Goal: Task Accomplishment & Management: Manage account settings

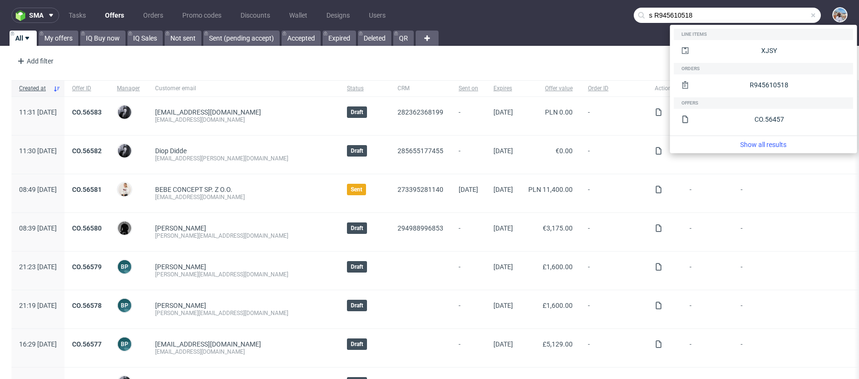
click at [643, 14] on input "s R945610518" at bounding box center [727, 15] width 187 height 15
drag, startPoint x: 647, startPoint y: 14, endPoint x: 636, endPoint y: 14, distance: 11.0
click at [636, 14] on input "s R945610518" at bounding box center [727, 15] width 187 height 15
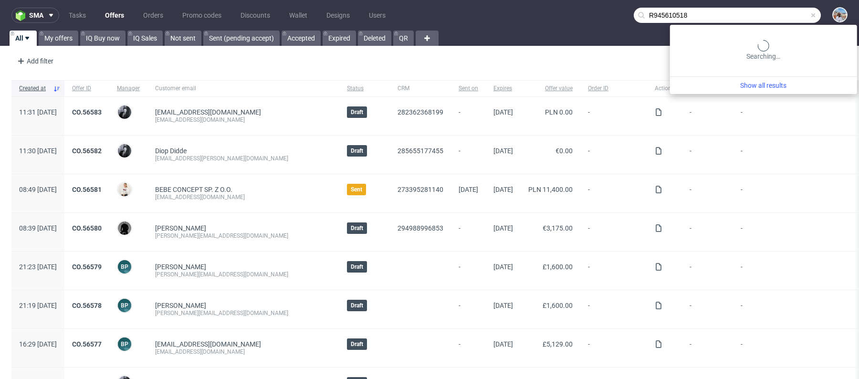
type input "R945610518"
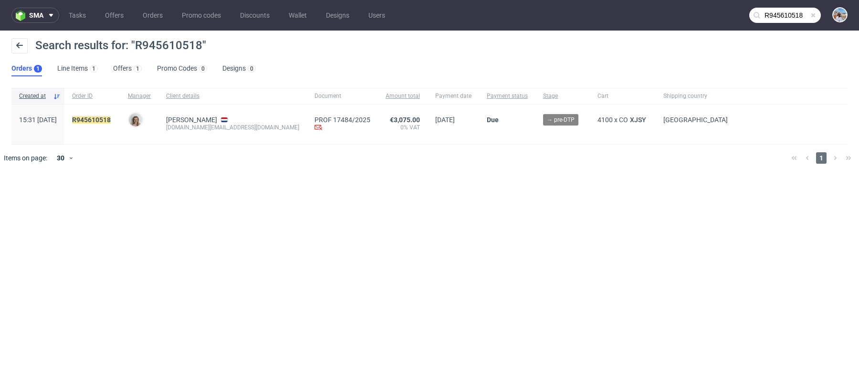
click at [111, 115] on div "R945610518" at bounding box center [92, 125] width 56 height 40
click at [111, 119] on mark "R945610518" at bounding box center [91, 120] width 39 height 8
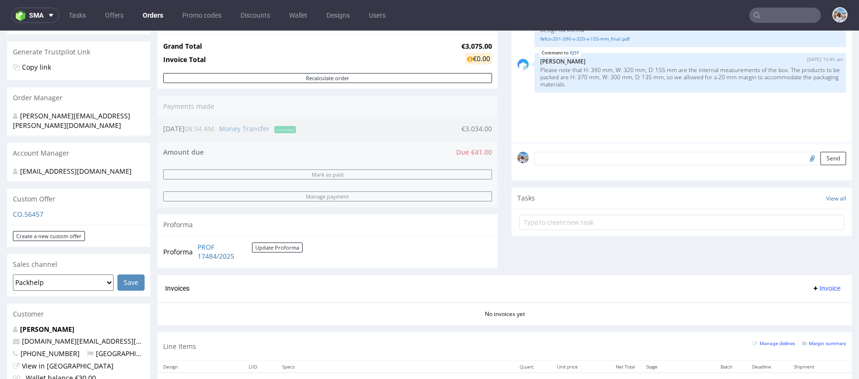
scroll to position [170, 0]
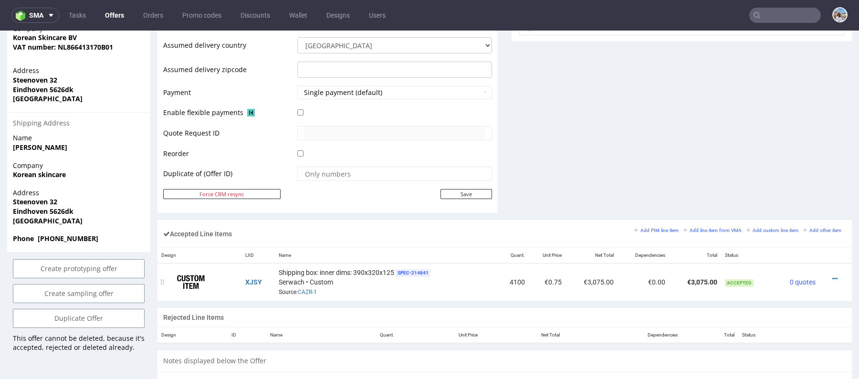
scroll to position [425, 0]
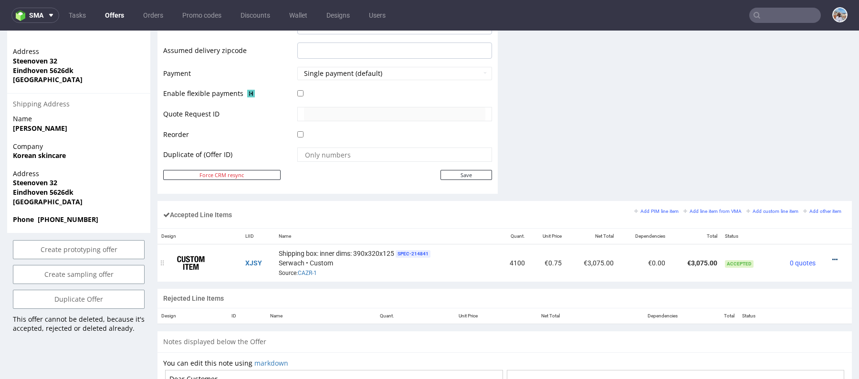
click at [832, 258] on icon at bounding box center [834, 259] width 5 height 7
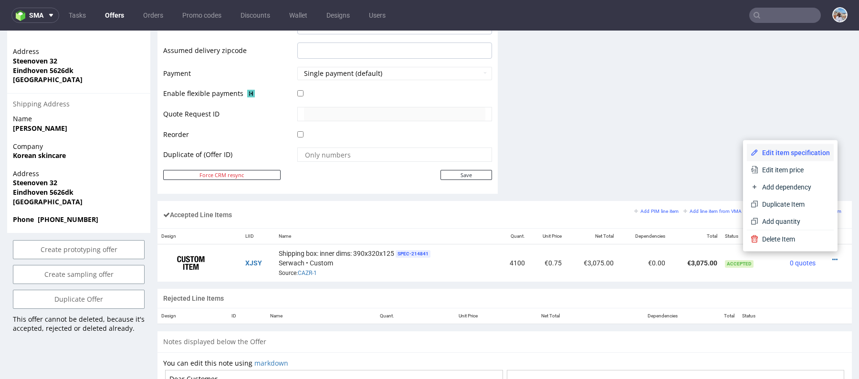
click at [758, 148] on span "Edit item specification" at bounding box center [794, 153] width 72 height 10
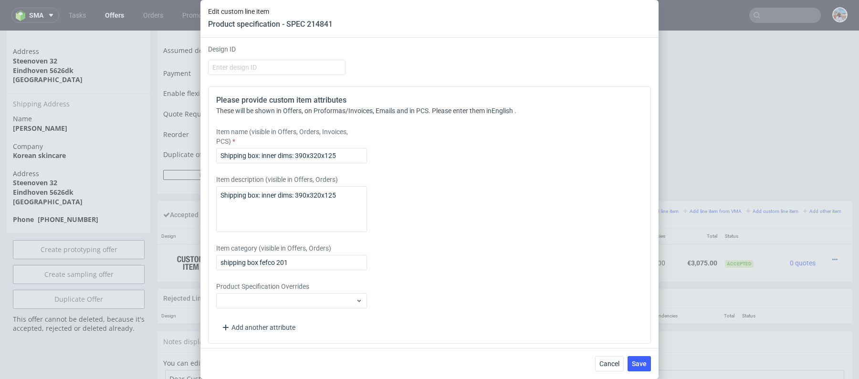
scroll to position [1229, 0]
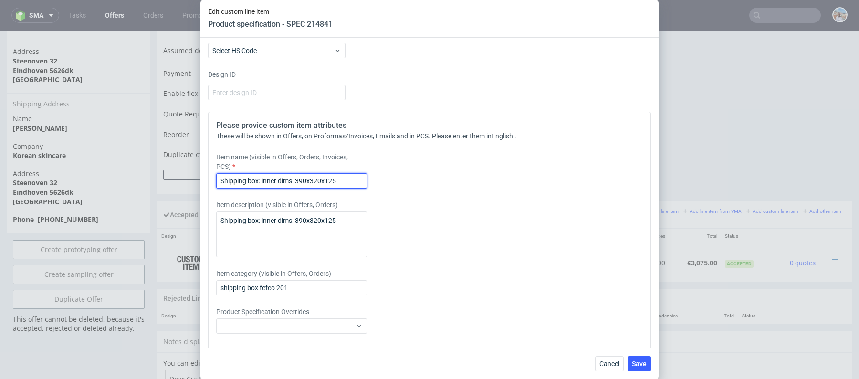
click at [313, 181] on input "Shipping box: inner dims: 390x320x125" at bounding box center [291, 180] width 151 height 15
click at [298, 179] on input "Shipping box: inner dims: 390x320x125" at bounding box center [291, 180] width 151 height 15
drag, startPoint x: 298, startPoint y: 177, endPoint x: 366, endPoint y: 177, distance: 67.3
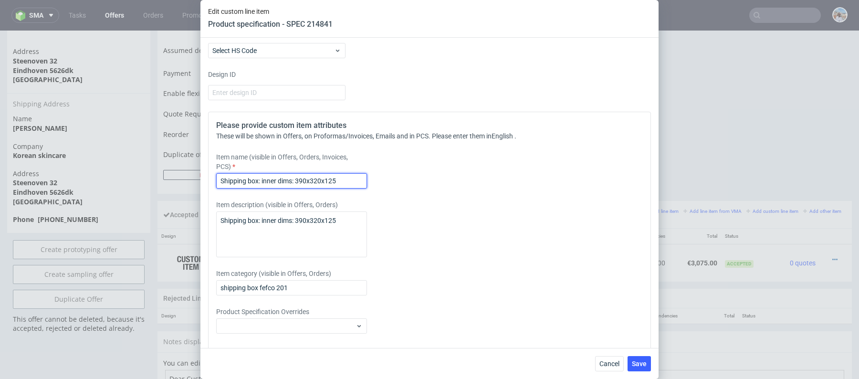
click at [366, 177] on input "Shipping box: inner dims: 390x320x125" at bounding box center [291, 180] width 151 height 15
paste input "390 mm, W: 320 mm, 155 mm"
type input "Shipping box: 390 mm, W: 320 mm, 155 mm"
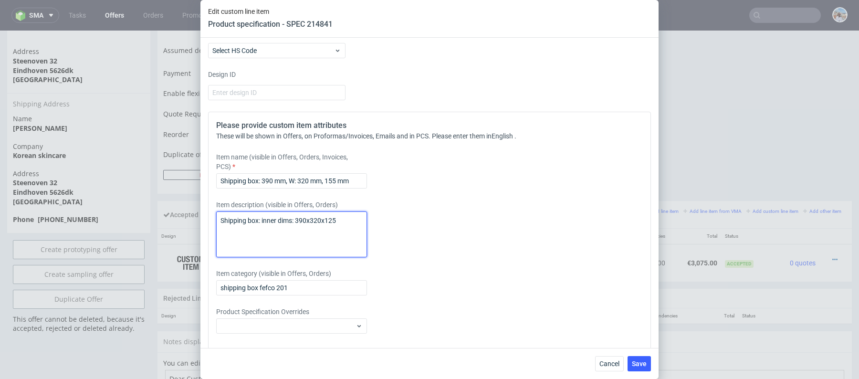
drag, startPoint x: 341, startPoint y: 222, endPoint x: 297, endPoint y: 217, distance: 43.7
click at [297, 217] on textarea "Shipping box: inner dims: 390x320x125" at bounding box center [291, 234] width 151 height 46
paste textarea "mm, W: 320 mm, 155 mm"
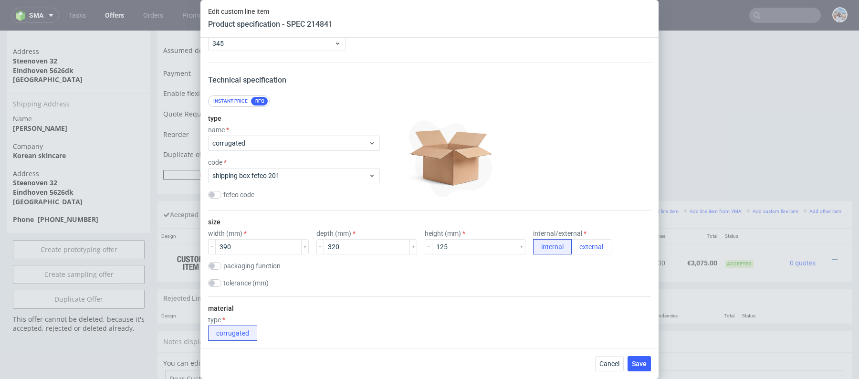
scroll to position [31, 0]
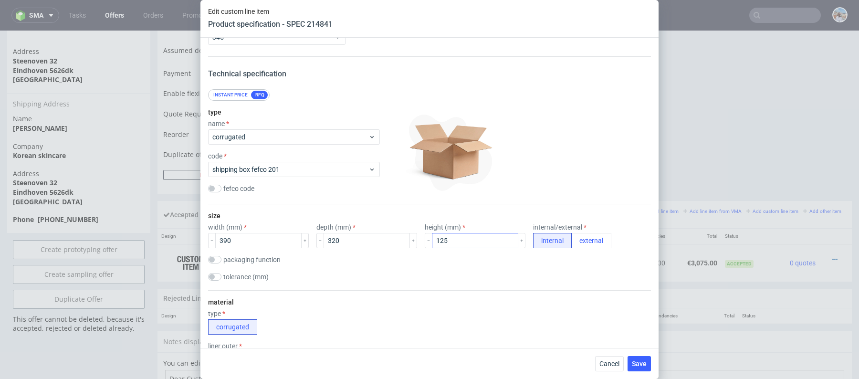
type textarea "Shipping box: inner dims: 390 mm, W: 320 mm, 155 mm"
click at [465, 243] on input "125" at bounding box center [475, 240] width 86 height 15
type input "155"
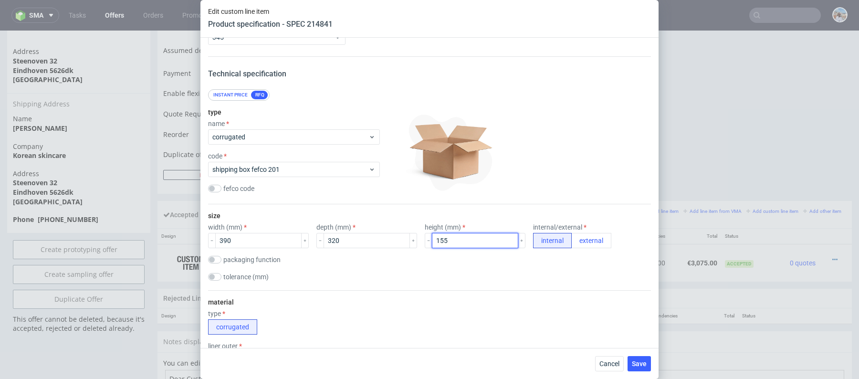
scroll to position [173, 0]
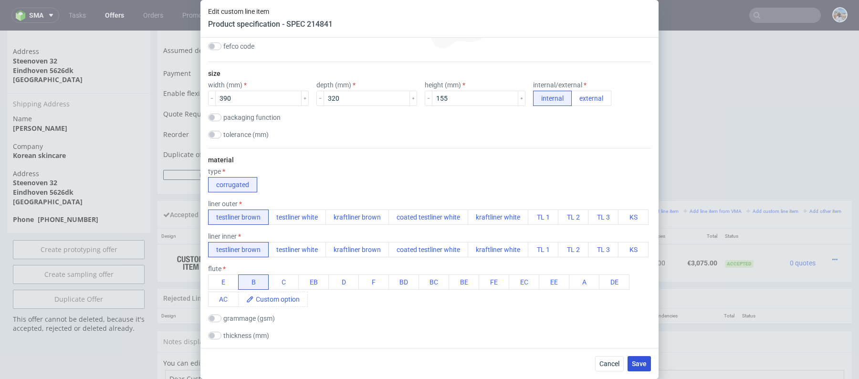
click at [635, 366] on span "Save" at bounding box center [639, 363] width 15 height 7
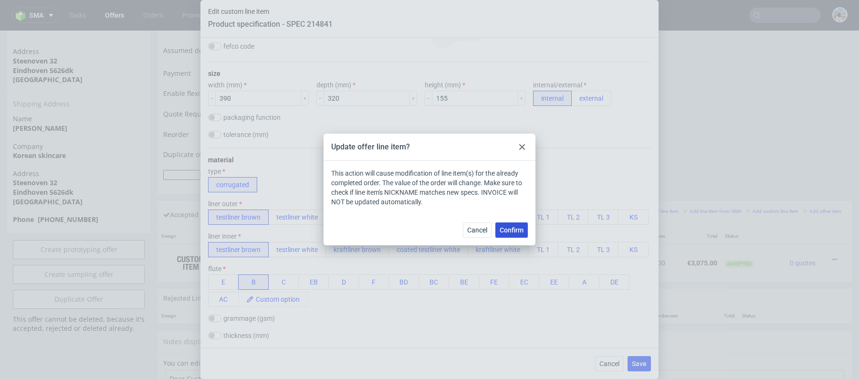
click at [515, 230] on span "Confirm" at bounding box center [512, 230] width 24 height 7
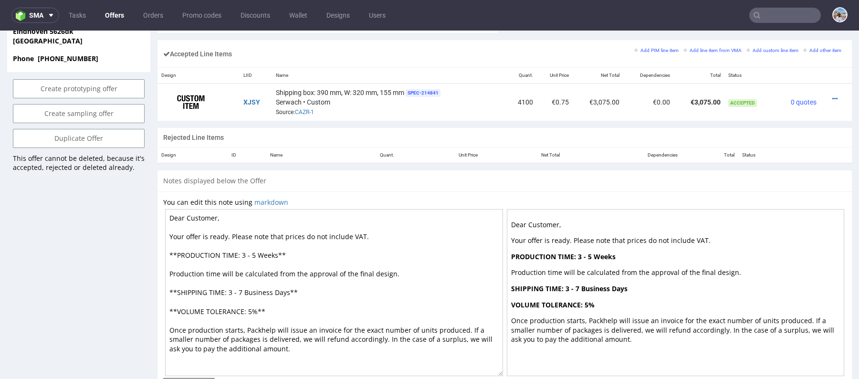
scroll to position [617, 0]
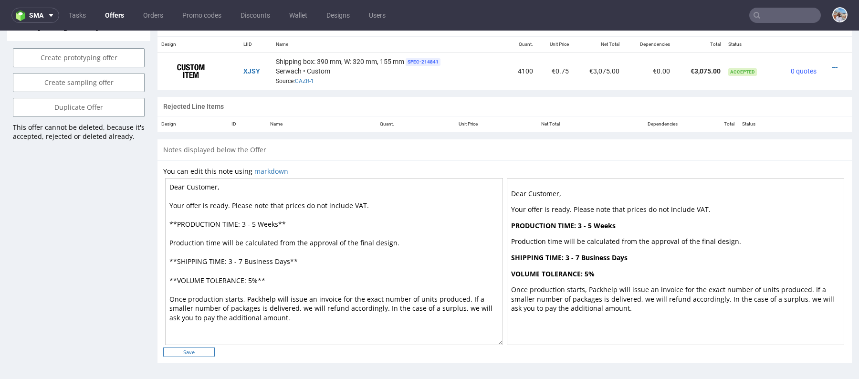
click at [207, 351] on input "Save" at bounding box center [189, 352] width 52 height 10
type input "In progress..."
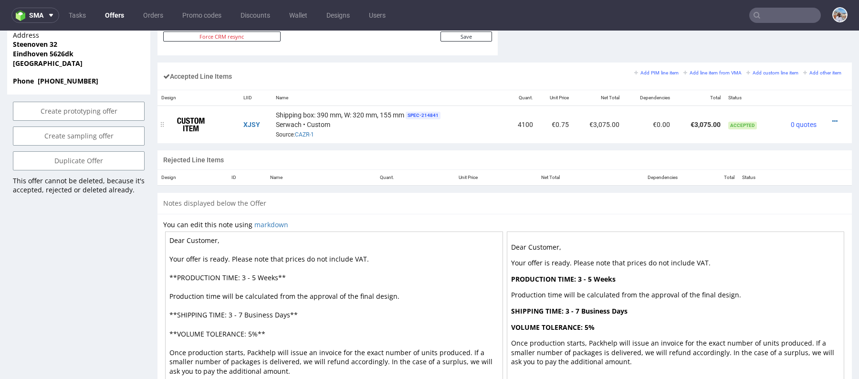
scroll to position [0, 0]
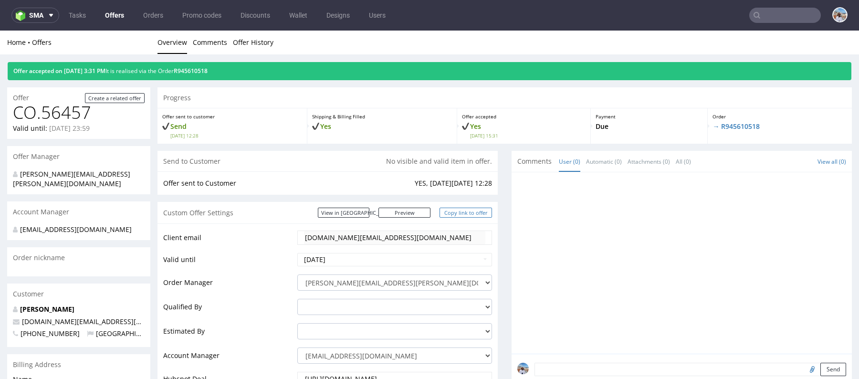
click at [463, 215] on link "Copy link to offer" at bounding box center [465, 213] width 52 height 10
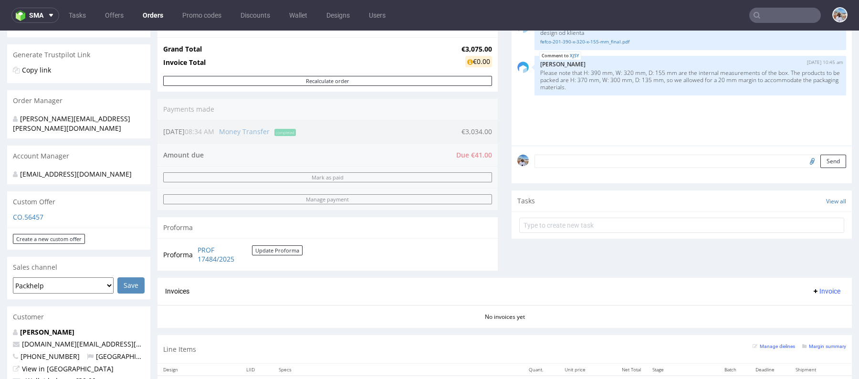
scroll to position [366, 0]
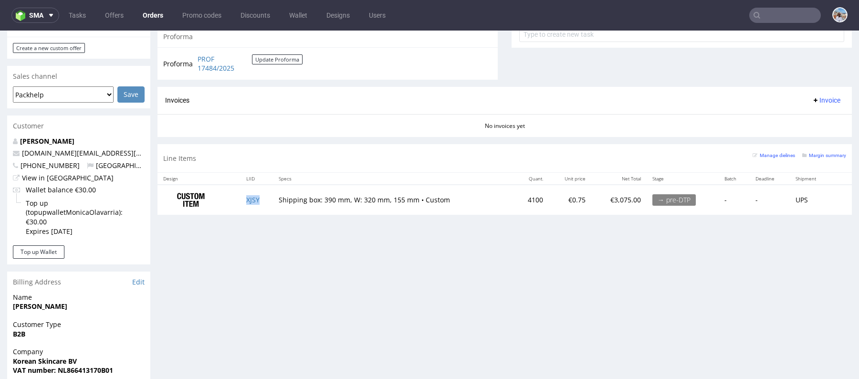
click at [252, 204] on td "XJSY" at bounding box center [257, 200] width 32 height 30
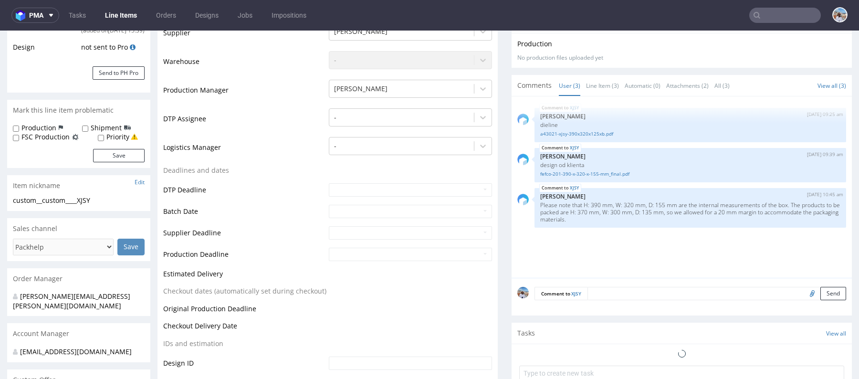
scroll to position [292, 0]
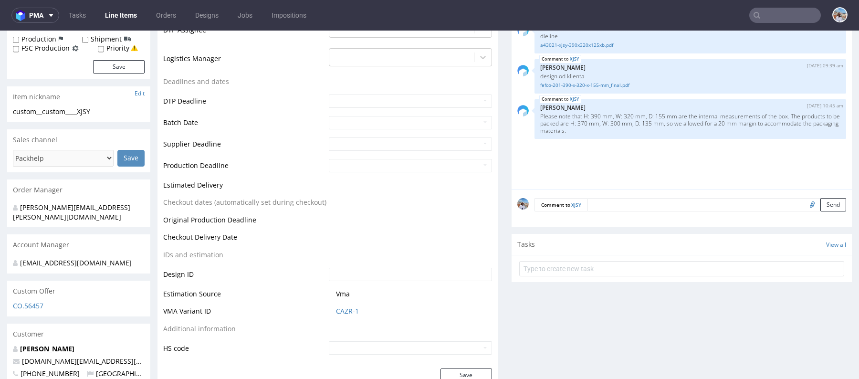
click at [623, 199] on textarea at bounding box center [716, 204] width 259 height 13
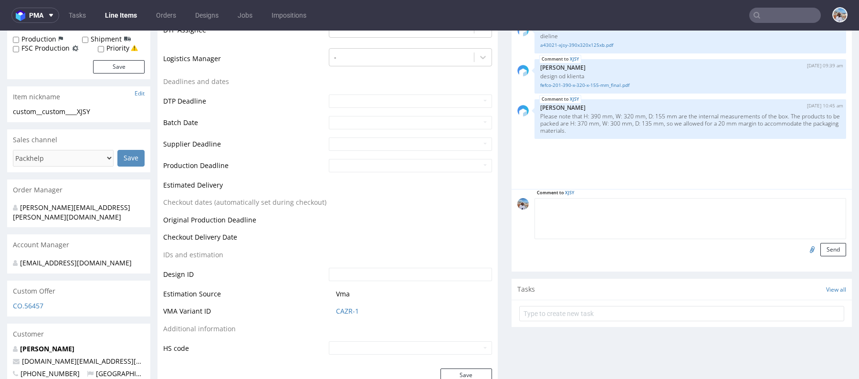
click at [623, 199] on textarea at bounding box center [690, 218] width 312 height 41
paste textarea "CAZR -2"
type textarea "Poprawna wycena z VMA: CAZR -2"
click at [820, 243] on button "Send" at bounding box center [833, 249] width 26 height 13
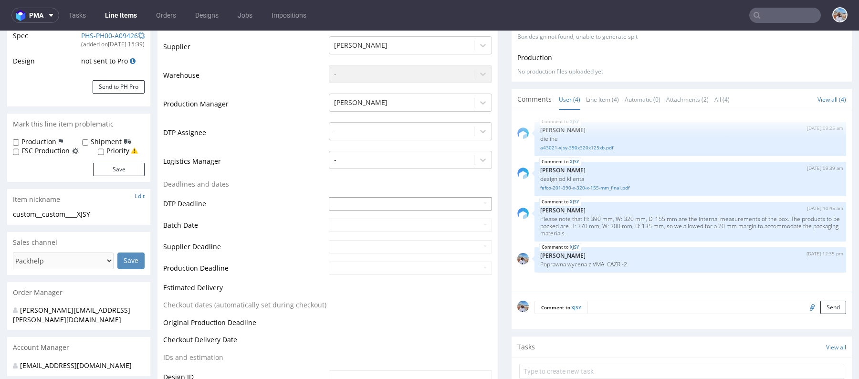
scroll to position [0, 0]
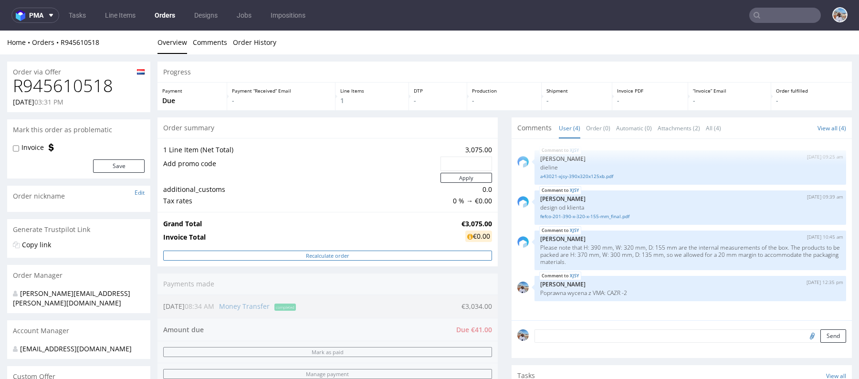
scroll to position [273, 0]
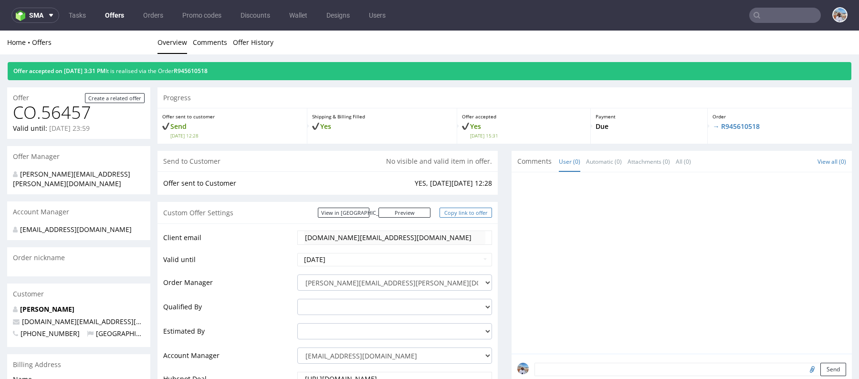
click at [461, 213] on link "Copy link to offer" at bounding box center [465, 213] width 52 height 10
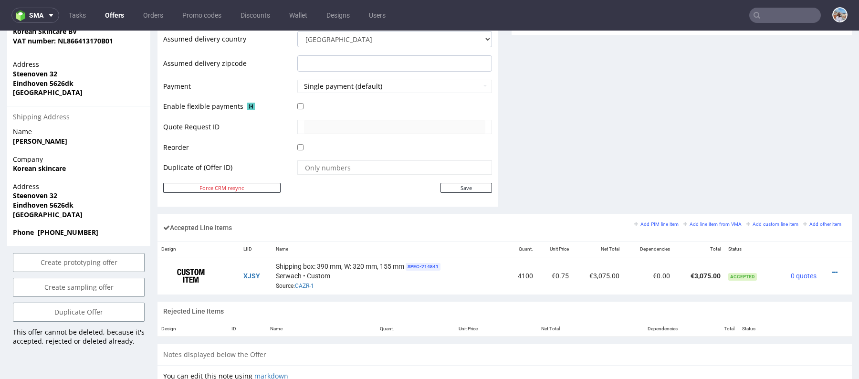
scroll to position [617, 0]
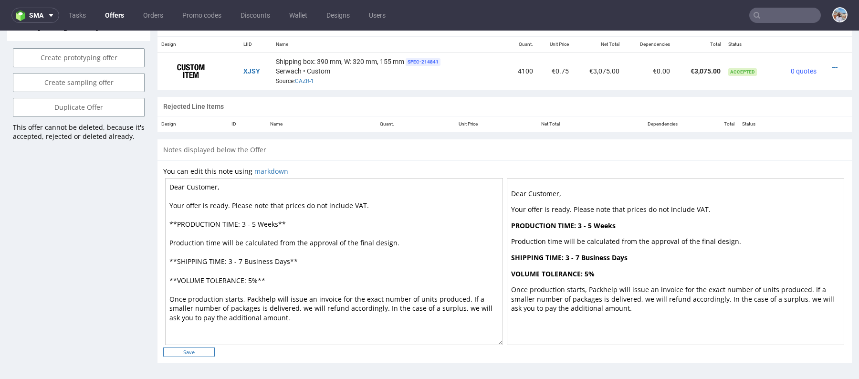
click at [193, 354] on input "Save" at bounding box center [189, 352] width 52 height 10
type input "In progress..."
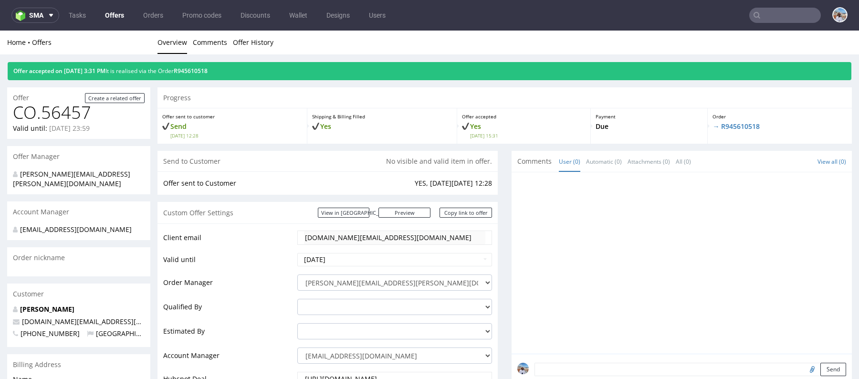
scroll to position [0, 0]
click at [113, 13] on link "Offers" at bounding box center [114, 15] width 31 height 15
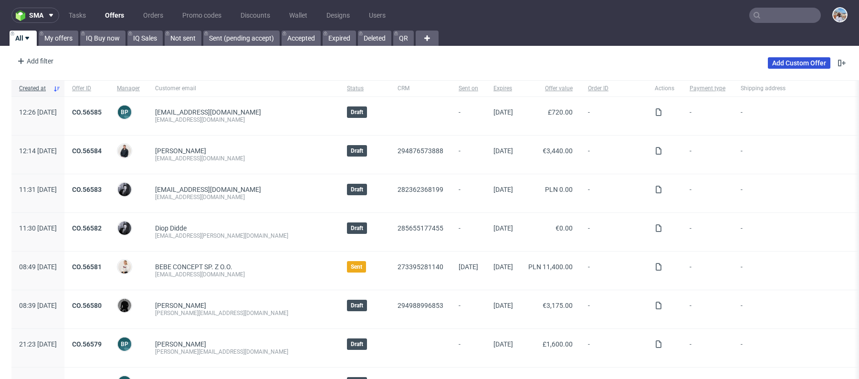
click at [779, 63] on link "Add Custom Offer" at bounding box center [799, 62] width 63 height 11
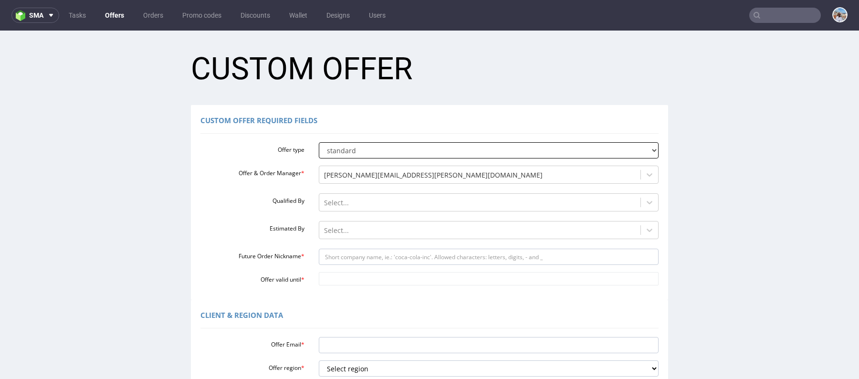
click at [359, 145] on select "standard prototyping sampling" at bounding box center [489, 150] width 340 height 16
click at [319, 142] on select "standard prototyping sampling" at bounding box center [489, 150] width 340 height 16
click at [344, 173] on div at bounding box center [480, 174] width 312 height 11
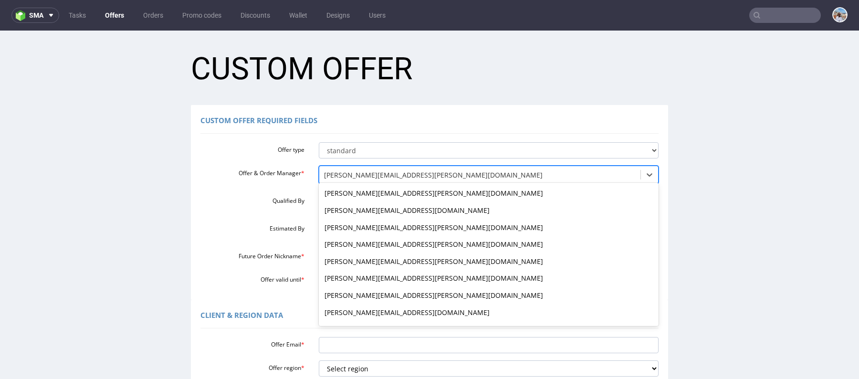
scroll to position [425, 0]
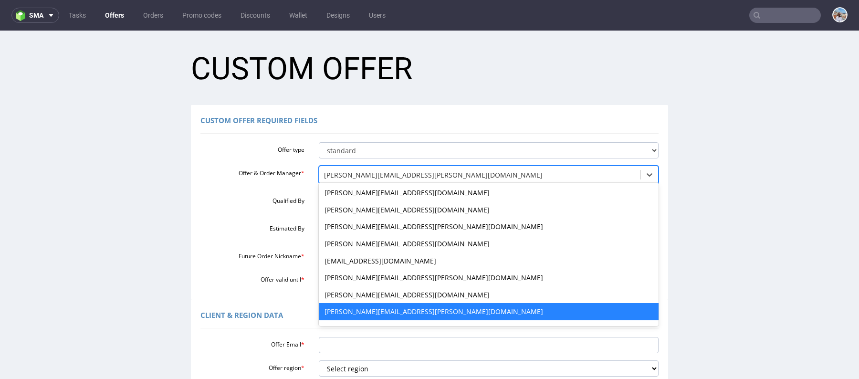
click at [262, 192] on div "Offer type standard prototyping sampling Offer & Order Manager * [PERSON_NAME][…" at bounding box center [429, 211] width 458 height 147
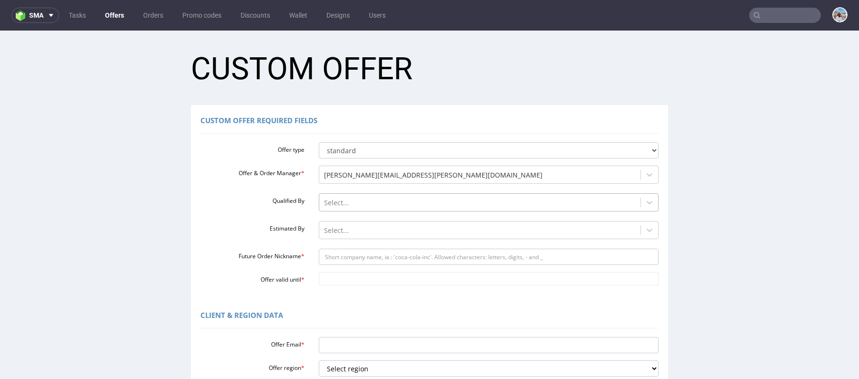
click at [349, 200] on div at bounding box center [480, 202] width 312 height 11
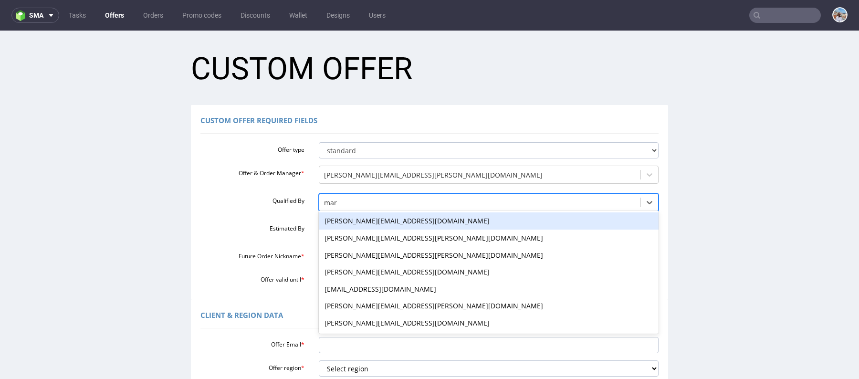
type input "mart"
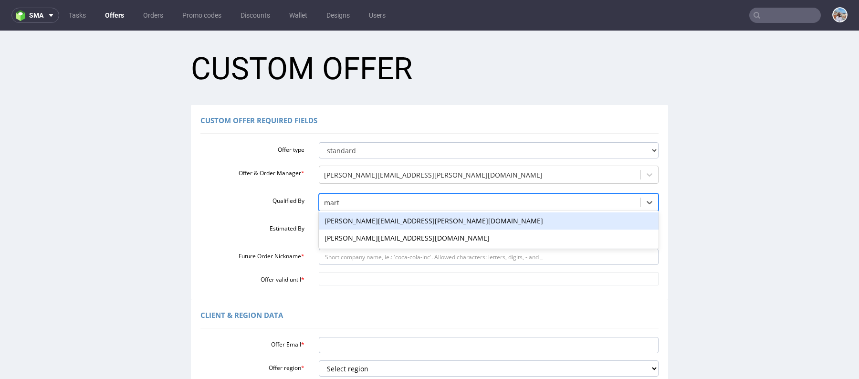
click at [358, 223] on div "[PERSON_NAME][EMAIL_ADDRESS][PERSON_NAME][DOMAIN_NAME]" at bounding box center [489, 220] width 340 height 17
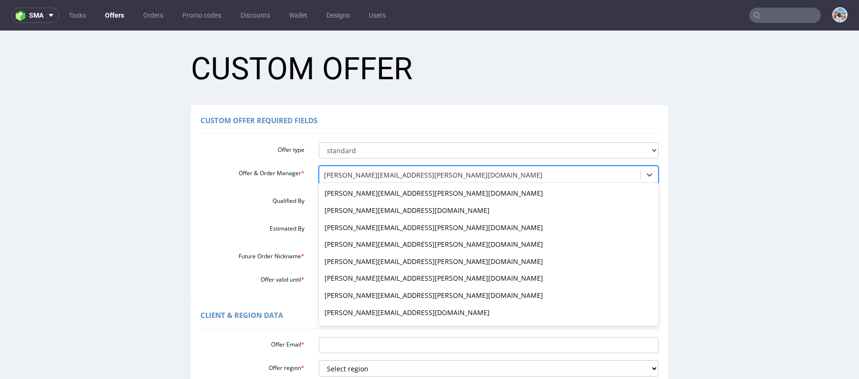
click at [365, 180] on div "[PERSON_NAME][EMAIL_ADDRESS][PERSON_NAME][DOMAIN_NAME]" at bounding box center [480, 174] width 322 height 15
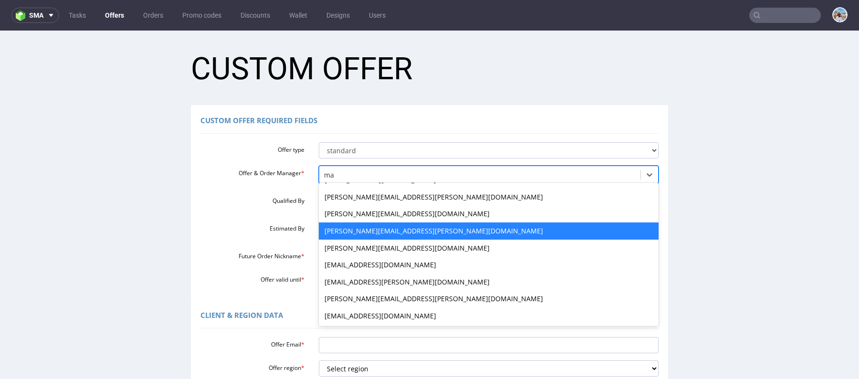
scroll to position [68, 0]
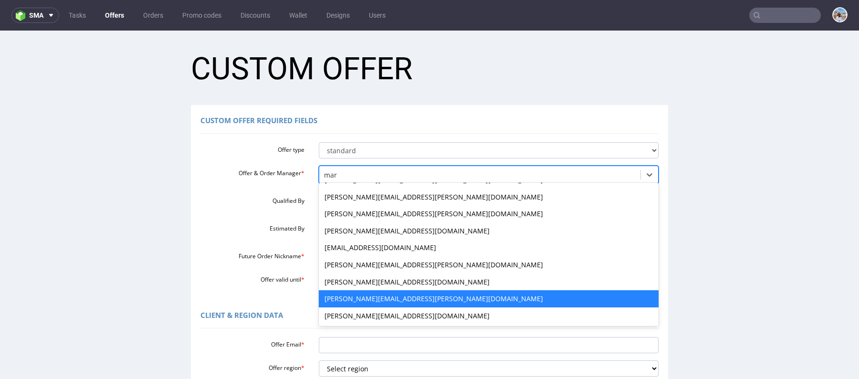
type input "mari"
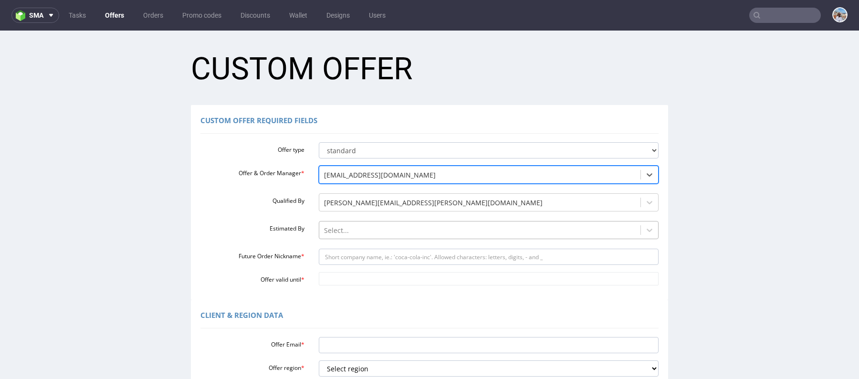
click at [338, 234] on div "Select..." at bounding box center [489, 227] width 340 height 13
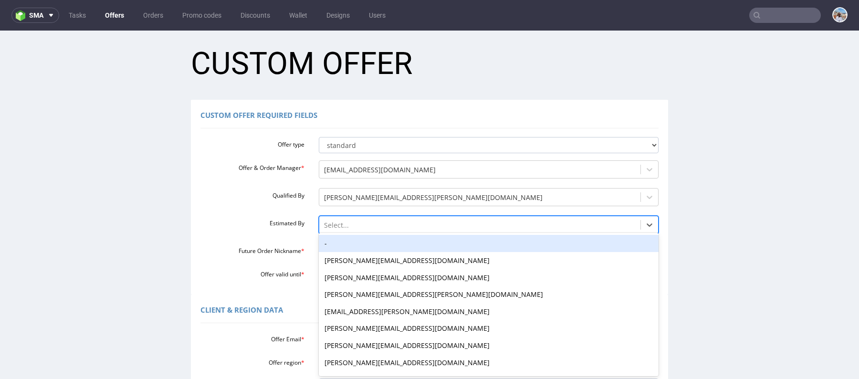
scroll to position [6, 0]
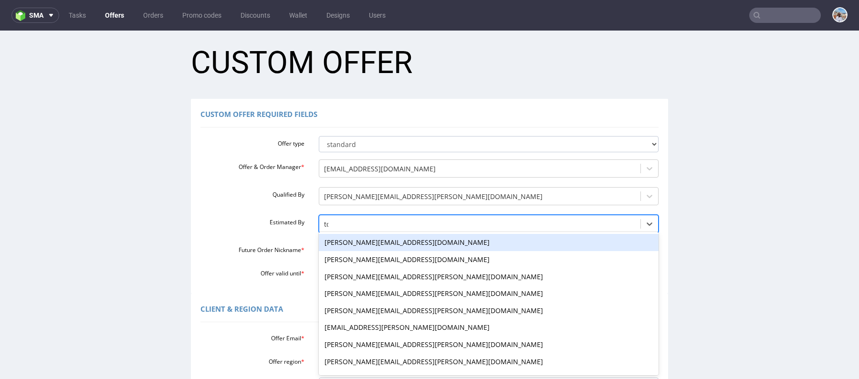
type input "tom"
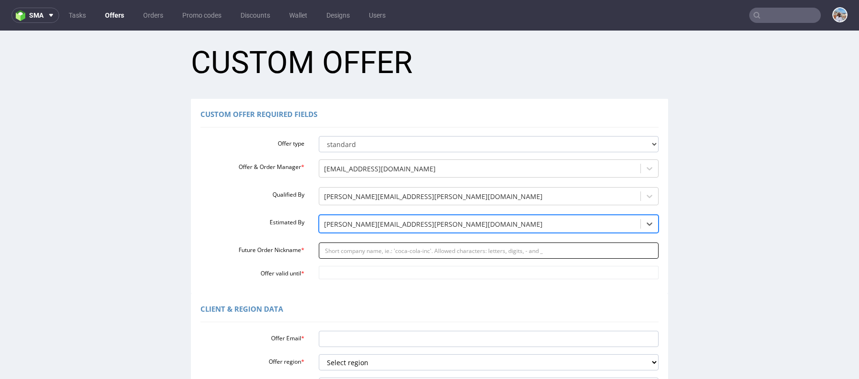
click at [354, 246] on input "Future Order Nickname *" at bounding box center [489, 250] width 340 height 16
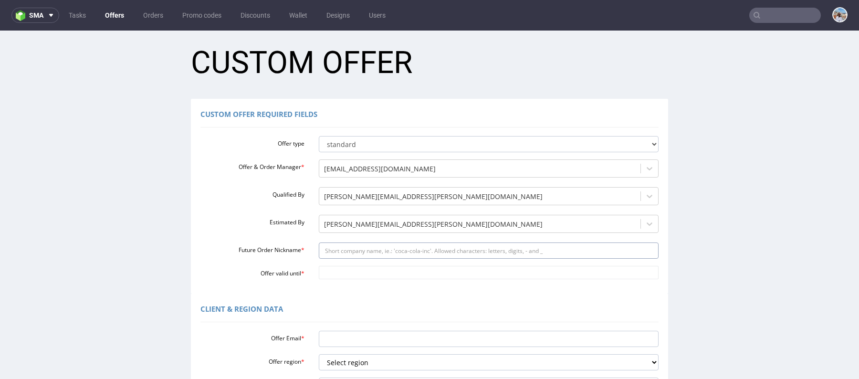
paste input "printedcom"
click at [334, 282] on div "Custom Offer Required Fields Offer type standard prototyping sampling Offer & O…" at bounding box center [429, 196] width 477 height 195
click at [338, 252] on input "printedcom" at bounding box center [489, 250] width 340 height 16
type input "printedcom"
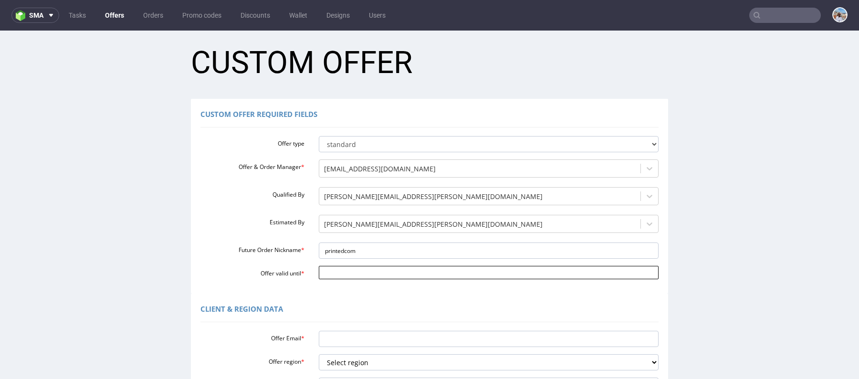
click at [319, 272] on input "Offer valid until *" at bounding box center [489, 272] width 340 height 13
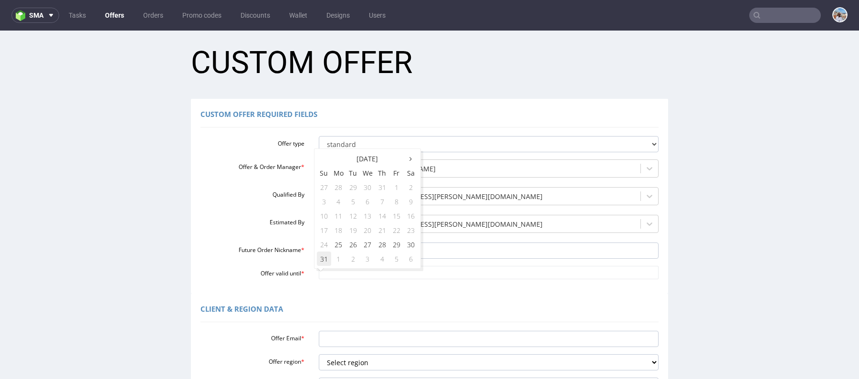
click at [323, 255] on td "31" at bounding box center [324, 258] width 14 height 14
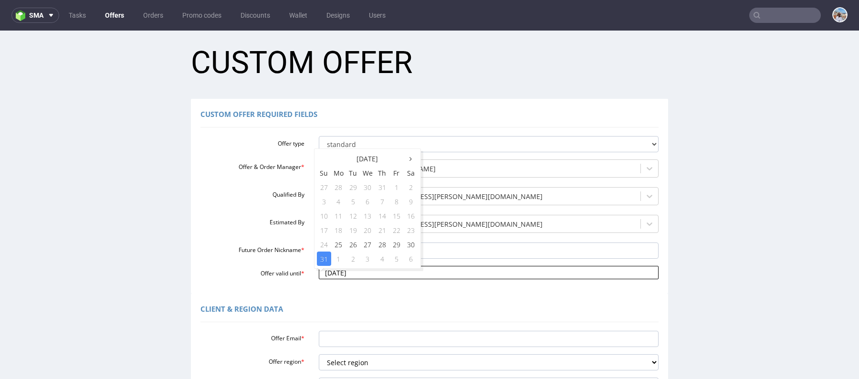
click at [340, 272] on input "2025-08-31" at bounding box center [489, 272] width 340 height 13
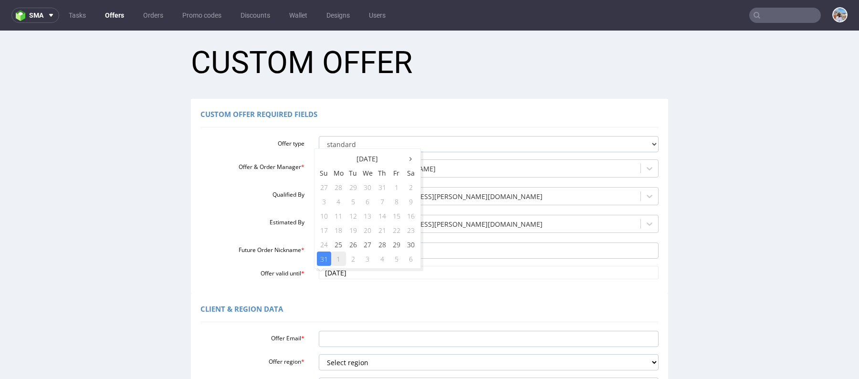
click at [341, 261] on td "1" at bounding box center [338, 258] width 15 height 14
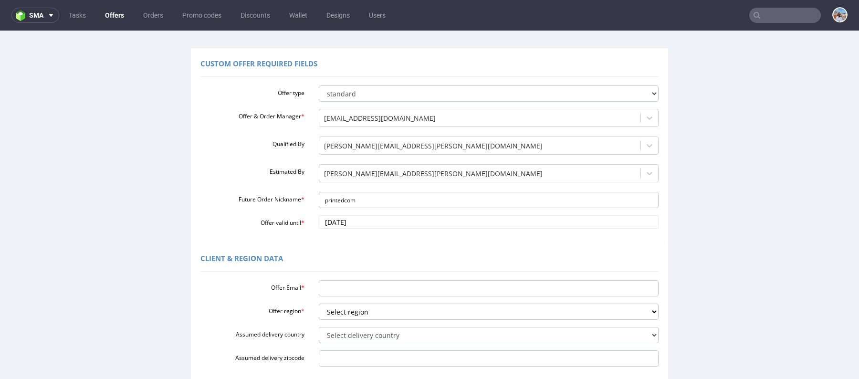
scroll to position [73, 0]
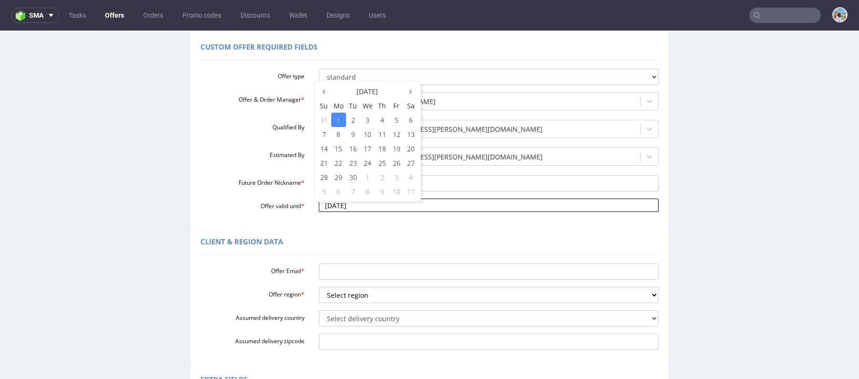
click at [347, 203] on input "2025-09-01" at bounding box center [489, 205] width 340 height 13
click at [344, 129] on td "8" at bounding box center [338, 134] width 15 height 14
type input "2025-09-08"
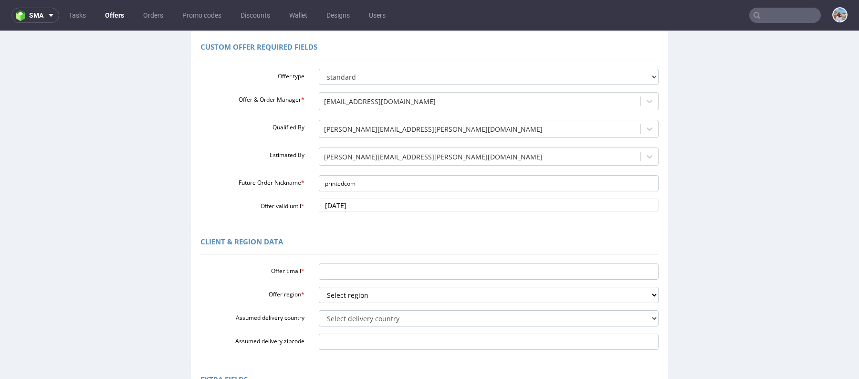
click at [335, 260] on div "Offer Email * Offer region * Select region eu gb de pl fr it es Assumed deliver…" at bounding box center [429, 305] width 458 height 90
click at [335, 268] on input "Offer Email *" at bounding box center [489, 271] width 340 height 16
paste input "outsource@printed.com"
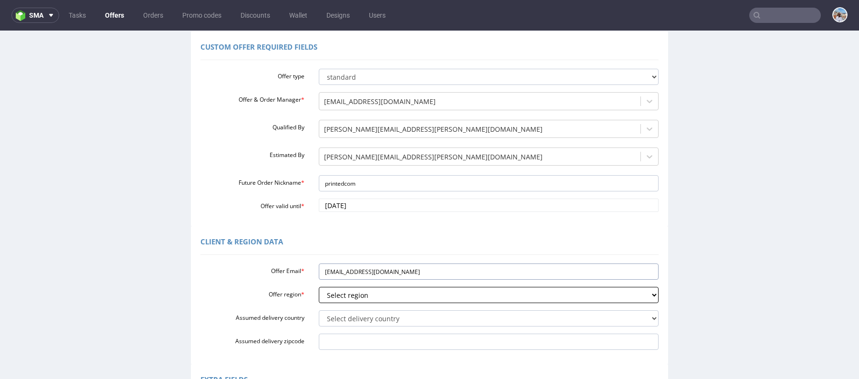
type input "outsource@printed.com"
click at [333, 298] on select "Select region eu gb de pl fr it es" at bounding box center [489, 295] width 340 height 16
click at [330, 293] on select "Select region eu gb de pl fr it es" at bounding box center [489, 295] width 340 height 16
select select "gb"
click at [319, 287] on select "Select region eu gb de pl fr it es" at bounding box center [489, 295] width 340 height 16
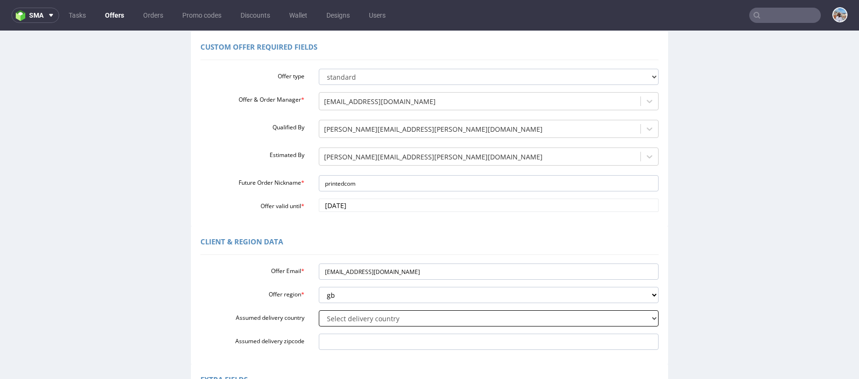
click at [334, 321] on select "Select delivery country Andorra Afghanistan Anguilla Albania Armenia Antarctica…" at bounding box center [489, 318] width 340 height 16
select select "77"
click at [319, 310] on select "Select delivery country Andorra Afghanistan Anguilla Albania Armenia Antarctica…" at bounding box center [489, 318] width 340 height 16
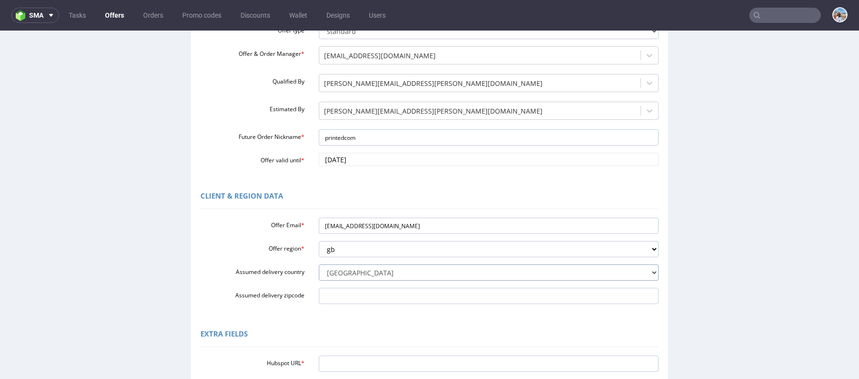
scroll to position [176, 0]
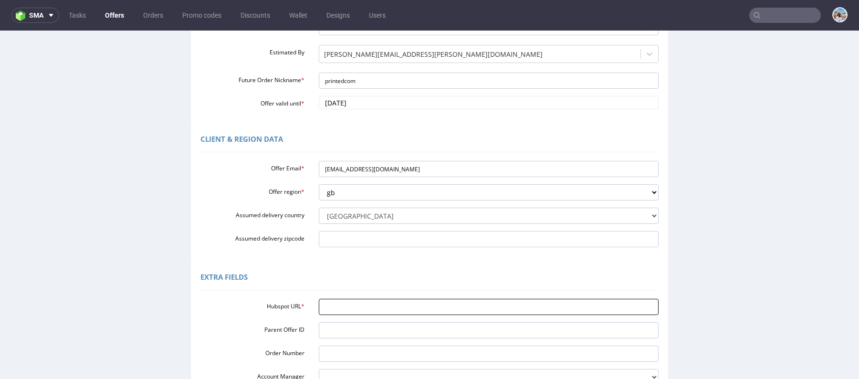
click at [379, 307] on input "Hubspot URL *" at bounding box center [489, 307] width 340 height 16
paste input "https://app-eu1.hubspot.com/contacts/25600958/record/0-3/293493765320/"
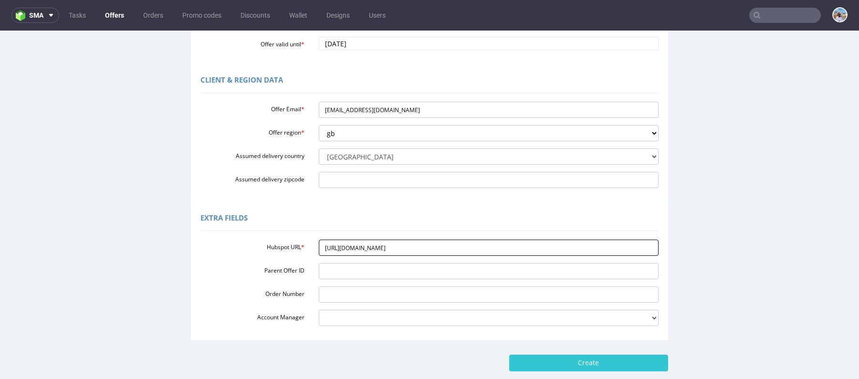
scroll to position [282, 0]
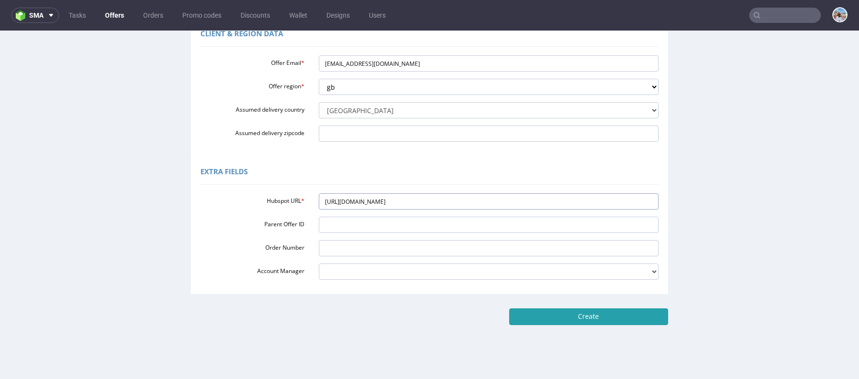
type input "https://app-eu1.hubspot.com/contacts/25600958/record/0-3/293493765320/"
click at [644, 312] on input "Create" at bounding box center [588, 316] width 159 height 16
type input "Please wait..."
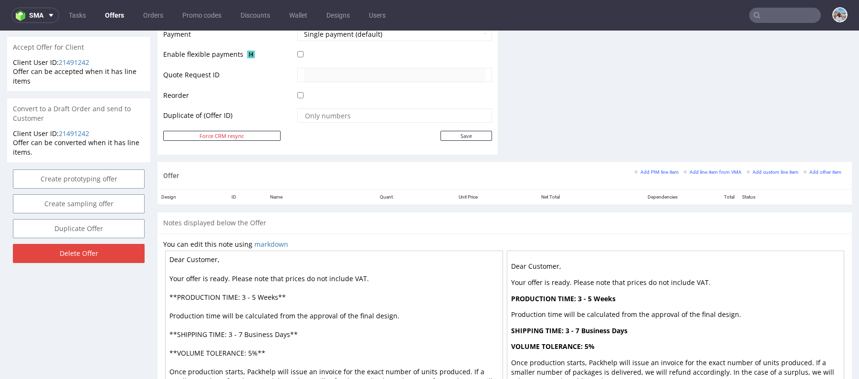
scroll to position [503, 0]
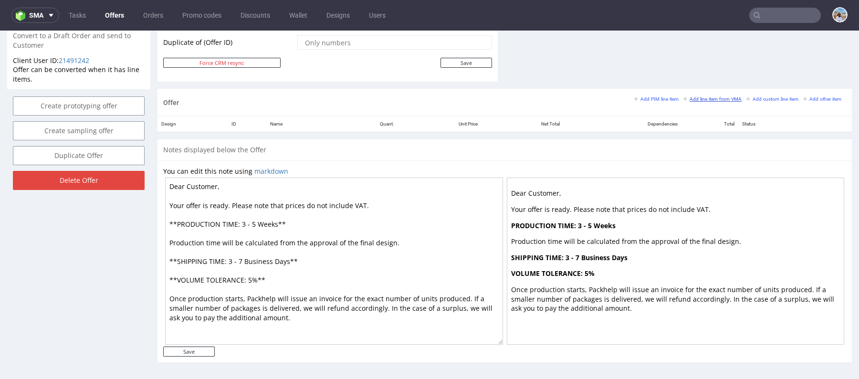
click at [715, 96] on small "Add line item from VMA" at bounding box center [712, 98] width 58 height 5
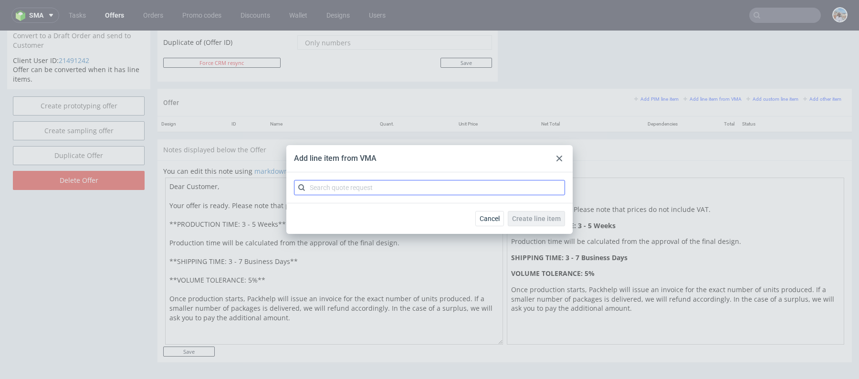
click at [396, 199] on div at bounding box center [429, 187] width 286 height 31
click at [372, 193] on input "text" at bounding box center [429, 187] width 271 height 15
paste input "CBDC-2"
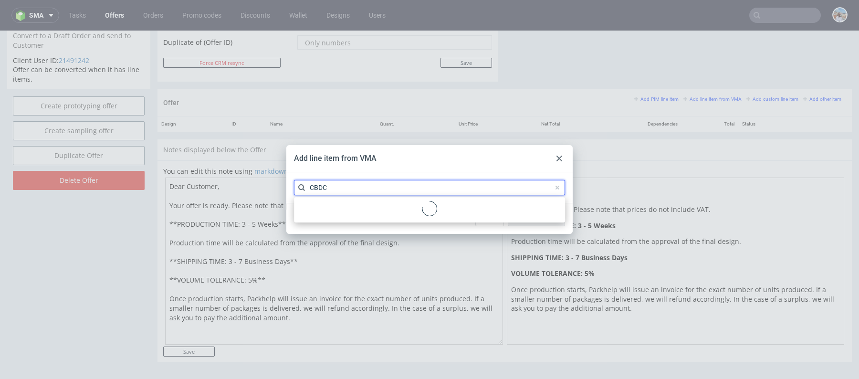
type input "CBDC"
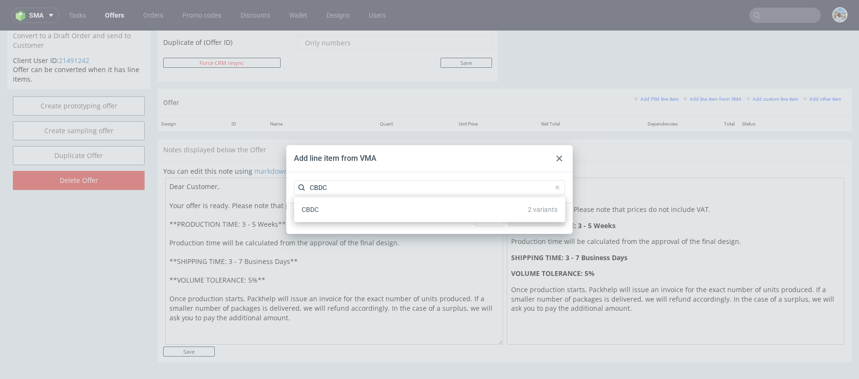
click at [378, 213] on div "CBDC 2 variants" at bounding box center [429, 209] width 263 height 17
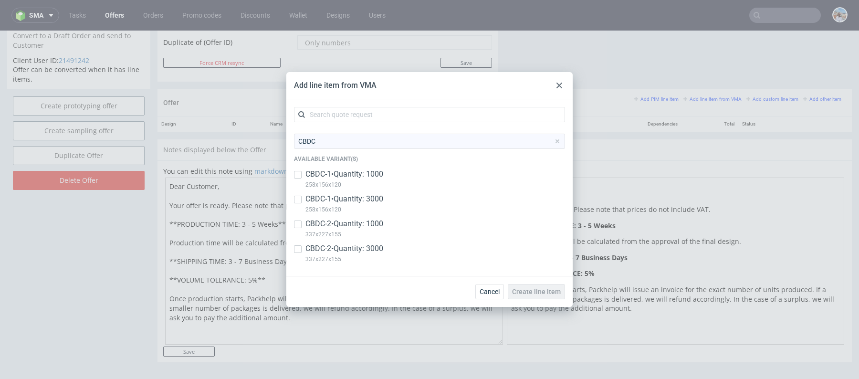
click at [351, 226] on p "CBDC-2 • Quantity: 1000" at bounding box center [344, 224] width 78 height 10
checkbox input "true"
click at [351, 250] on p "CBDC-2 • Quantity: 3000" at bounding box center [344, 248] width 78 height 10
checkbox input "true"
click at [532, 288] on span "Create line item" at bounding box center [536, 291] width 49 height 7
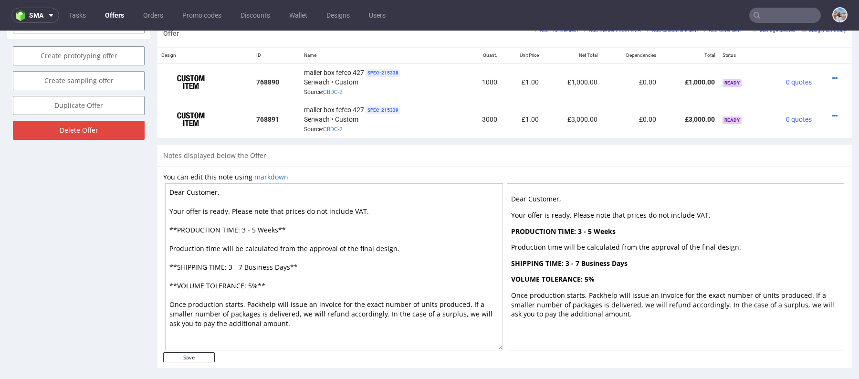
scroll to position [580, 0]
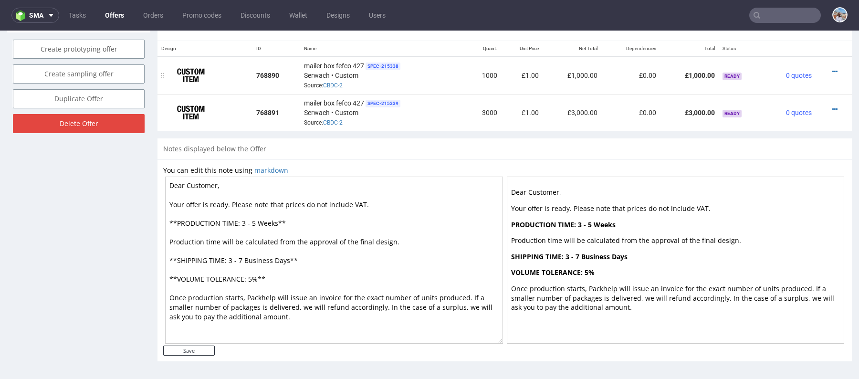
click at [831, 67] on div at bounding box center [830, 72] width 23 height 10
click at [828, 67] on div at bounding box center [830, 72] width 23 height 10
click at [828, 73] on div at bounding box center [830, 72] width 23 height 10
click at [832, 72] on icon at bounding box center [834, 71] width 5 height 7
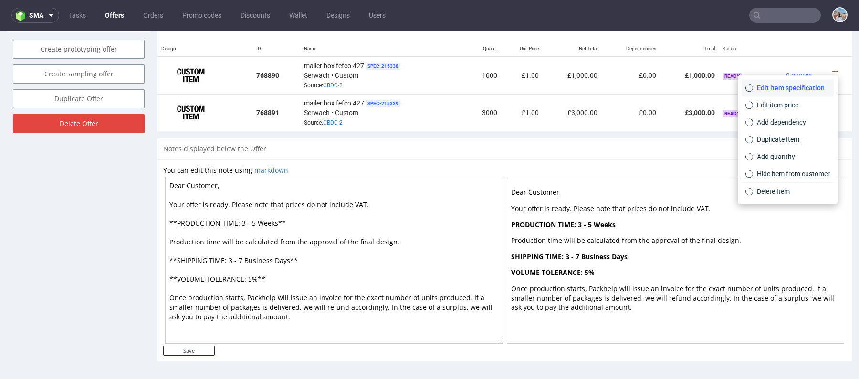
click at [784, 86] on span "Edit item specification" at bounding box center [791, 88] width 77 height 10
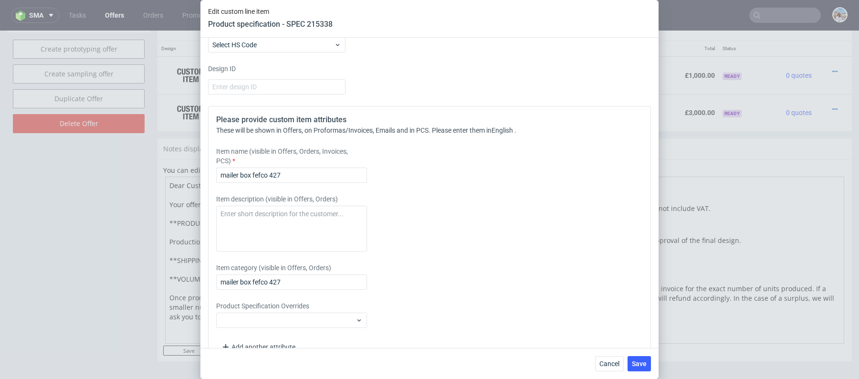
scroll to position [343, 0]
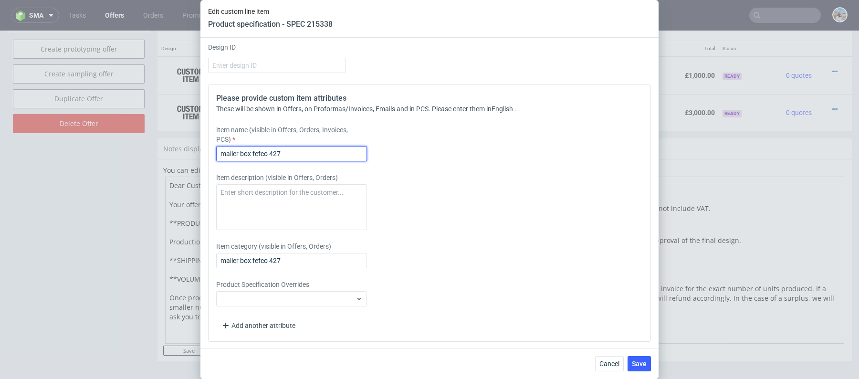
click at [279, 149] on input "mailer box fefco 427" at bounding box center [291, 153] width 151 height 15
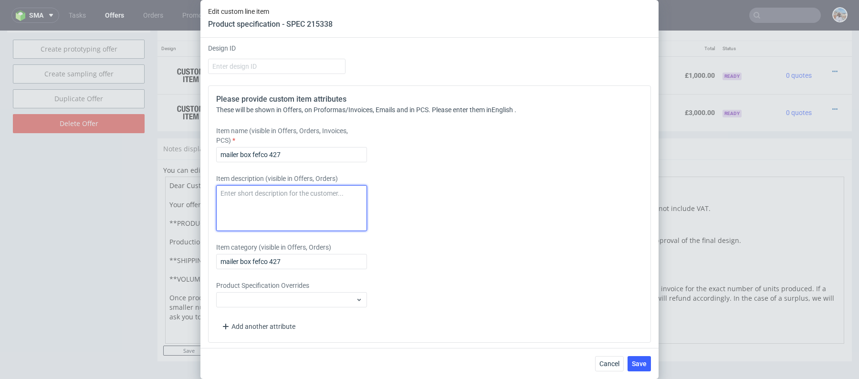
click at [252, 193] on textarea at bounding box center [291, 208] width 151 height 46
paste textarea "Mailer Box with white coated E-Flute, 3-color print on the outside, and the poe…"
drag, startPoint x: 251, startPoint y: 191, endPoint x: 203, endPoint y: 191, distance: 48.2
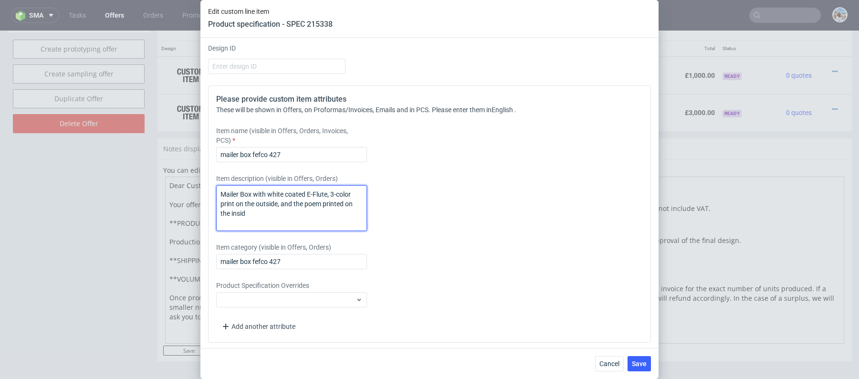
click at [203, 191] on div "Supplier Custom Custom supplier Serwach Technical specification Instant price R…" at bounding box center [429, 193] width 458 height 310
type textarea "Mailer Box with white coated E-Flute, 3-color print on the outside, and the poe…"
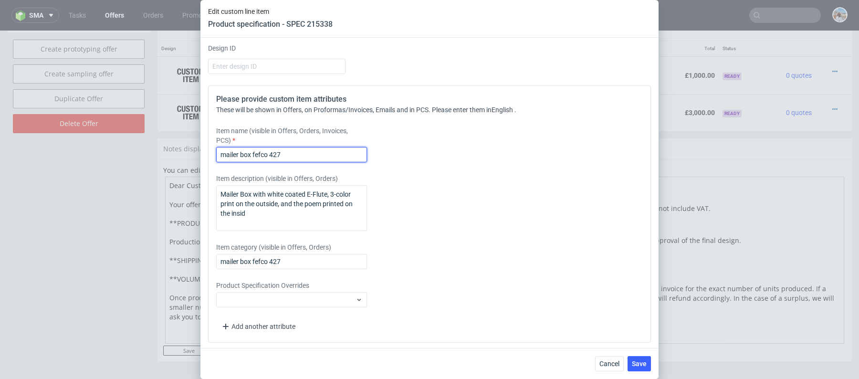
click at [261, 149] on input "mailer box fefco 427" at bounding box center [291, 154] width 151 height 15
paste input "Mailer Box"
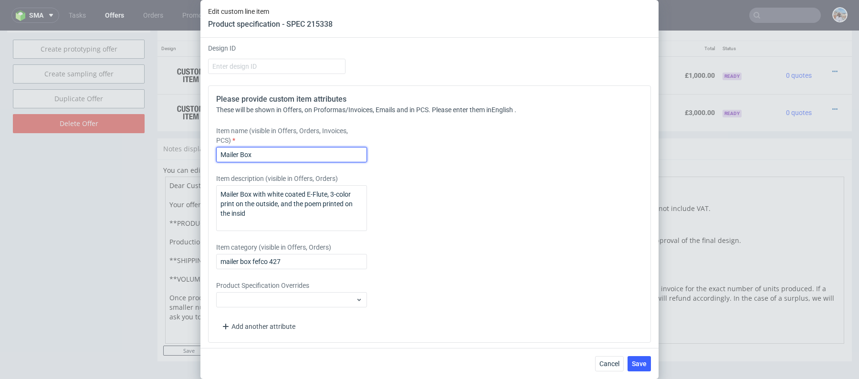
type input "Mailer Box"
click at [486, 144] on div "Item name (visible in Offers, Orders, Invoices, PCS) Mailer Box" at bounding box center [374, 144] width 317 height 36
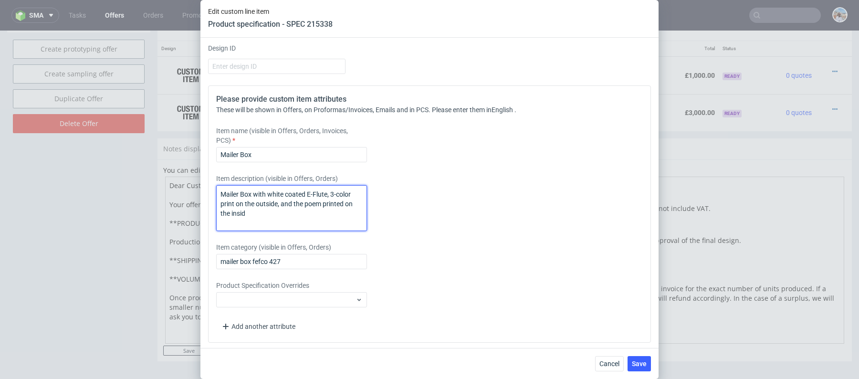
click at [255, 212] on textarea "Mailer Box with white coated E-Flute, 3-color print on the outside, and the poe…" at bounding box center [291, 208] width 151 height 46
click at [266, 213] on textarea "Mailer Box with white coated E-Flute, 3-color print on the outside, and the poe…" at bounding box center [291, 208] width 151 height 46
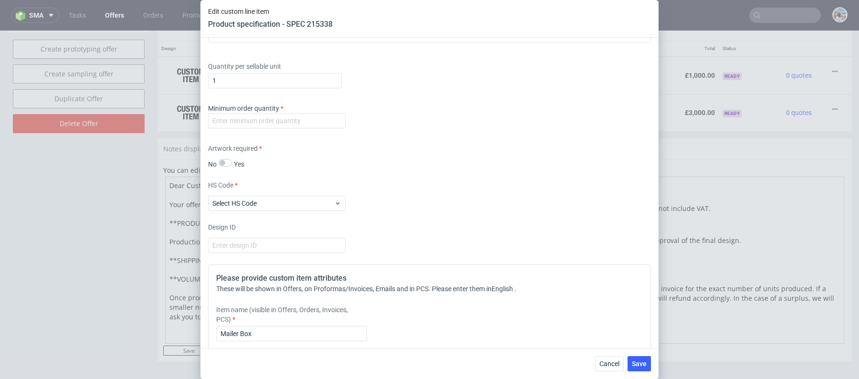
scroll to position [549, 0]
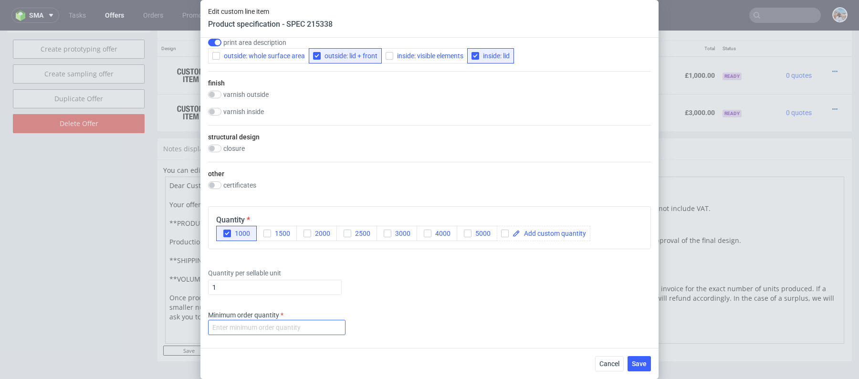
type textarea "Mailer Box with white coated E-Flute, 3-color print on the outside, and the poe…"
click at [299, 325] on input "number" at bounding box center [276, 327] width 137 height 15
type input "1"
click at [644, 364] on span "Save" at bounding box center [639, 363] width 15 height 7
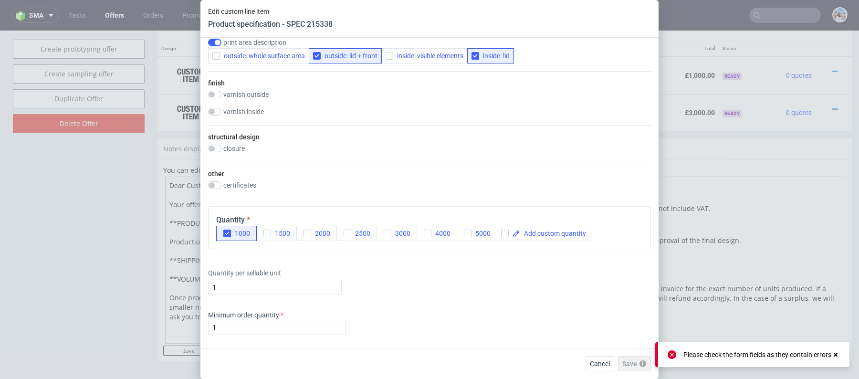
scroll to position [852, 0]
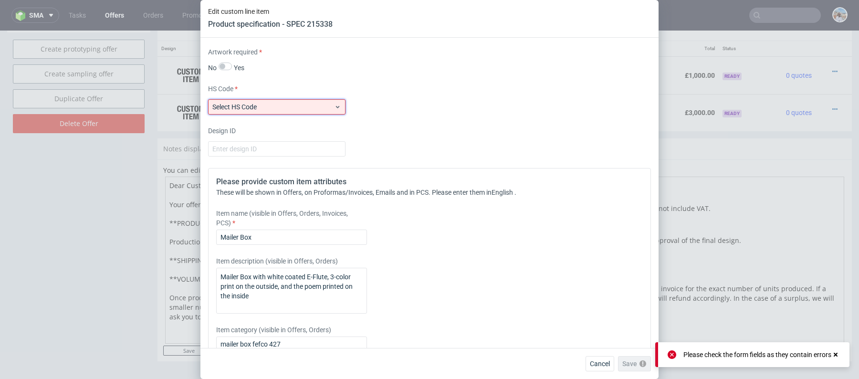
click at [325, 102] on span "Select HS Code" at bounding box center [273, 107] width 122 height 10
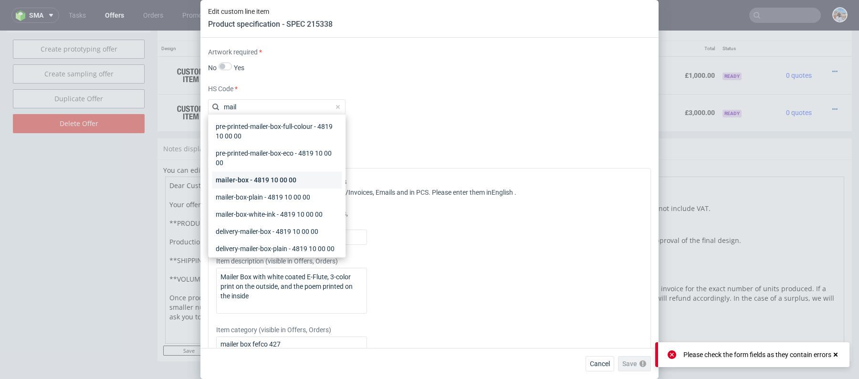
type input "mail"
click at [292, 180] on div "mailer-box - 4819 10 00 00" at bounding box center [277, 179] width 130 height 17
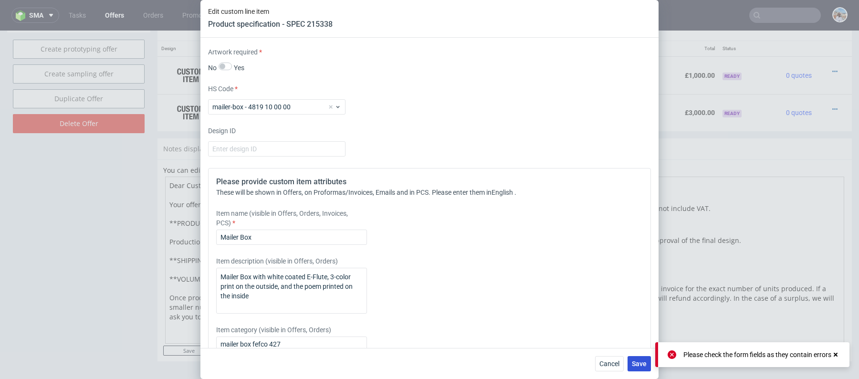
click at [641, 363] on span "Save" at bounding box center [639, 363] width 15 height 7
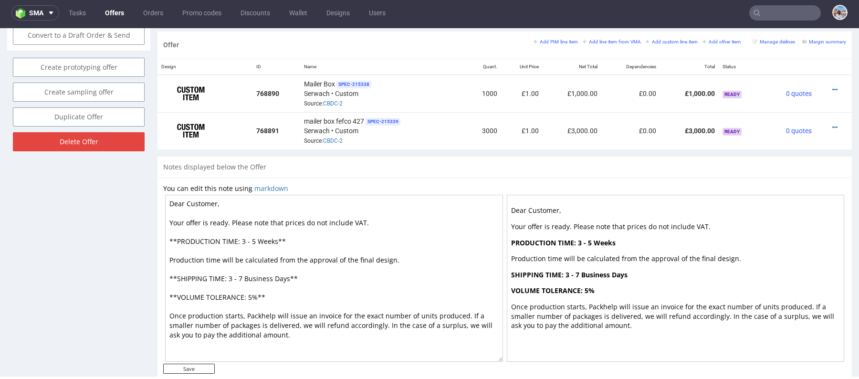
scroll to position [561, 0]
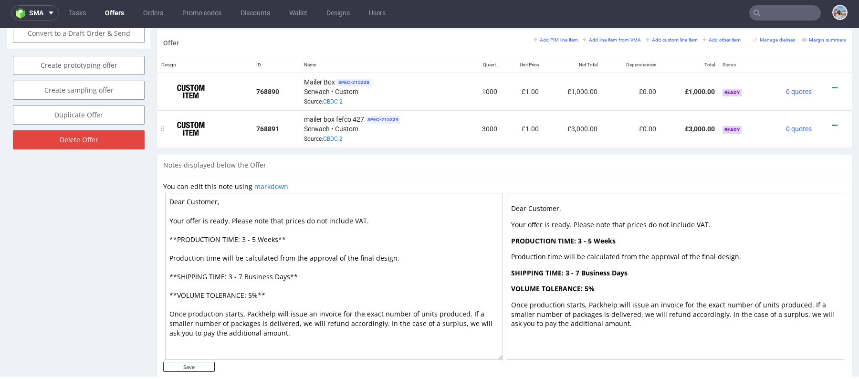
click at [826, 127] on div at bounding box center [830, 126] width 23 height 10
click at [832, 124] on icon at bounding box center [834, 125] width 5 height 7
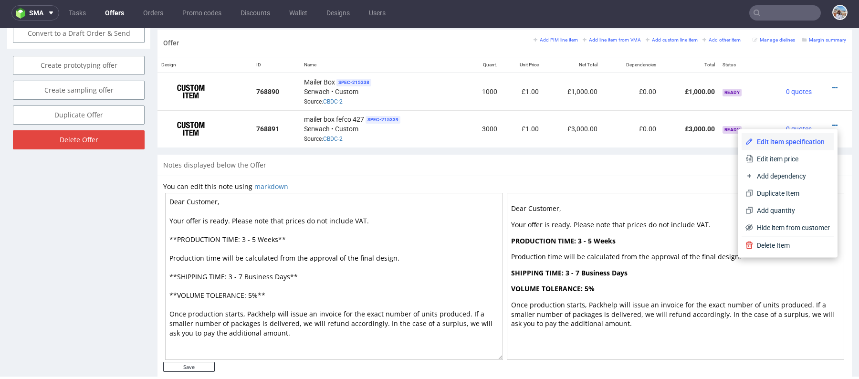
click at [794, 140] on span "Edit item specification" at bounding box center [791, 142] width 77 height 10
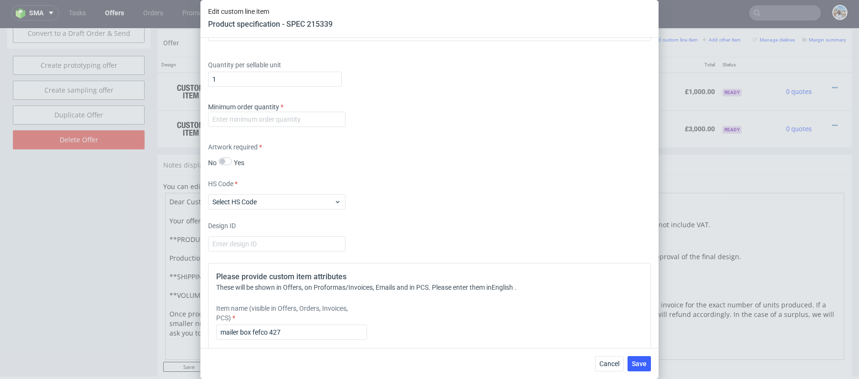
scroll to position [934, 0]
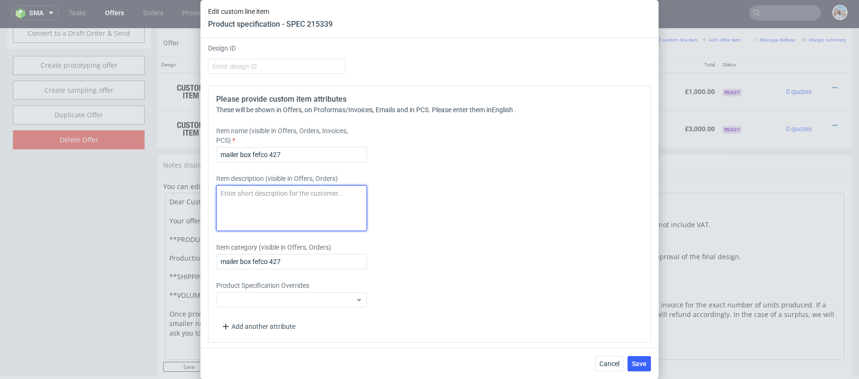
click at [265, 208] on textarea at bounding box center [291, 208] width 151 height 46
paste textarea "Mailer Box with white coated E-Flute, 3-color print on the outside, and the poe…"
type textarea "Mailer Box with white coated E-Flute, 3-color print on the outside, and the poe…"
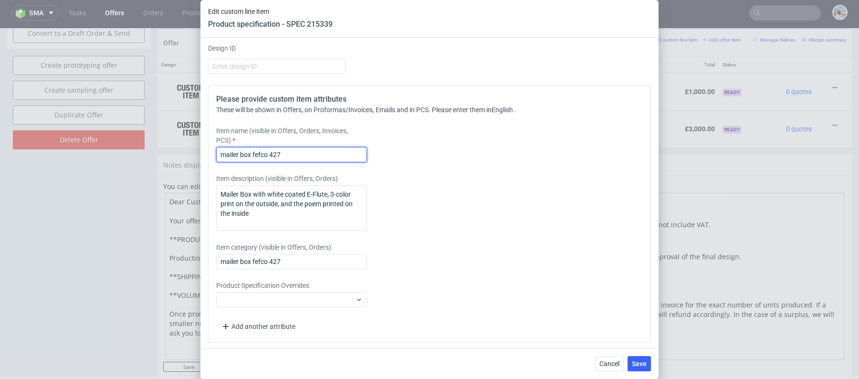
click at [268, 147] on input "mailer box fefco 427" at bounding box center [291, 154] width 151 height 15
drag, startPoint x: 282, startPoint y: 151, endPoint x: 383, endPoint y: 151, distance: 100.7
click at [383, 151] on div "Item name (visible in Offers, Orders, Invoices, PCS) Mailer Box Fefco 427 | F71" at bounding box center [374, 144] width 317 height 36
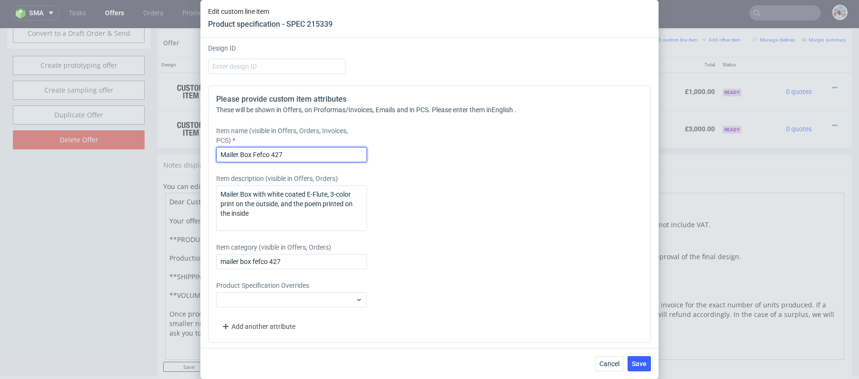
scroll to position [786, 0]
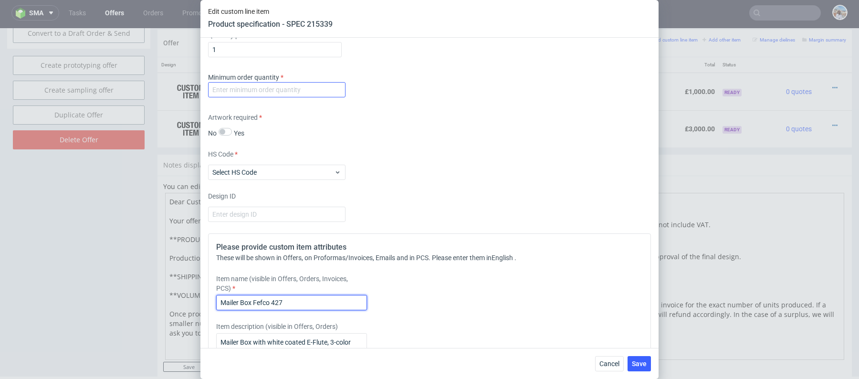
type input "Mailer Box Fefco 427"
click at [321, 84] on input "number" at bounding box center [276, 89] width 137 height 15
type input "1"
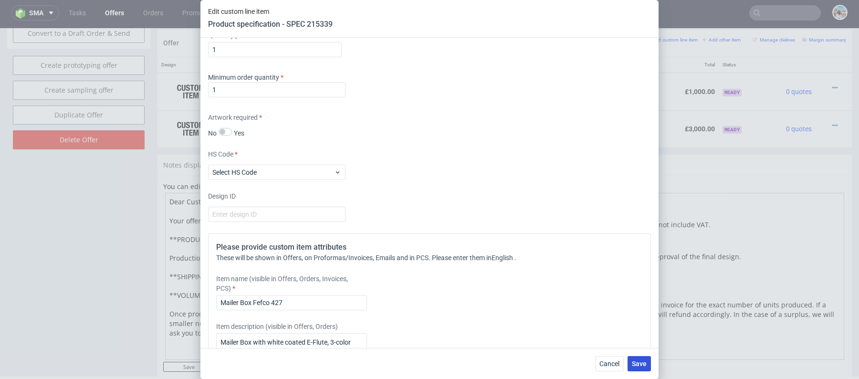
click at [639, 368] on button "Save" at bounding box center [639, 363] width 23 height 15
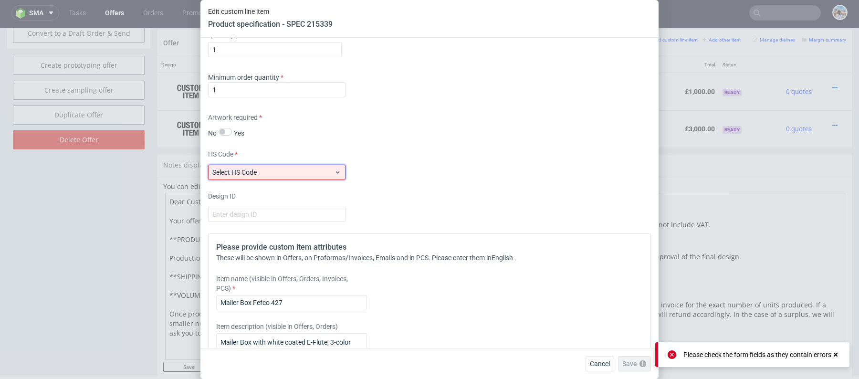
click at [333, 176] on div "Select HS Code" at bounding box center [276, 172] width 137 height 15
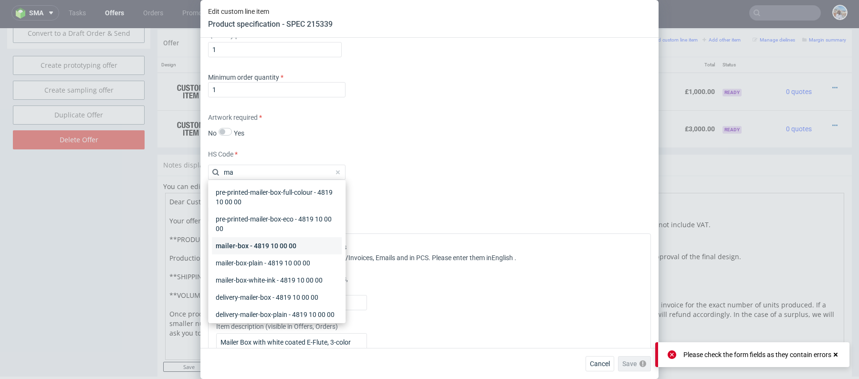
type input "ma"
click at [291, 248] on div "mailer-box - 4819 10 00 00" at bounding box center [277, 245] width 130 height 17
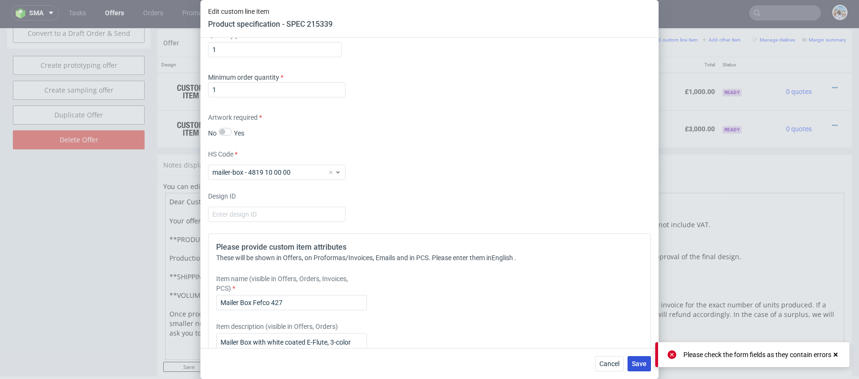
click at [629, 367] on button "Save" at bounding box center [639, 363] width 23 height 15
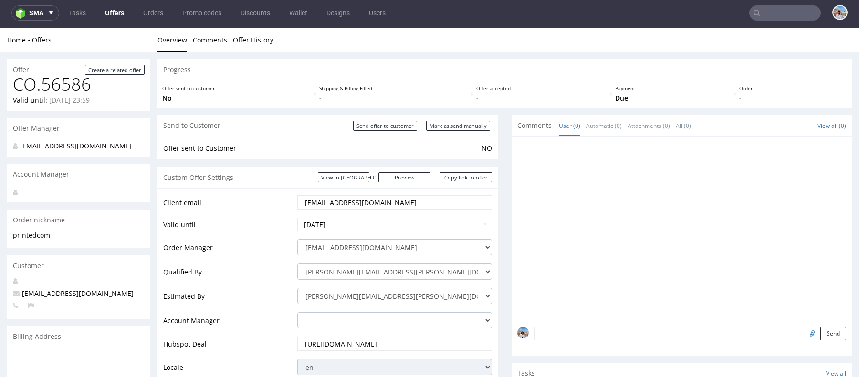
scroll to position [332, 0]
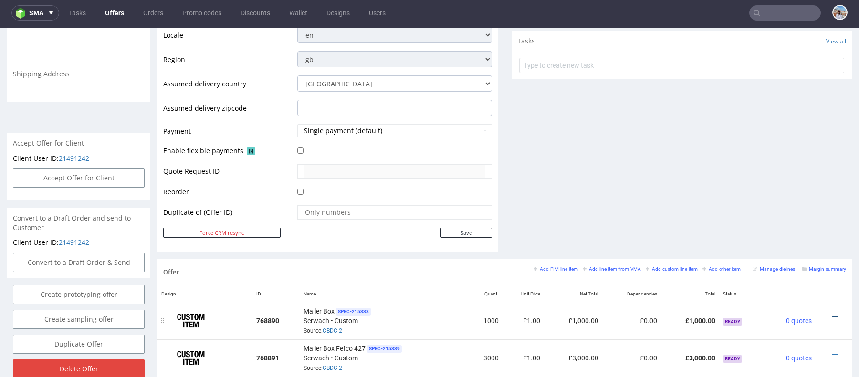
click at [832, 314] on icon at bounding box center [834, 317] width 5 height 7
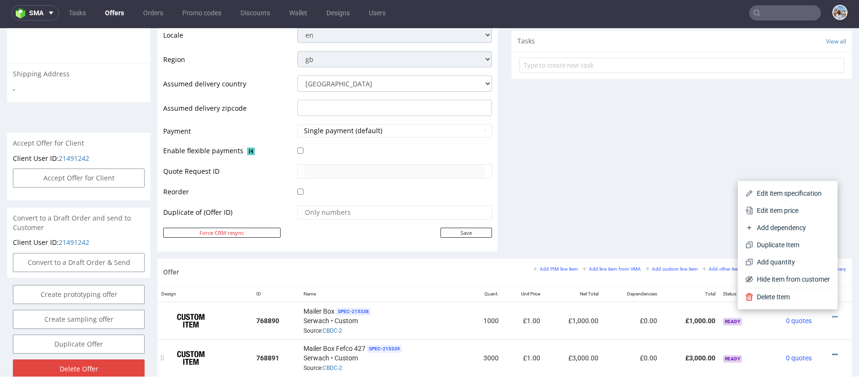
click at [832, 351] on icon at bounding box center [834, 354] width 5 height 7
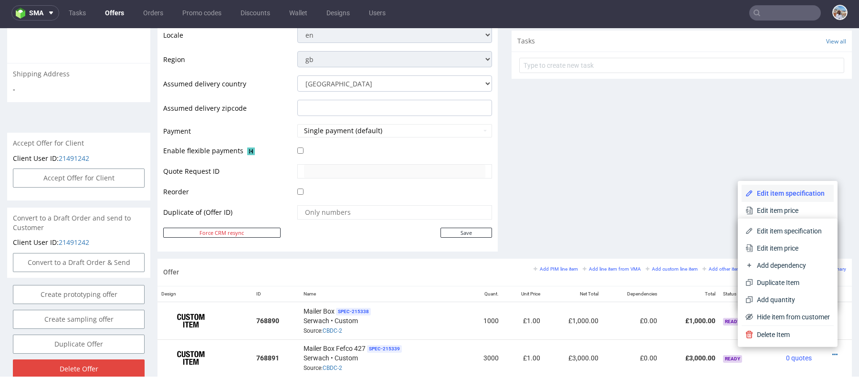
click at [758, 198] on span "Edit item specification" at bounding box center [791, 193] width 77 height 10
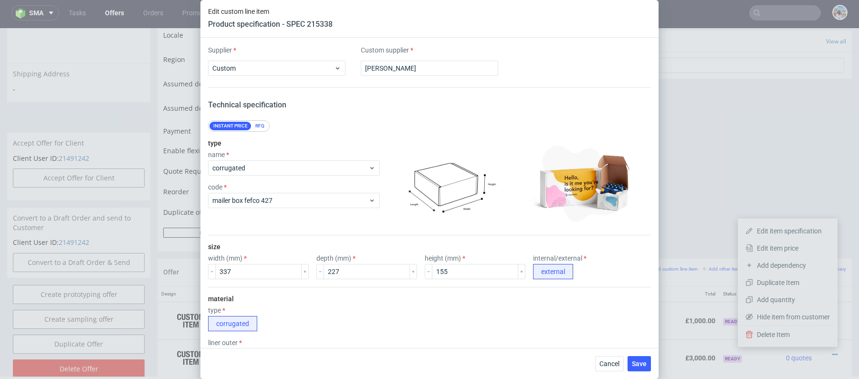
scroll to position [934, 0]
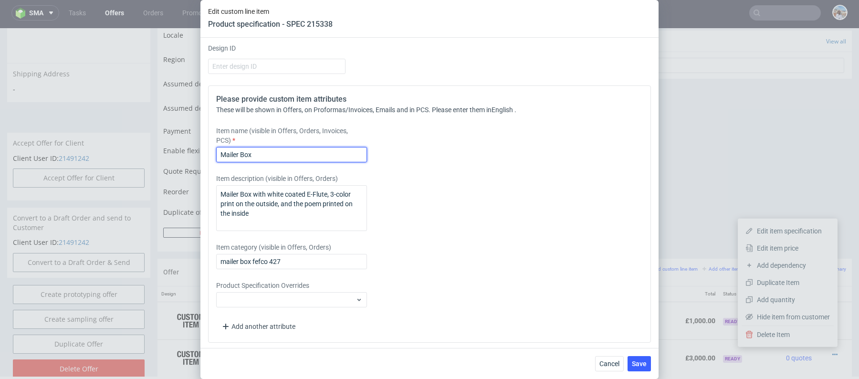
click at [258, 153] on input "Mailer Box" at bounding box center [291, 154] width 151 height 15
drag, startPoint x: 612, startPoint y: 363, endPoint x: 612, endPoint y: 332, distance: 31.5
click at [612, 363] on span "Cancel" at bounding box center [609, 363] width 20 height 7
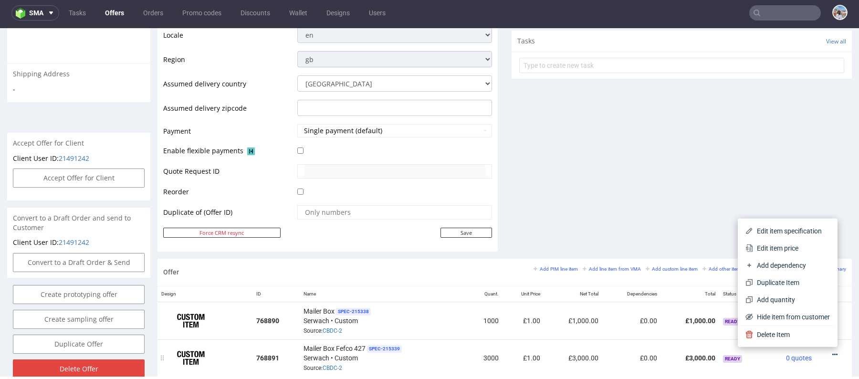
click at [832, 351] on icon at bounding box center [834, 354] width 5 height 7
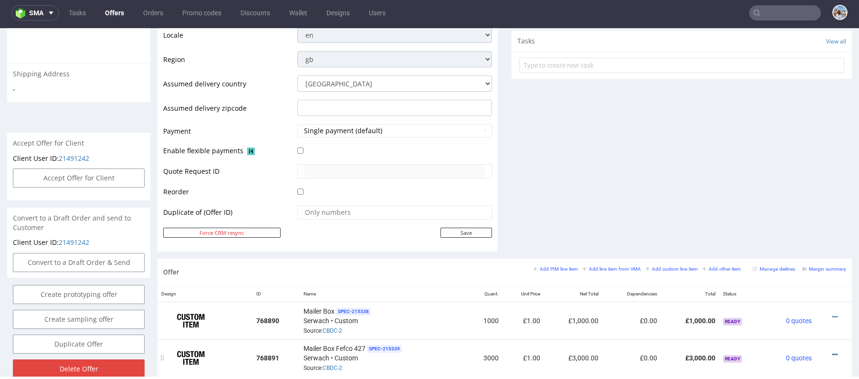
click at [832, 351] on icon at bounding box center [834, 354] width 5 height 7
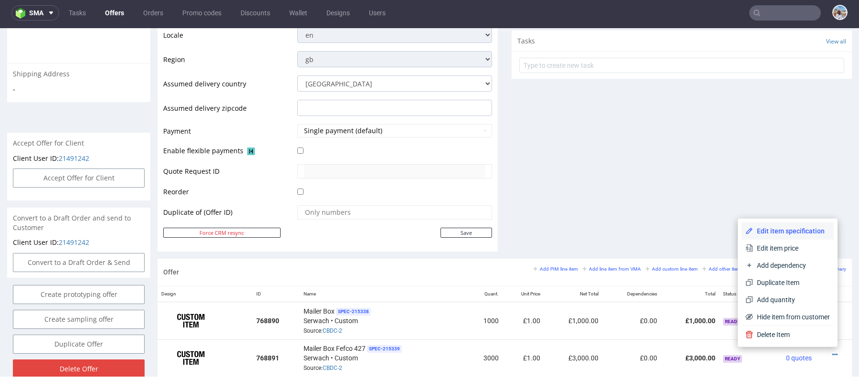
click at [780, 228] on span "Edit item specification" at bounding box center [791, 231] width 77 height 10
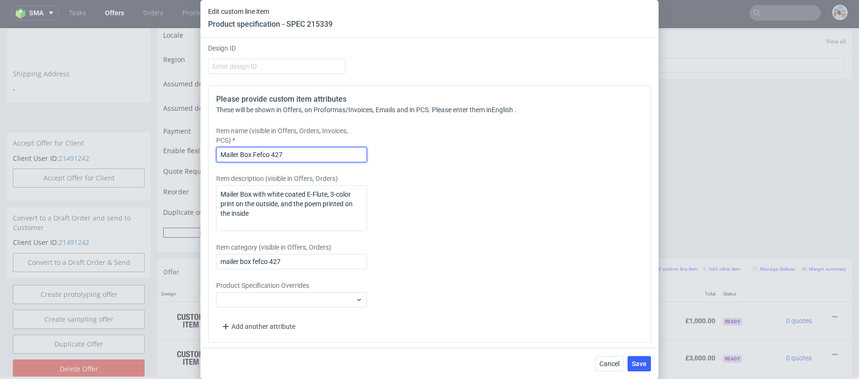
drag, startPoint x: 269, startPoint y: 150, endPoint x: 343, endPoint y: 150, distance: 74.0
click at [343, 150] on input "Mailer Box Fefco 427" at bounding box center [291, 154] width 151 height 15
drag, startPoint x: 252, startPoint y: 149, endPoint x: 335, endPoint y: 149, distance: 82.1
click at [335, 149] on input "Mailer Box Fefco 427" at bounding box center [291, 154] width 151 height 15
type input "Mailer Box"
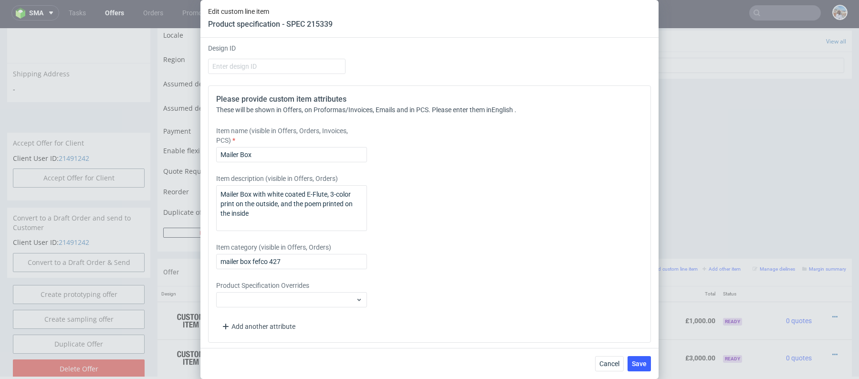
click at [656, 368] on div "Cancel Save" at bounding box center [429, 363] width 458 height 31
click at [643, 368] on button "Save" at bounding box center [639, 363] width 23 height 15
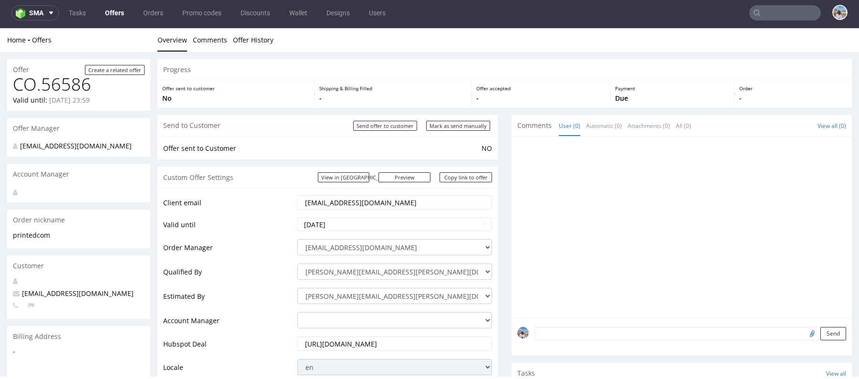
scroll to position [332, 0]
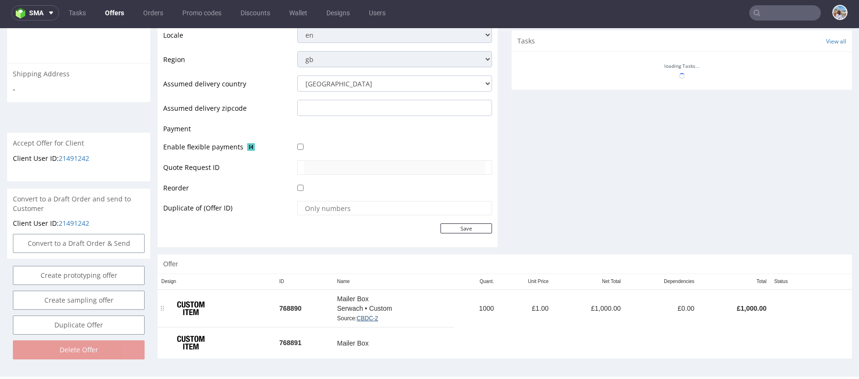
click at [366, 315] on link "CBDC-2" at bounding box center [367, 318] width 21 height 7
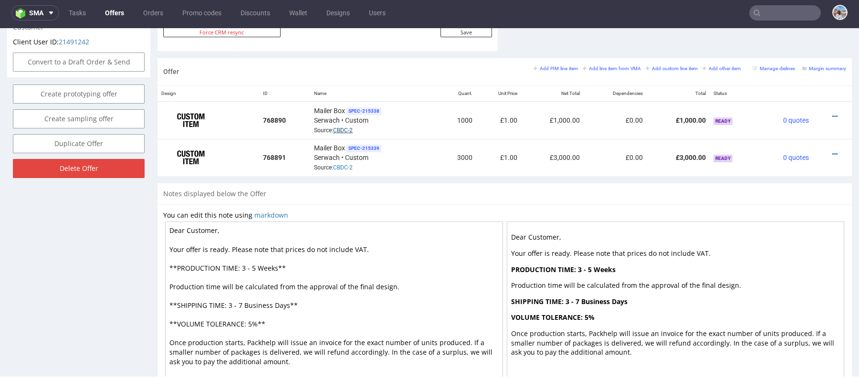
scroll to position [562, 0]
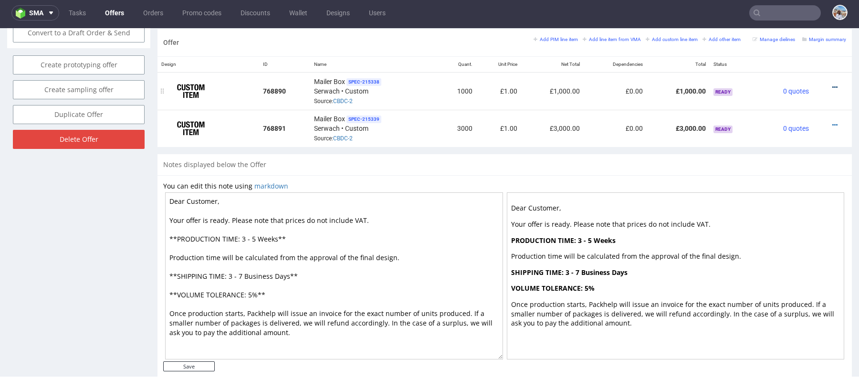
click at [832, 84] on icon at bounding box center [834, 87] width 5 height 7
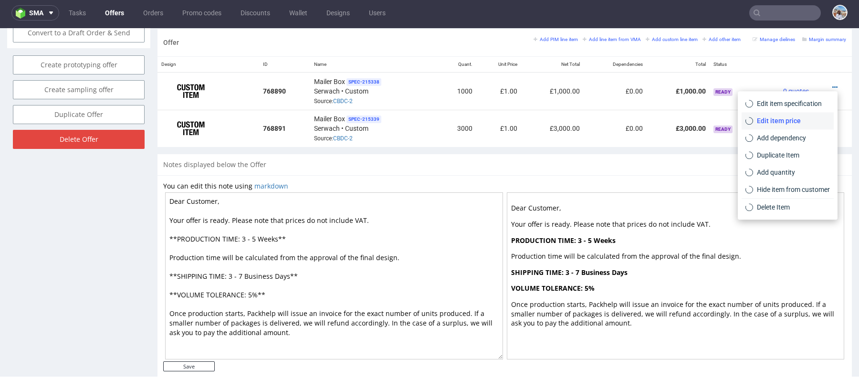
click at [795, 118] on span "Edit item price" at bounding box center [791, 121] width 77 height 10
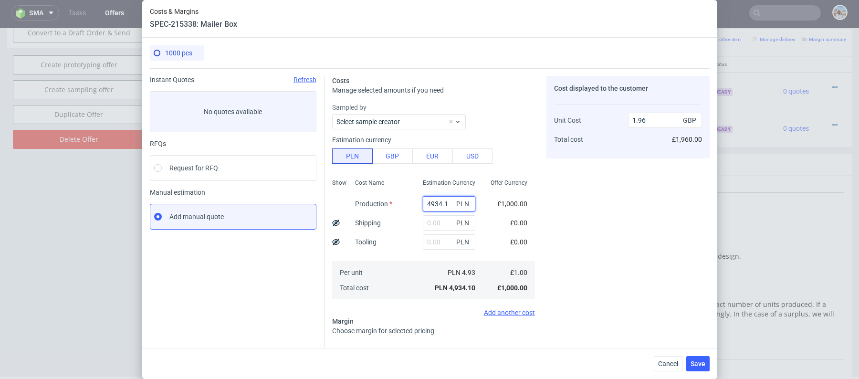
click at [438, 201] on input "4934.1" at bounding box center [449, 203] width 52 height 15
paste input "2660"
type input "2660"
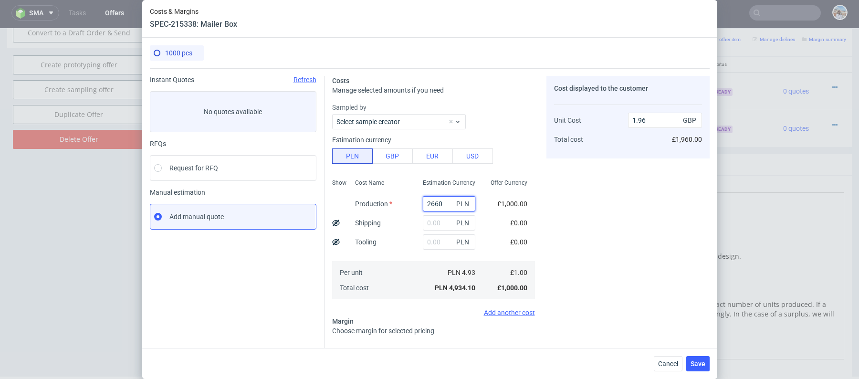
type input "1.06"
type input "2660"
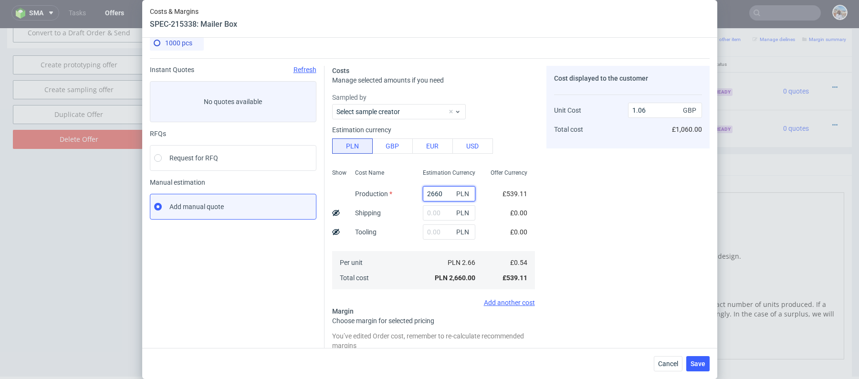
scroll to position [0, 0]
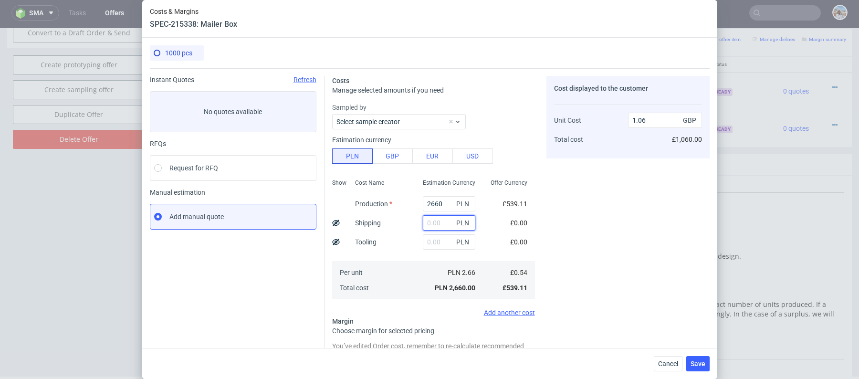
click at [431, 223] on input "text" at bounding box center [449, 222] width 52 height 15
paste input "1705.31"
type input "1705.31"
type input "1.74"
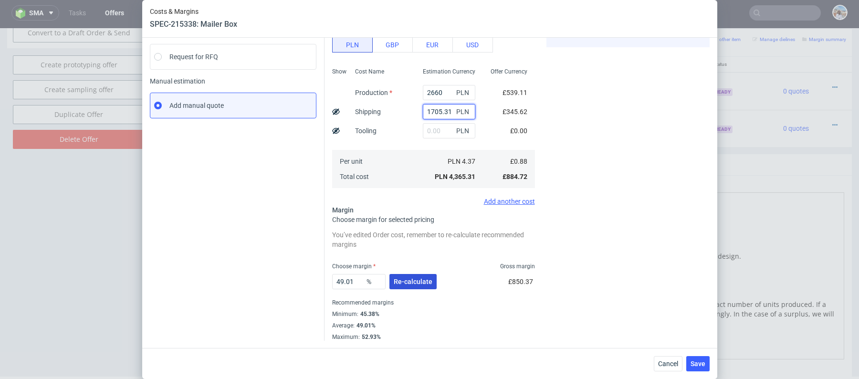
type input "1705.31"
click at [412, 279] on span "Re-calculate" at bounding box center [413, 281] width 39 height 7
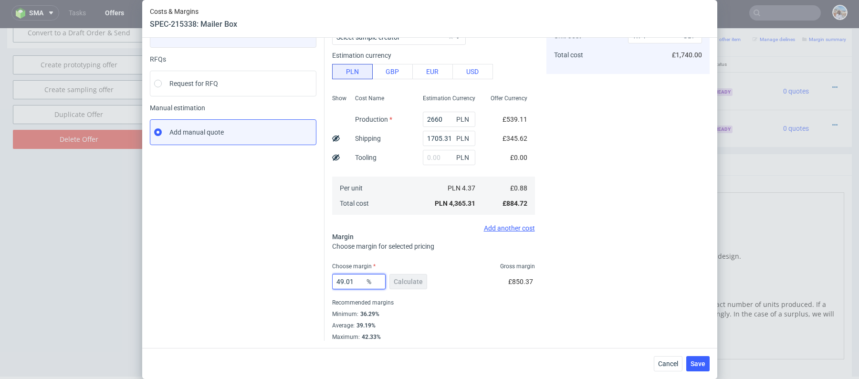
click at [354, 279] on input "49.01" at bounding box center [358, 281] width 53 height 15
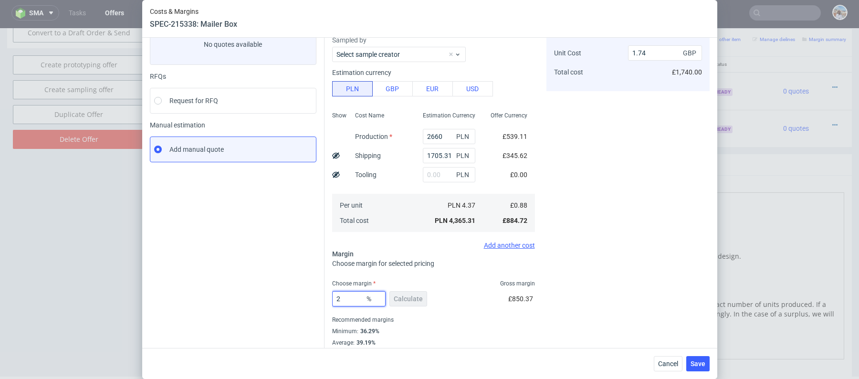
type input "20"
type input "1.11"
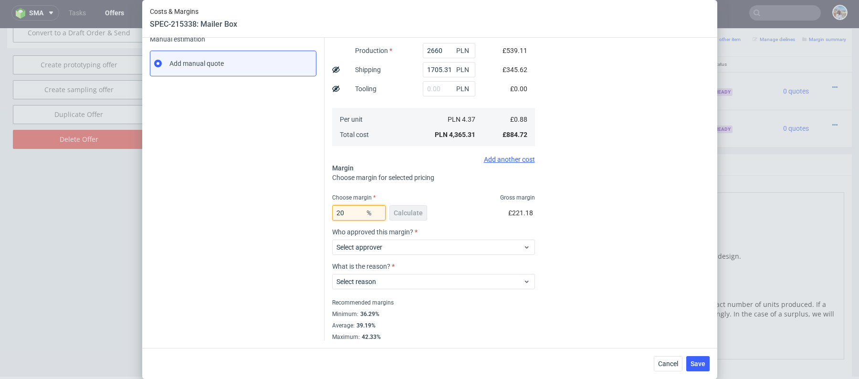
type input "20"
click at [274, 268] on div "Instant Quotes Refresh No quotes available RFQs Request for RFQ Manual estimati…" at bounding box center [237, 132] width 175 height 418
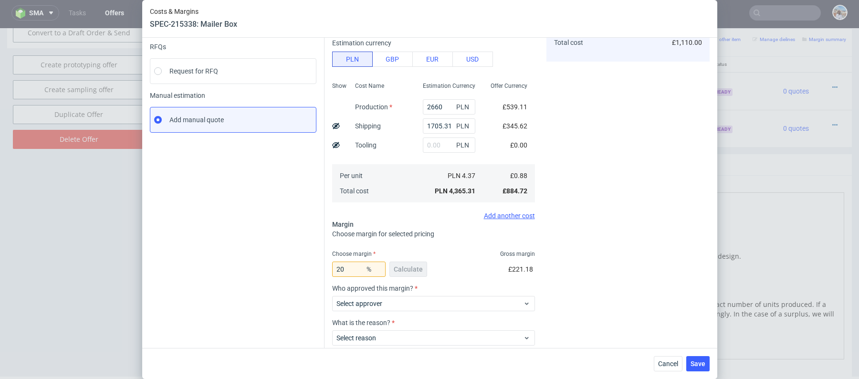
scroll to position [153, 0]
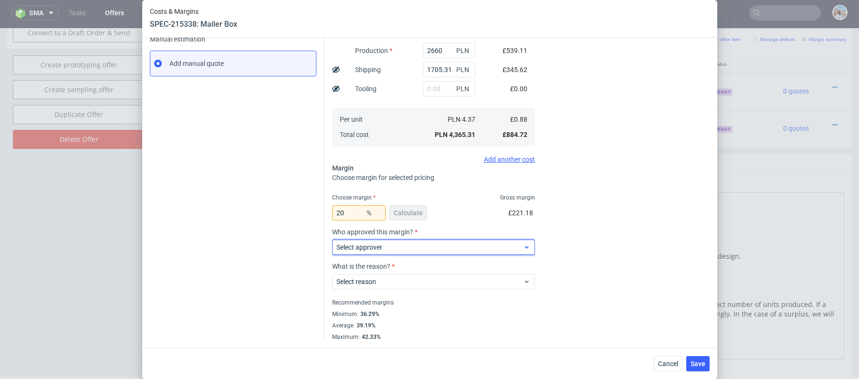
click at [371, 243] on label "Select approver" at bounding box center [359, 247] width 46 height 8
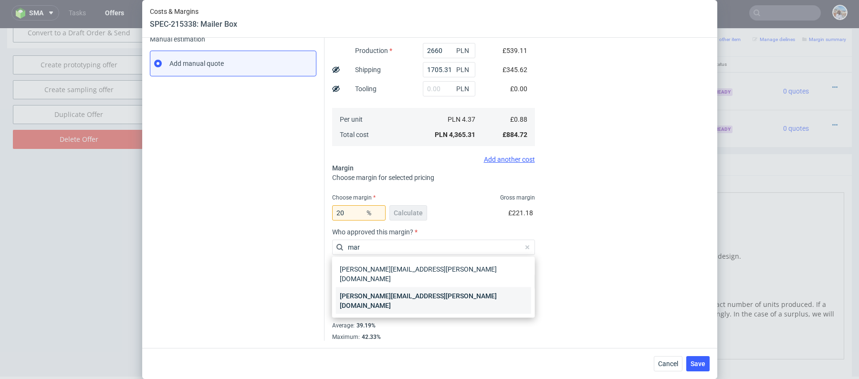
type input "mar"
click at [422, 287] on div "marta.kozlowska@packhelp.com" at bounding box center [433, 300] width 195 height 27
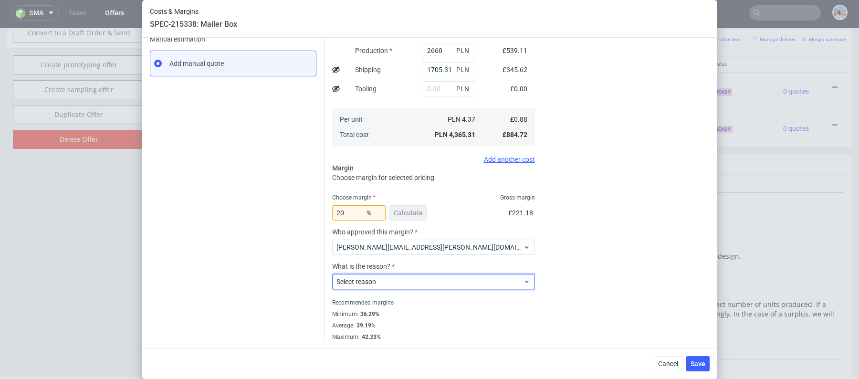
click at [418, 277] on span "Select reason" at bounding box center [429, 282] width 187 height 10
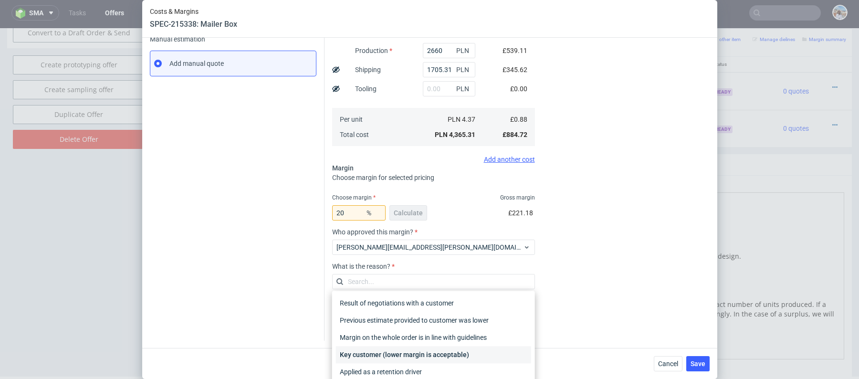
click at [413, 356] on div "Key customer (lower margin is acceptable)" at bounding box center [433, 354] width 195 height 17
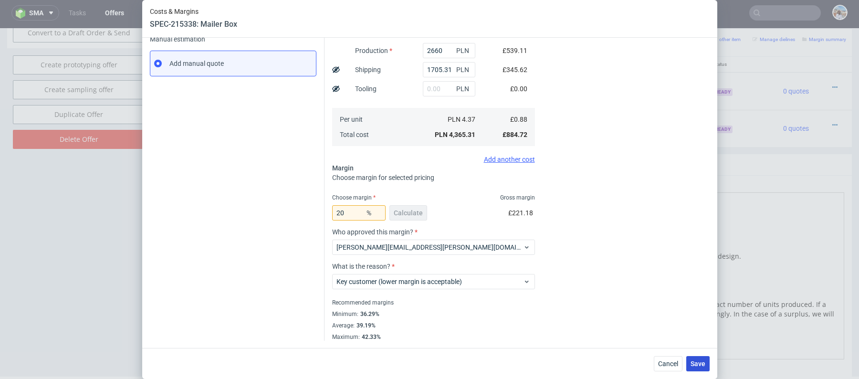
click at [697, 360] on span "Save" at bounding box center [697, 363] width 15 height 7
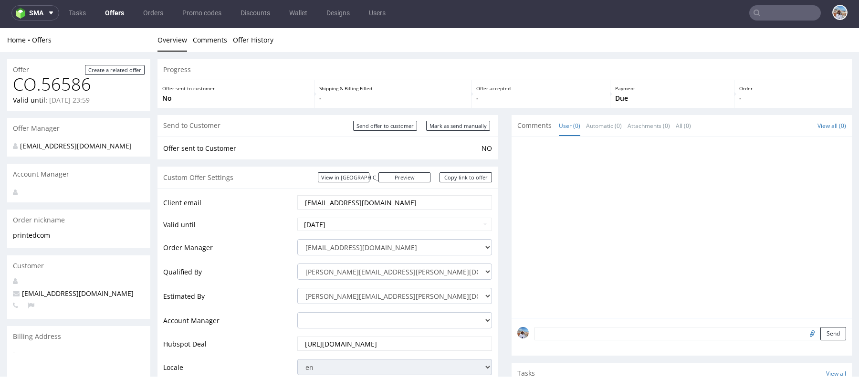
scroll to position [580, 0]
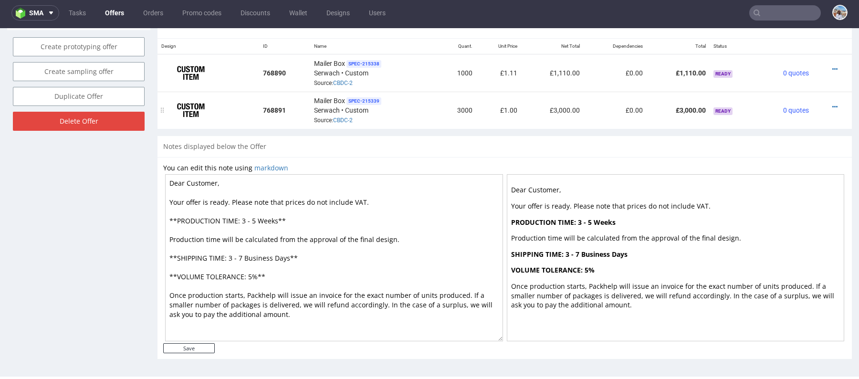
click at [821, 103] on div at bounding box center [829, 107] width 26 height 10
click at [832, 104] on icon at bounding box center [834, 107] width 5 height 7
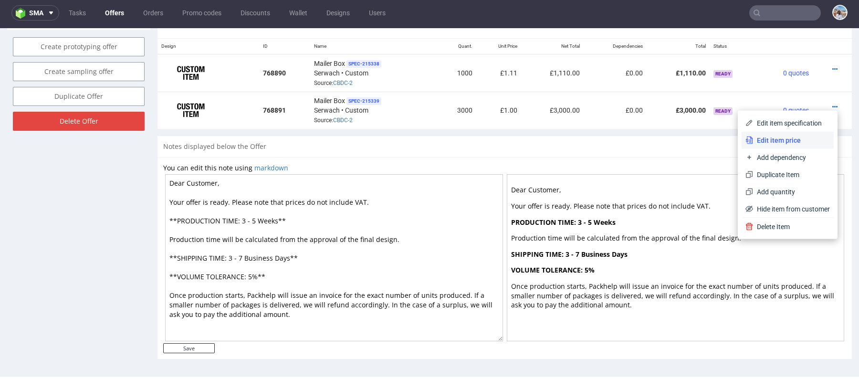
click at [777, 143] on span "Edit item price" at bounding box center [791, 141] width 77 height 10
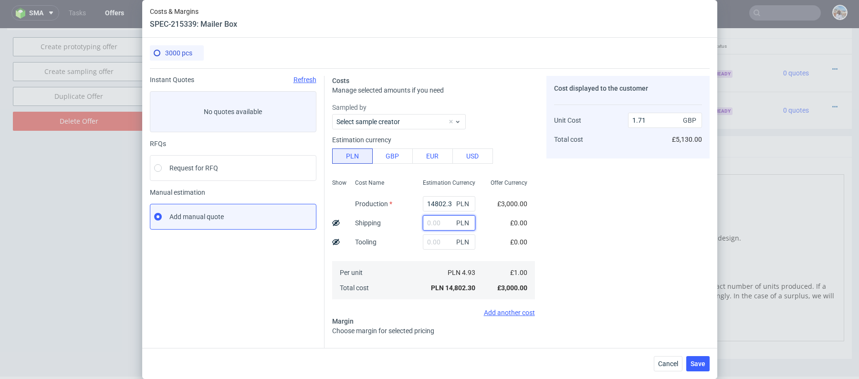
click at [434, 225] on input "text" at bounding box center [449, 222] width 52 height 15
paste input "2557.97"
type input "2557.97"
type input "2.01"
type input "2557.97"
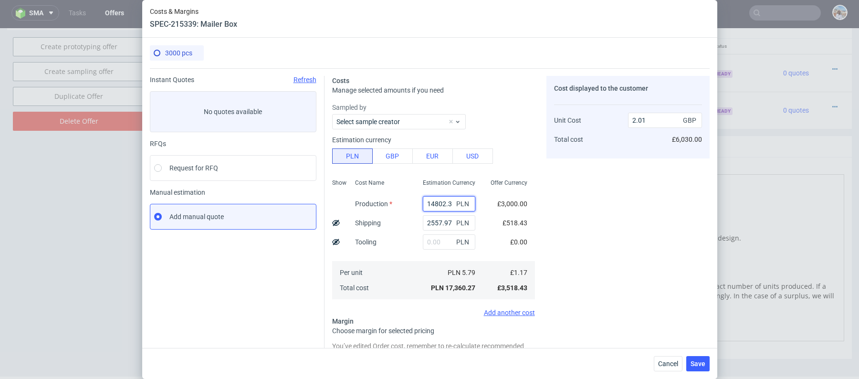
click at [441, 208] on input "14802.3" at bounding box center [449, 203] width 52 height 15
paste input "7050"
type input "7050"
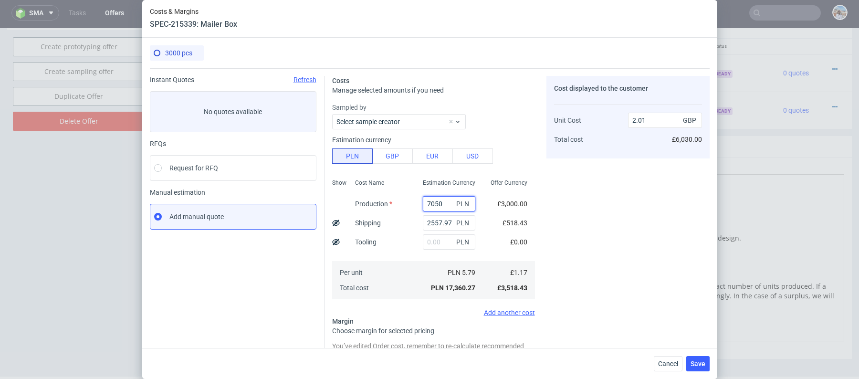
type input "1.11"
click at [434, 203] on input "7050" at bounding box center [449, 203] width 52 height 15
paste input "105"
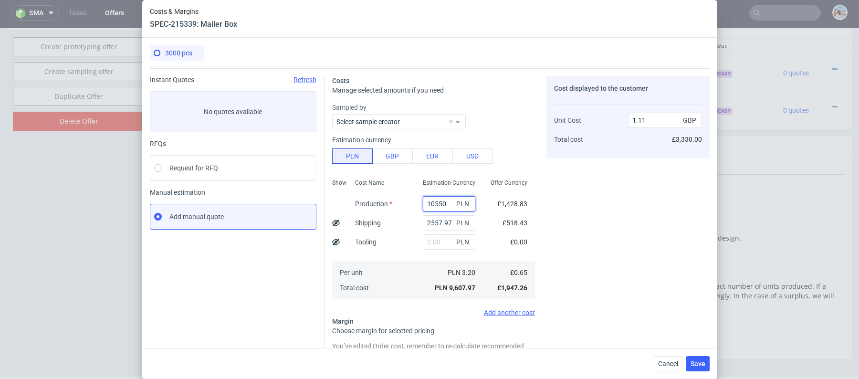
type input "10550"
type input "1.52"
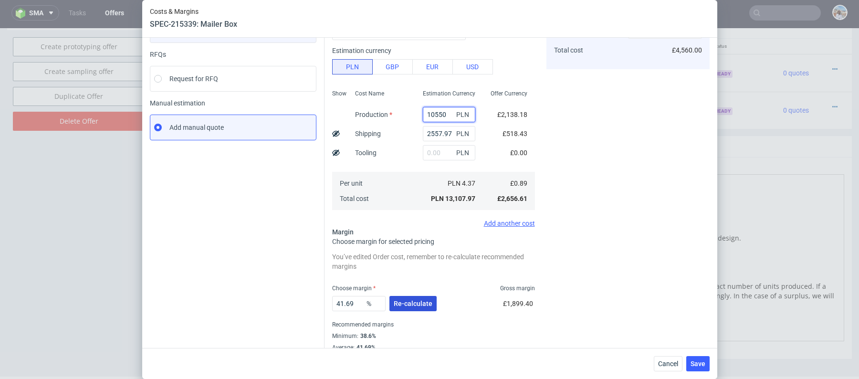
type input "10550"
click at [415, 300] on span "Re-calculate" at bounding box center [413, 303] width 39 height 7
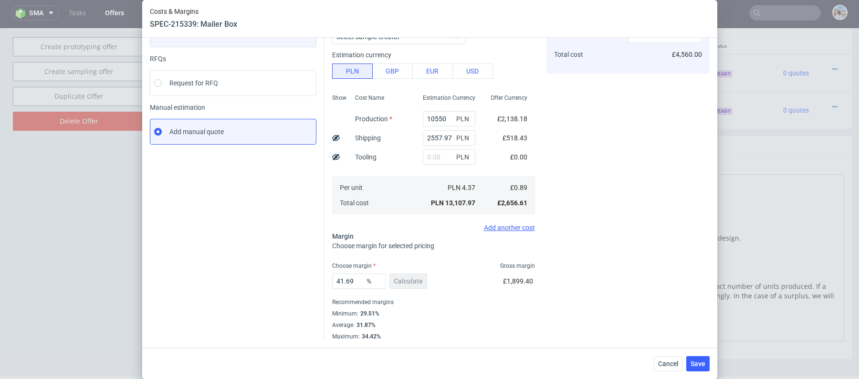
scroll to position [84, 0]
click at [354, 275] on input "41.69" at bounding box center [358, 281] width 53 height 15
type input "20"
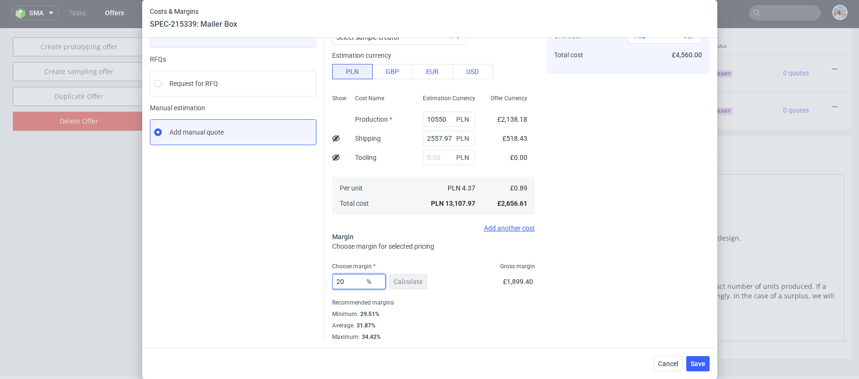
type input "1.1"
type input "20"
click at [548, 258] on div "Cost displayed to the customer Unit Cost Total cost 1.1 GBP £3,300.00" at bounding box center [627, 177] width 163 height 372
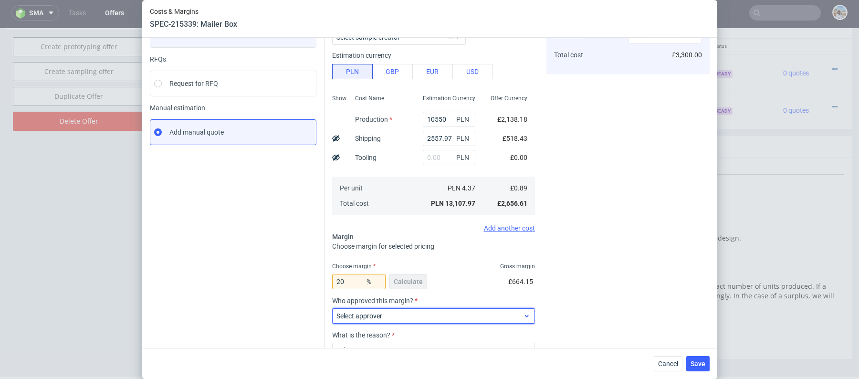
click at [419, 319] on span "Select approver" at bounding box center [429, 316] width 187 height 10
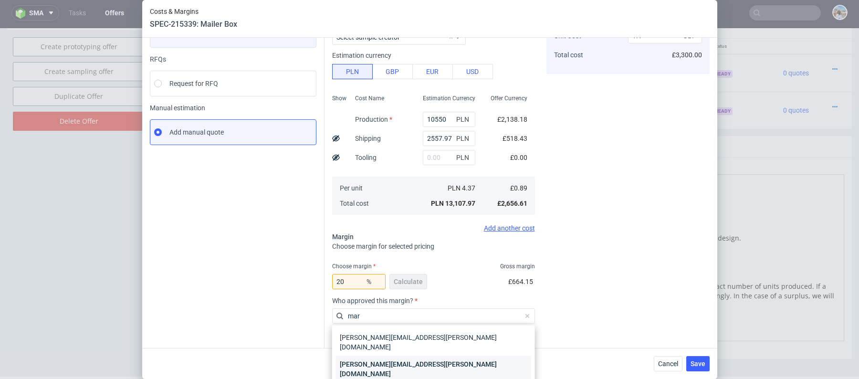
type input "mar"
click at [424, 356] on div "marta.kozlowska@packhelp.com" at bounding box center [433, 369] width 195 height 27
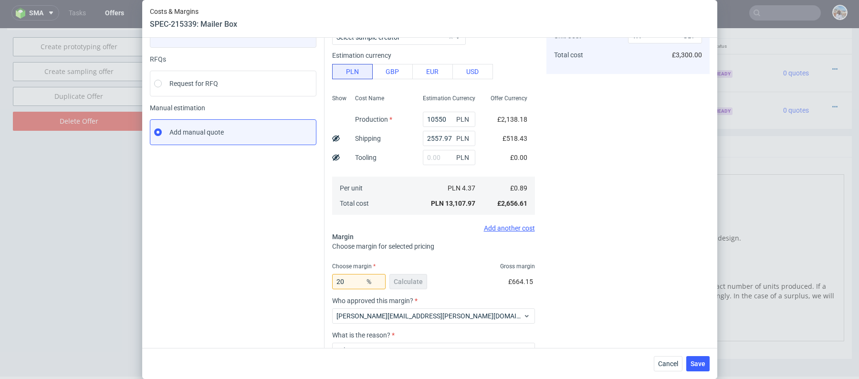
click at [418, 340] on div "Select reason" at bounding box center [433, 348] width 203 height 19
click at [418, 345] on div "Select reason" at bounding box center [433, 350] width 203 height 15
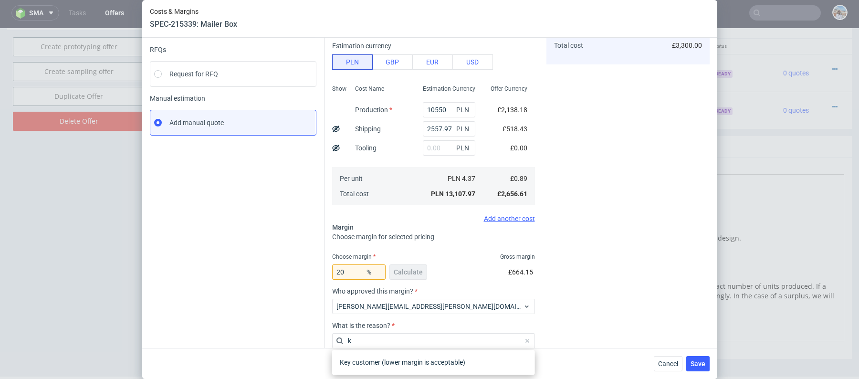
scroll to position [0, 0]
type input "ke"
click at [440, 359] on div "Key customer (lower margin is acceptable)" at bounding box center [433, 362] width 195 height 17
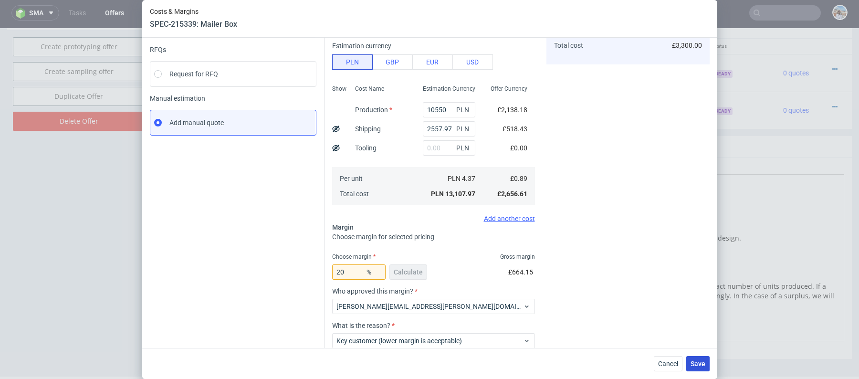
click at [698, 364] on span "Save" at bounding box center [697, 363] width 15 height 7
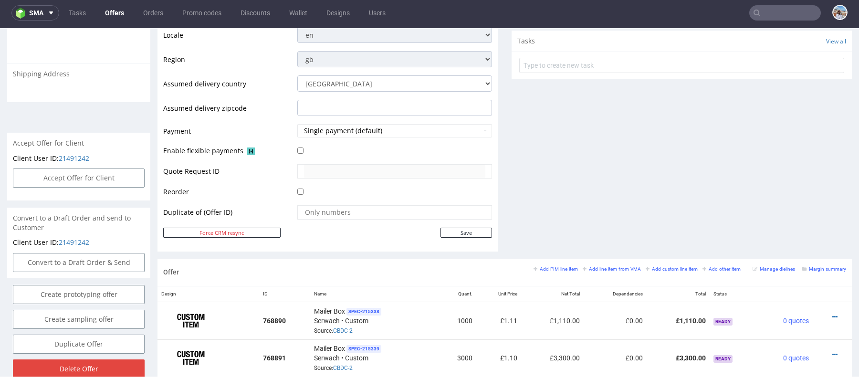
scroll to position [472, 0]
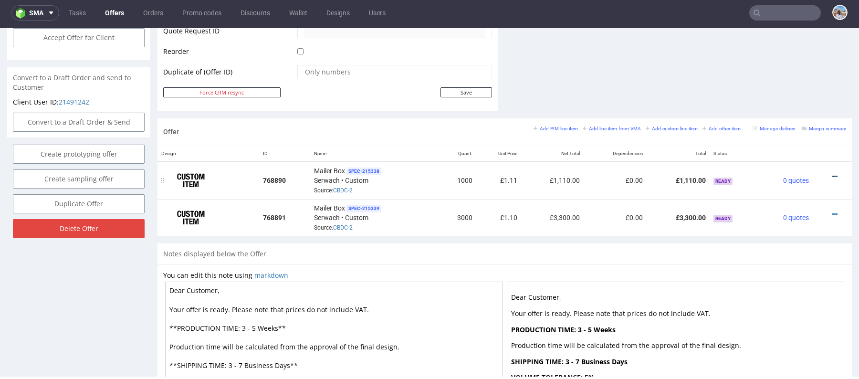
click at [832, 175] on icon at bounding box center [834, 176] width 5 height 7
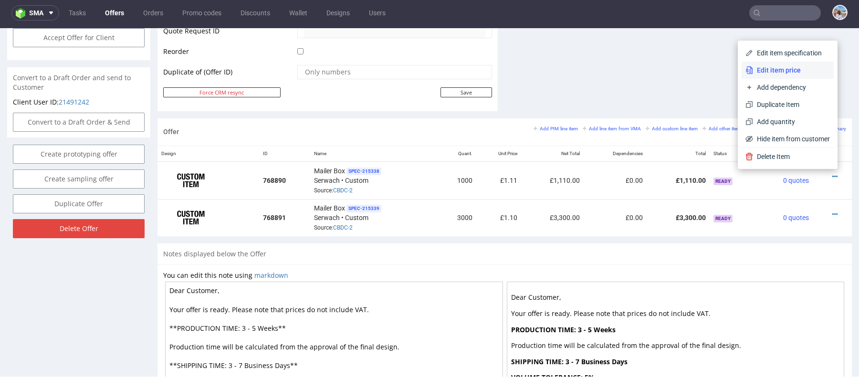
click at [761, 71] on span "Edit item price" at bounding box center [791, 70] width 77 height 10
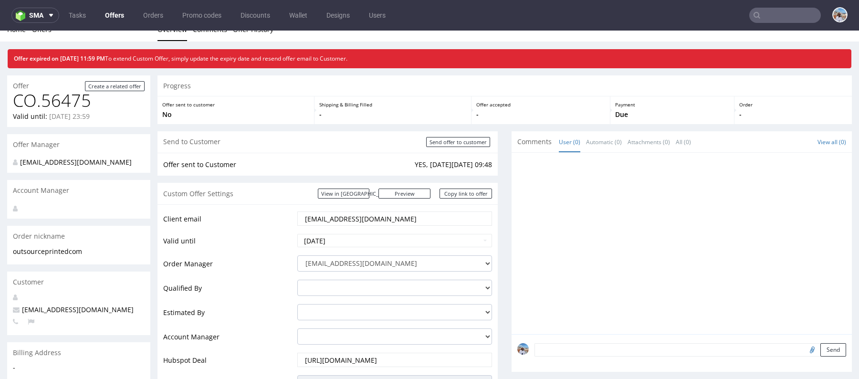
scroll to position [16, 0]
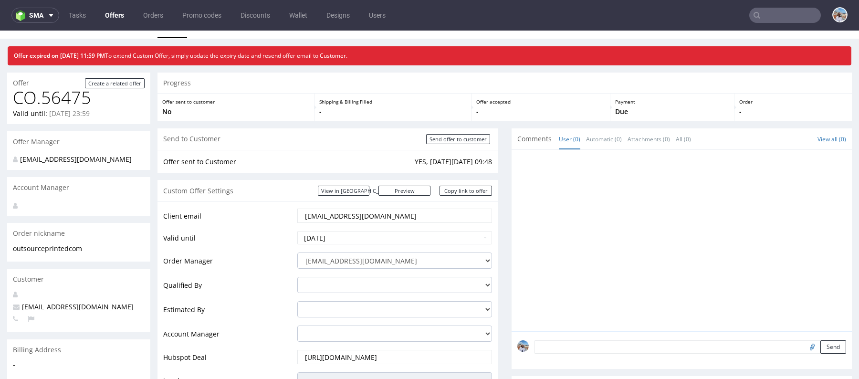
drag, startPoint x: 343, startPoint y: 216, endPoint x: 395, endPoint y: 216, distance: 51.5
click at [395, 216] on input "[EMAIL_ADDRESS][DOMAIN_NAME]" at bounding box center [394, 215] width 181 height 13
click at [347, 216] on input "[EMAIL_ADDRESS][DOMAIN_NAME]" at bounding box center [394, 215] width 181 height 13
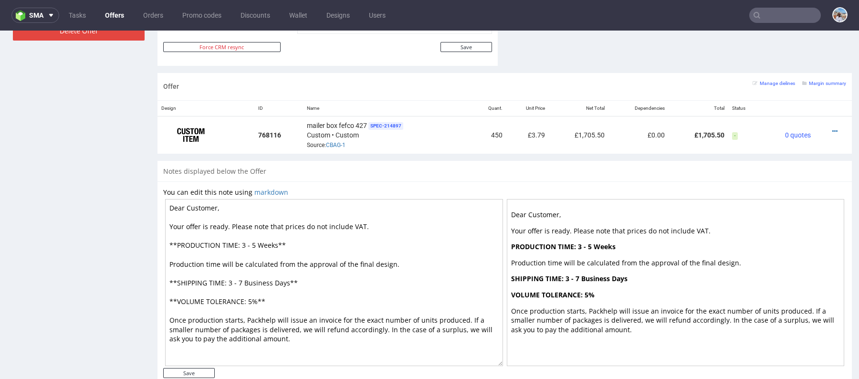
scroll to position [538, 0]
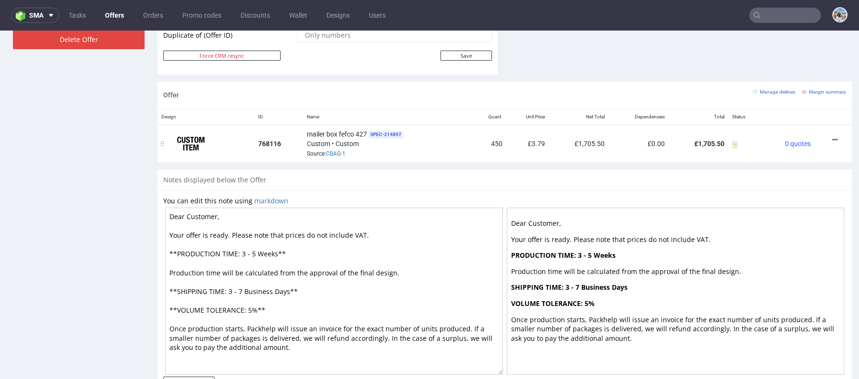
click at [832, 136] on icon at bounding box center [834, 139] width 5 height 7
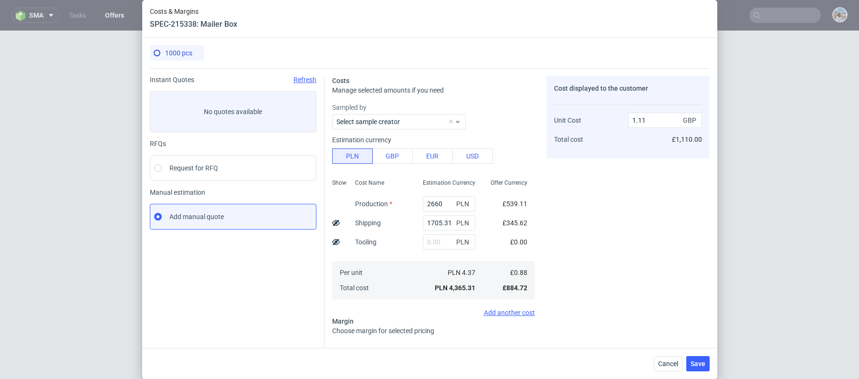
click at [439, 206] on input "2660" at bounding box center [449, 203] width 52 height 15
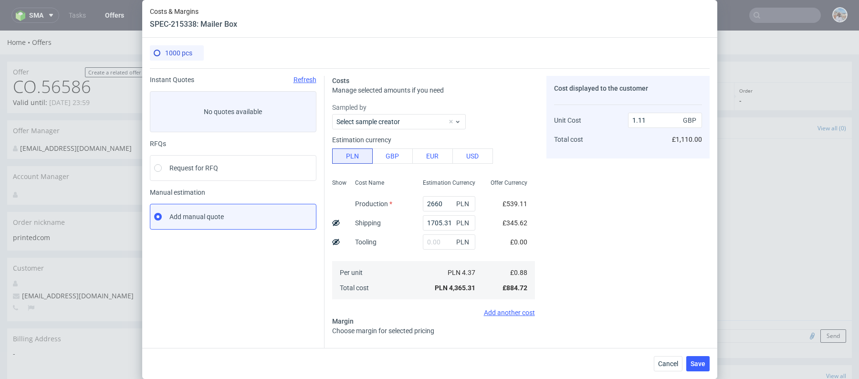
scroll to position [472, 0]
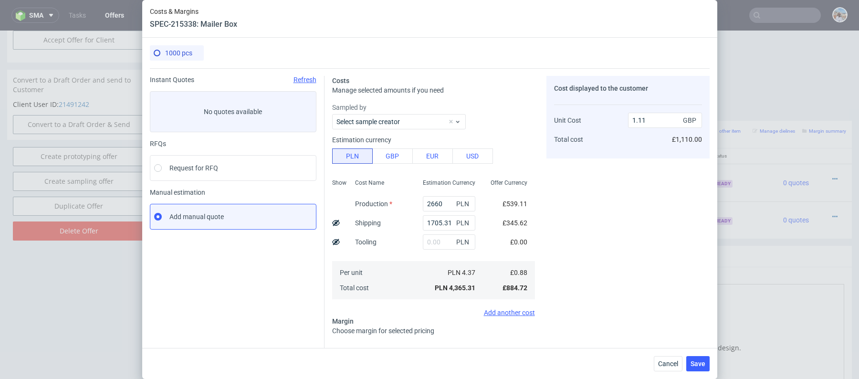
click at [439, 206] on input "2660" at bounding box center [449, 203] width 52 height 15
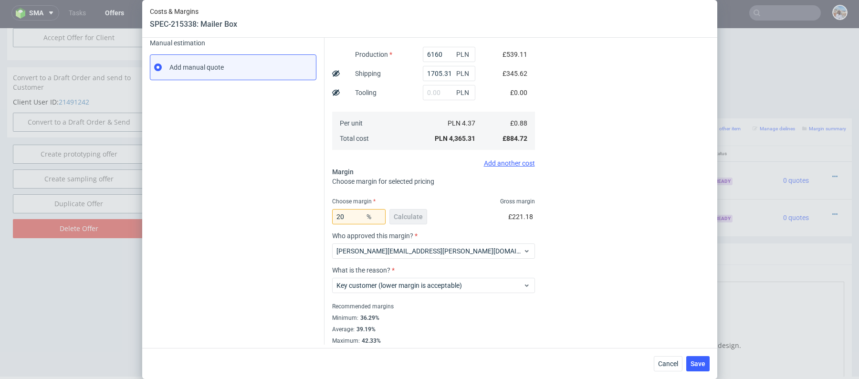
type input "6160"
type input "2"
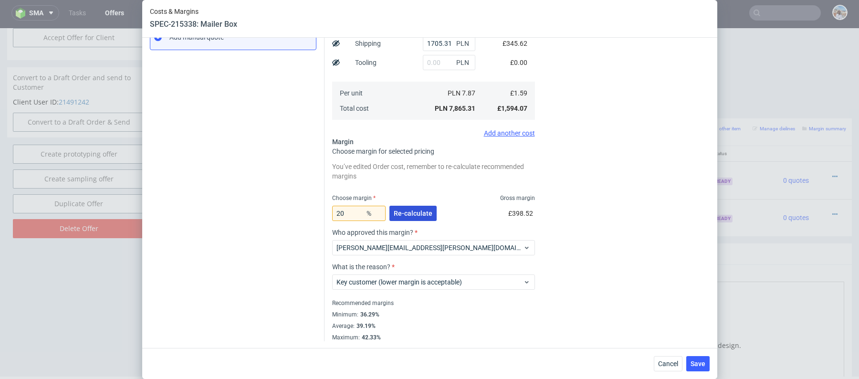
type input "6160"
click at [403, 213] on span "Re-calculate" at bounding box center [413, 213] width 39 height 7
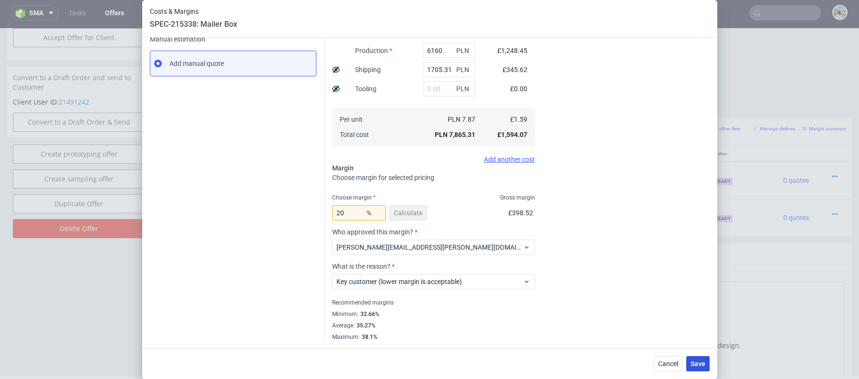
click at [699, 365] on span "Save" at bounding box center [697, 363] width 15 height 7
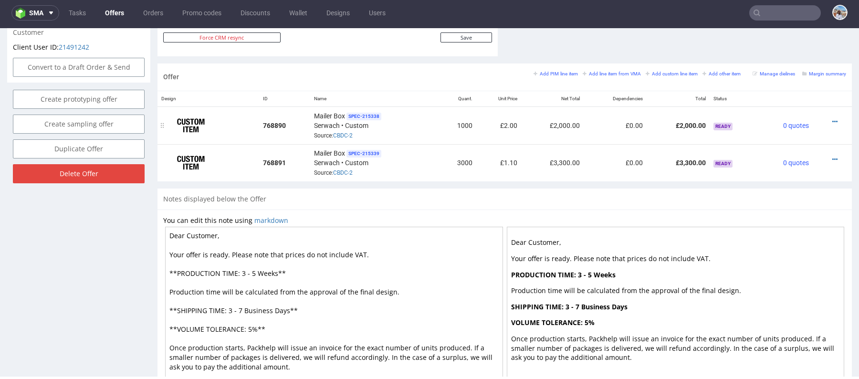
scroll to position [580, 0]
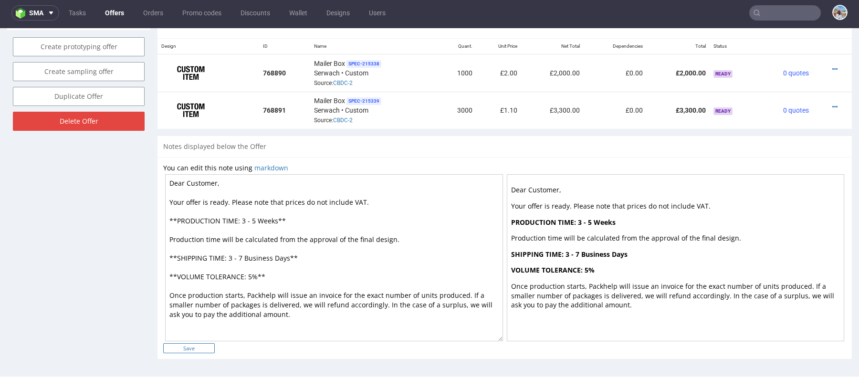
click at [196, 348] on input "Save" at bounding box center [189, 348] width 52 height 10
type input "In progress..."
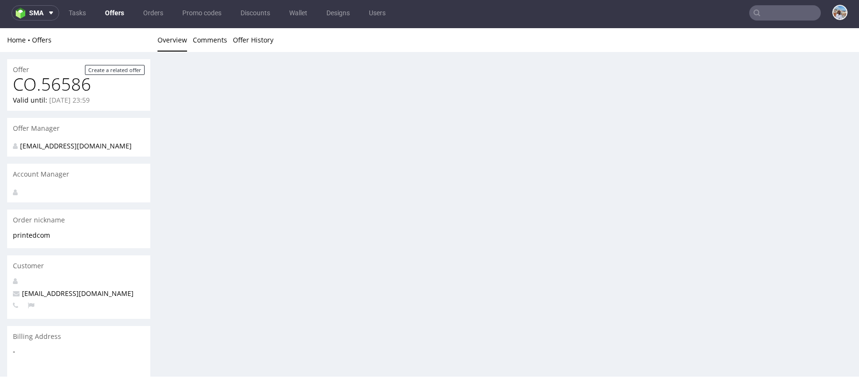
scroll to position [0, 0]
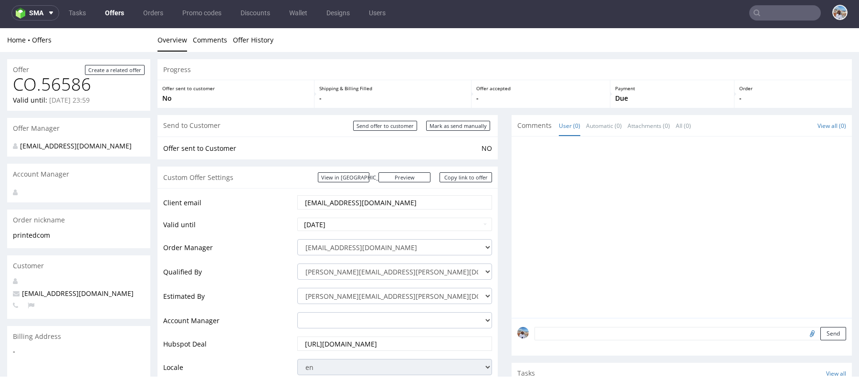
click at [447, 121] on form "Mark as send manually" at bounding box center [459, 126] width 66 height 10
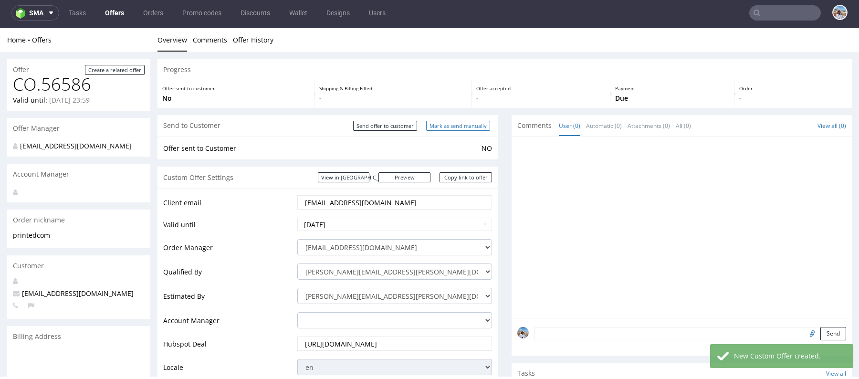
click at [452, 129] on input "Mark as send manually" at bounding box center [458, 126] width 64 height 10
type input "In progress..."
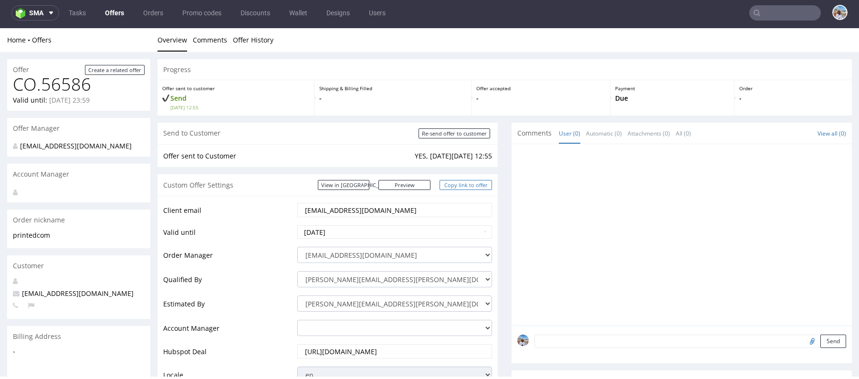
click at [469, 184] on link "Copy link to offer" at bounding box center [465, 185] width 52 height 10
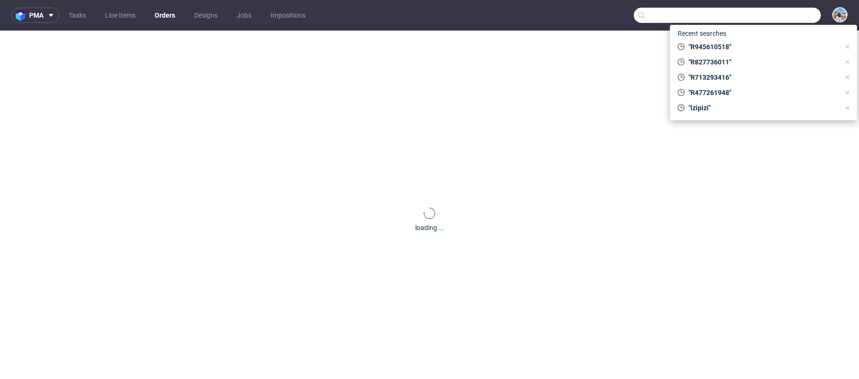
click at [780, 17] on input "text" at bounding box center [727, 15] width 187 height 15
paste input "R090244627"
type input "R090244627"
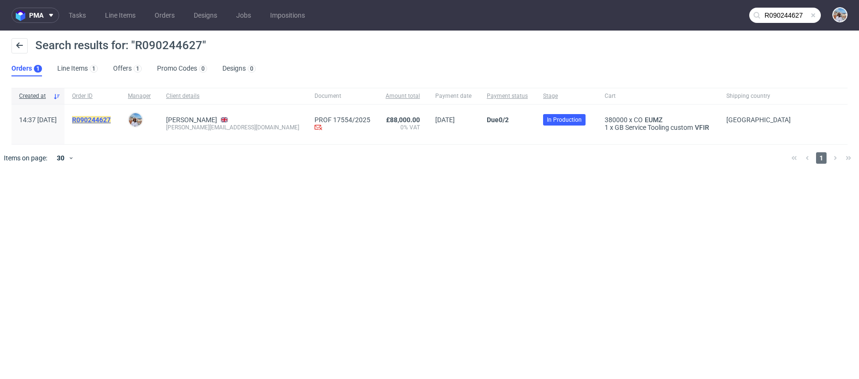
click at [111, 119] on mark "R090244627" at bounding box center [91, 120] width 39 height 8
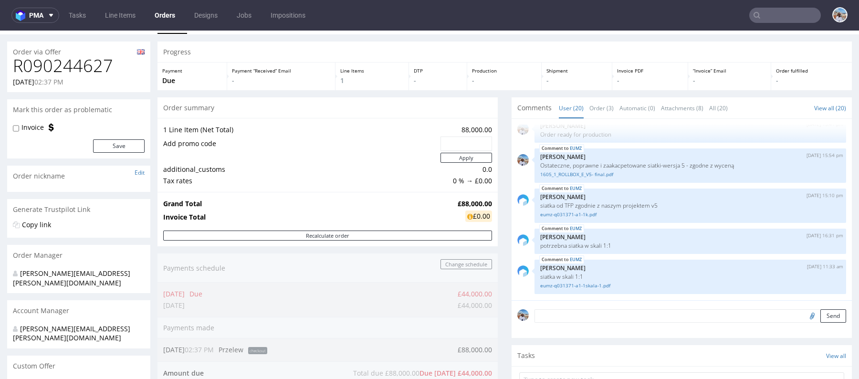
scroll to position [23, 0]
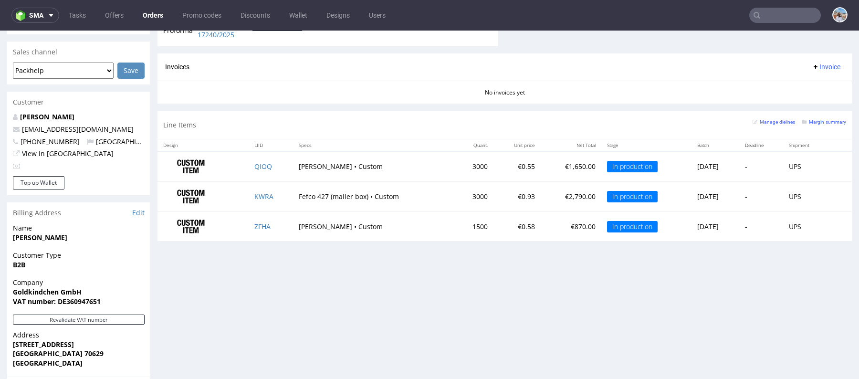
scroll to position [400, 0]
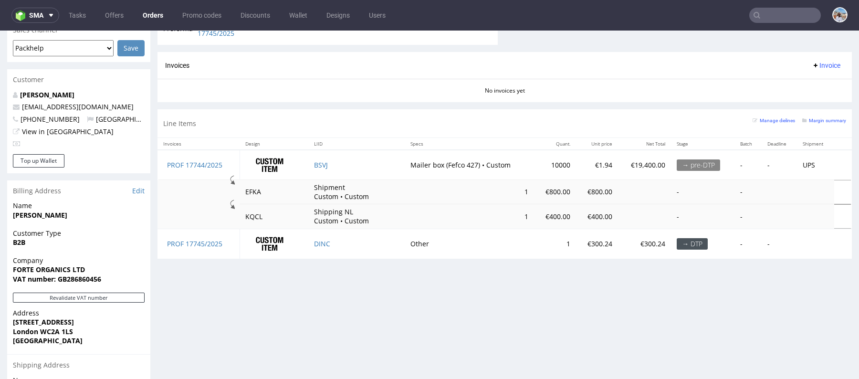
scroll to position [413, 0]
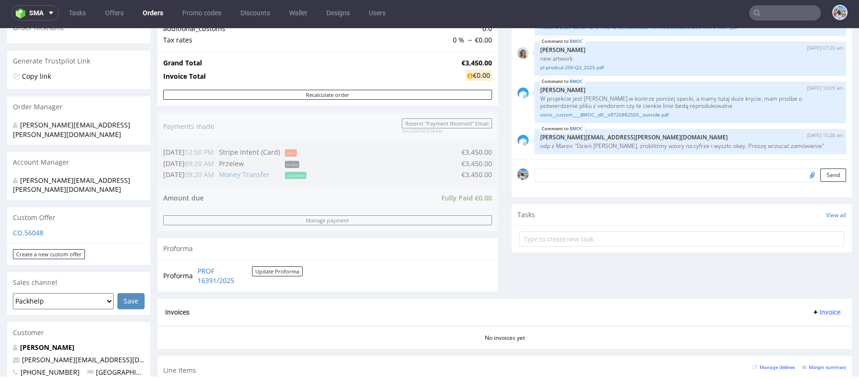
scroll to position [374, 0]
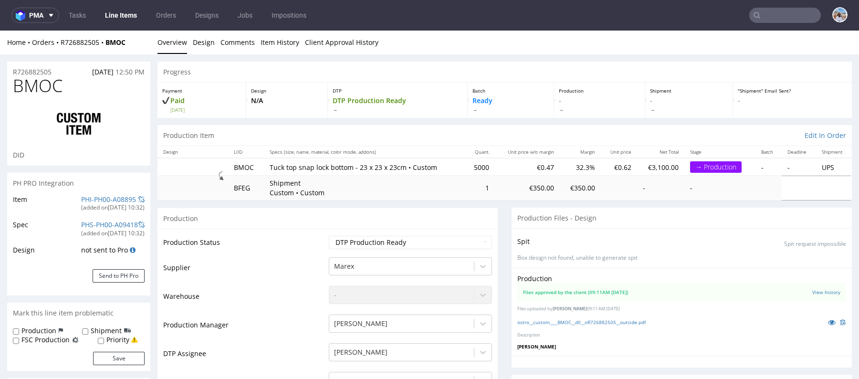
scroll to position [50, 0]
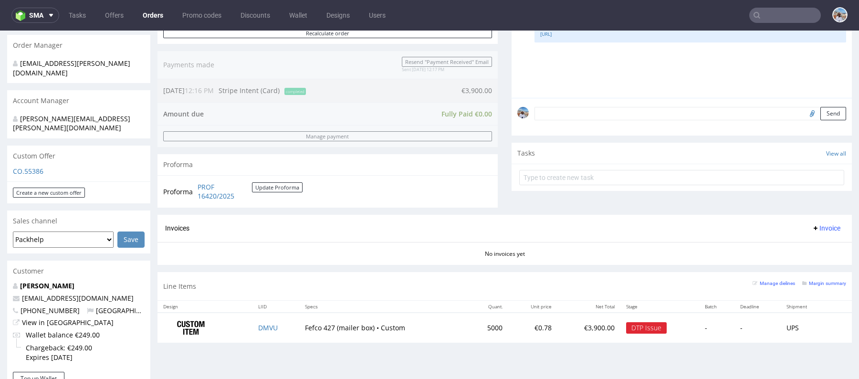
scroll to position [151, 0]
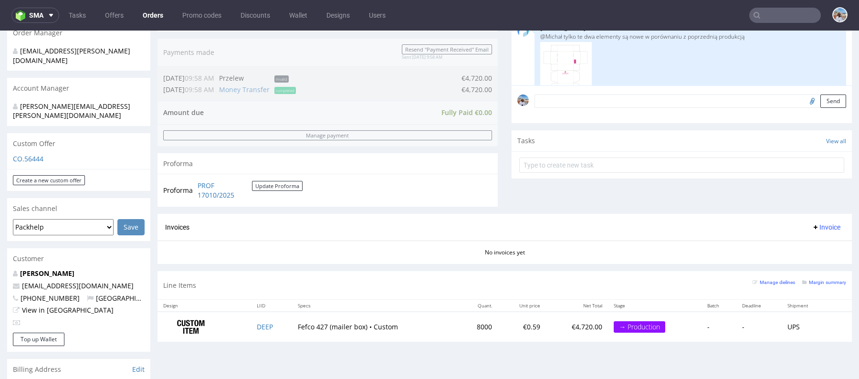
scroll to position [246, 0]
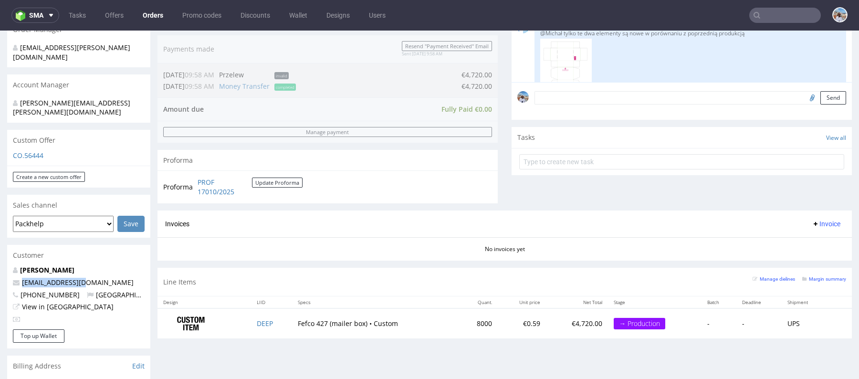
drag, startPoint x: 92, startPoint y: 262, endPoint x: 13, endPoint y: 260, distance: 78.3
click at [13, 278] on p "einkauf@herbac.eu" at bounding box center [79, 283] width 132 height 10
copy span "einkauf@herbac.eu"
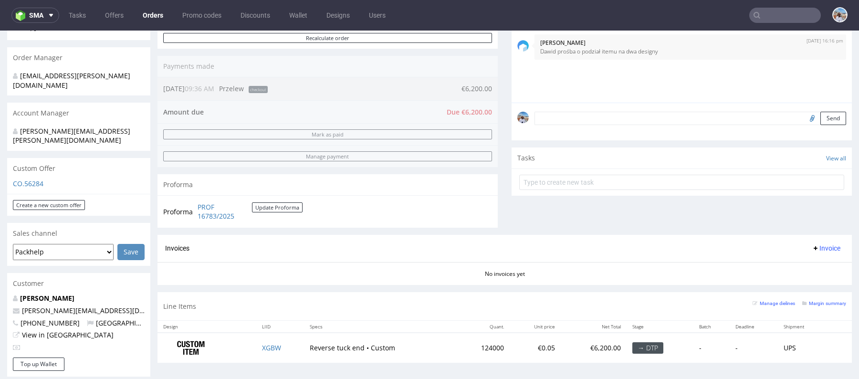
scroll to position [219, 0]
drag, startPoint x: 106, startPoint y: 287, endPoint x: 9, endPoint y: 287, distance: 97.8
click at [9, 293] on div "[PERSON_NAME] [PERSON_NAME][EMAIL_ADDRESS][DOMAIN_NAME] [PHONE_NUMBER] [GEOGRAP…" at bounding box center [78, 325] width 143 height 64
copy span "[PERSON_NAME][EMAIL_ADDRESS][DOMAIN_NAME]"
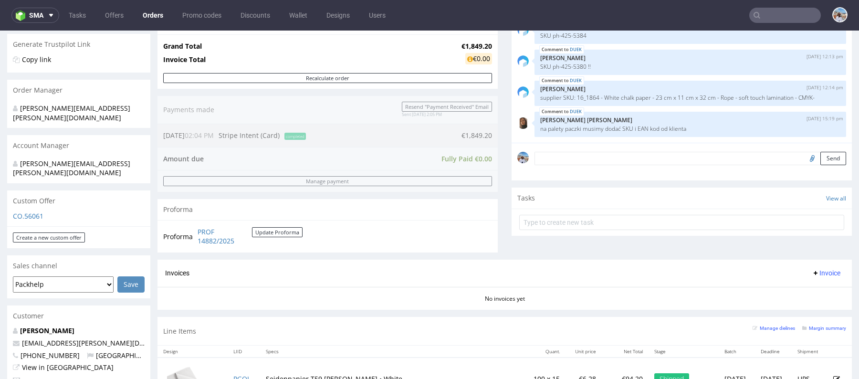
scroll to position [396, 0]
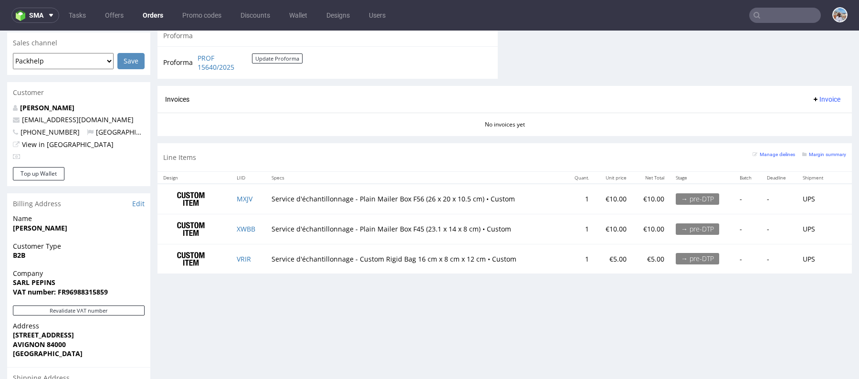
scroll to position [401, 0]
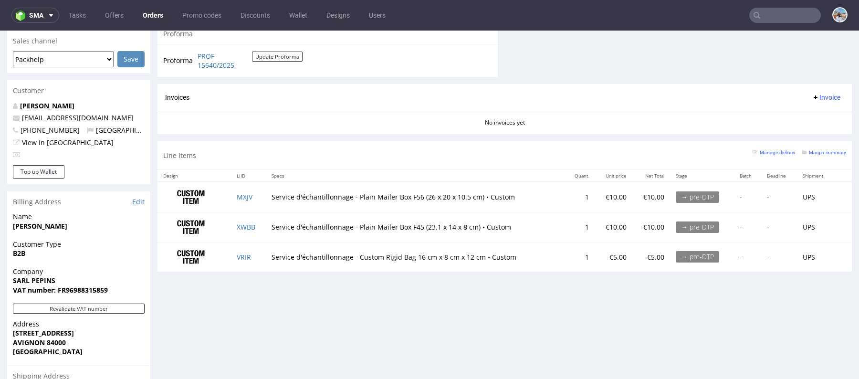
click at [692, 195] on div "→ pre-DTP" at bounding box center [697, 196] width 43 height 11
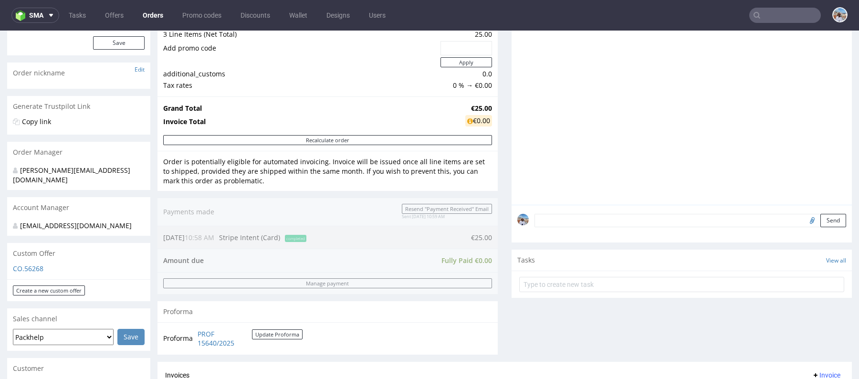
scroll to position [323, 0]
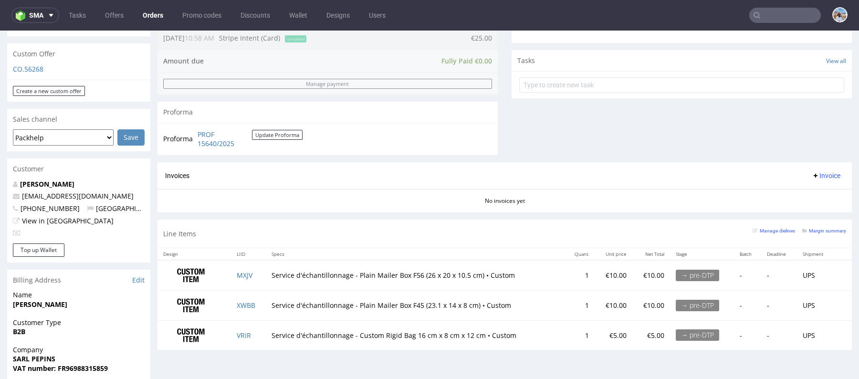
click at [703, 266] on td "→ pre-DTP" at bounding box center [702, 275] width 64 height 30
click at [697, 266] on td "→ pre-DTP" at bounding box center [702, 275] width 64 height 30
click at [693, 273] on div "→ pre-DTP" at bounding box center [697, 275] width 43 height 11
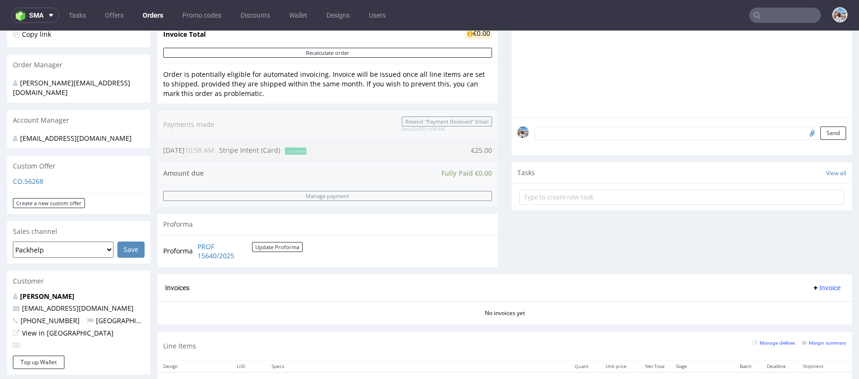
scroll to position [0, 0]
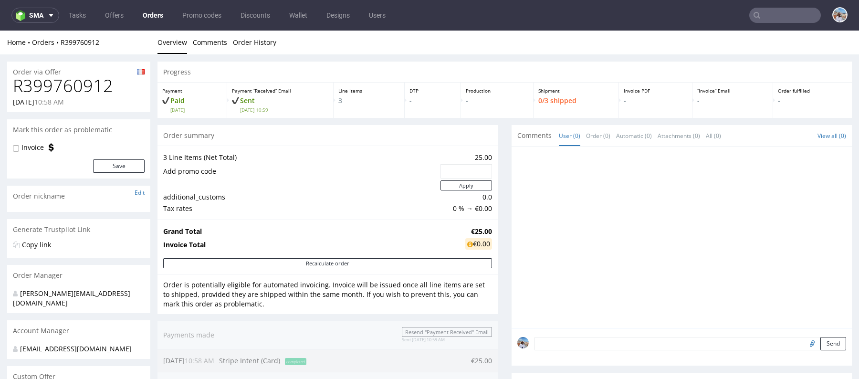
click at [236, 105] on div "Payment “Received” Email Sent [DATE] 10:59" at bounding box center [280, 100] width 106 height 35
click at [267, 105] on p "Sent [DATE] 10:59" at bounding box center [280, 104] width 96 height 17
click at [182, 74] on div "Progress" at bounding box center [504, 72] width 694 height 21
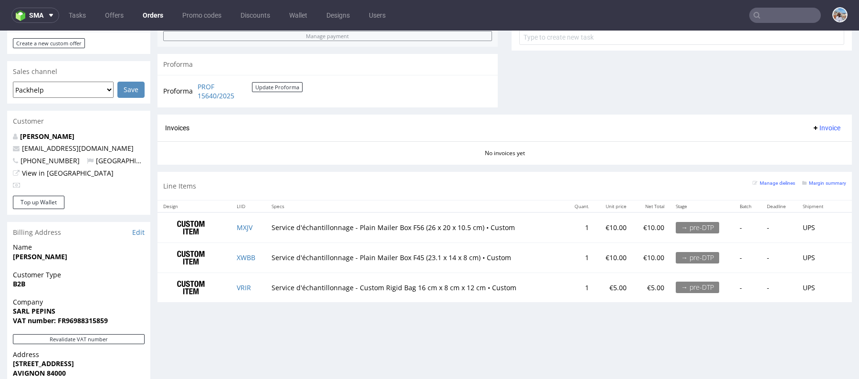
scroll to position [500, 0]
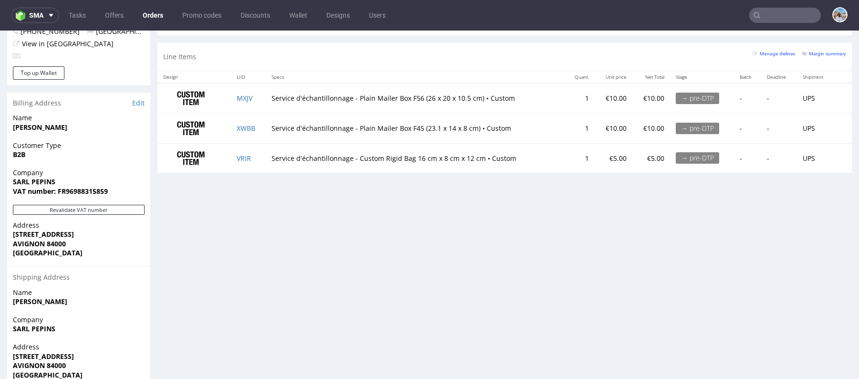
click at [683, 96] on div "→ pre-DTP" at bounding box center [697, 98] width 43 height 11
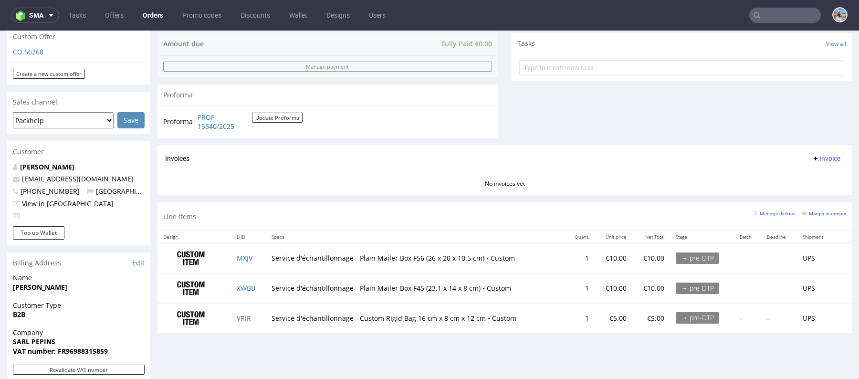
scroll to position [0, 0]
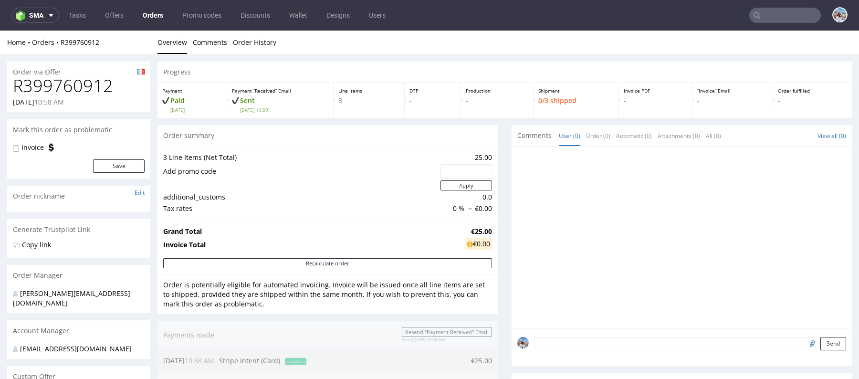
click at [541, 96] on p "0/3 shipped" at bounding box center [575, 101] width 75 height 10
click at [269, 40] on link "Order History" at bounding box center [254, 42] width 43 height 23
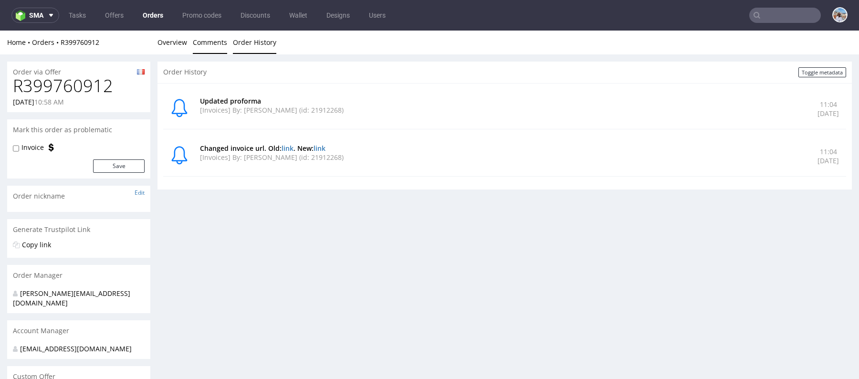
click at [193, 41] on link "Comments" at bounding box center [210, 42] width 34 height 23
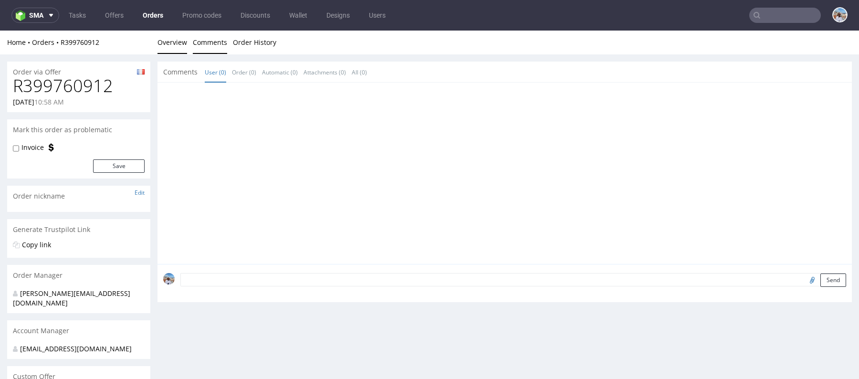
click at [166, 40] on link "Overview" at bounding box center [172, 42] width 30 height 23
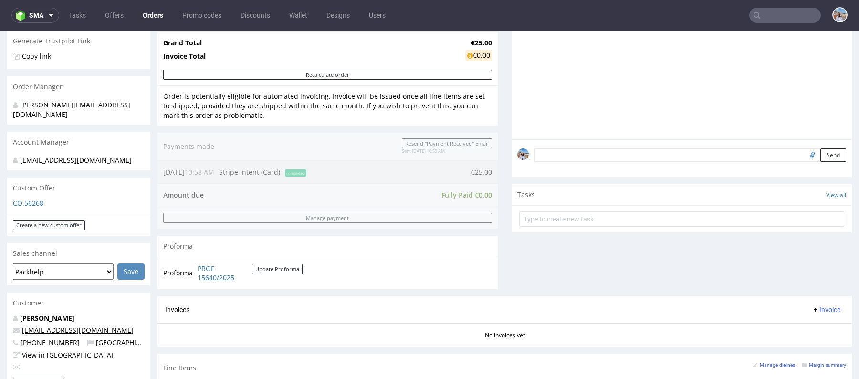
scroll to position [362, 0]
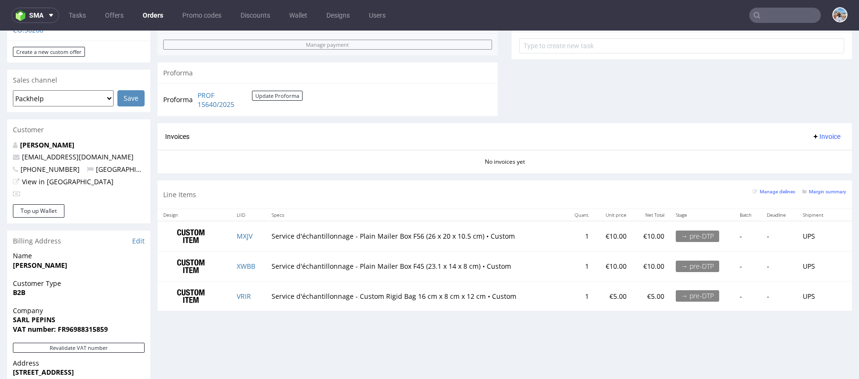
click at [680, 234] on div "→ pre-DTP" at bounding box center [697, 235] width 43 height 11
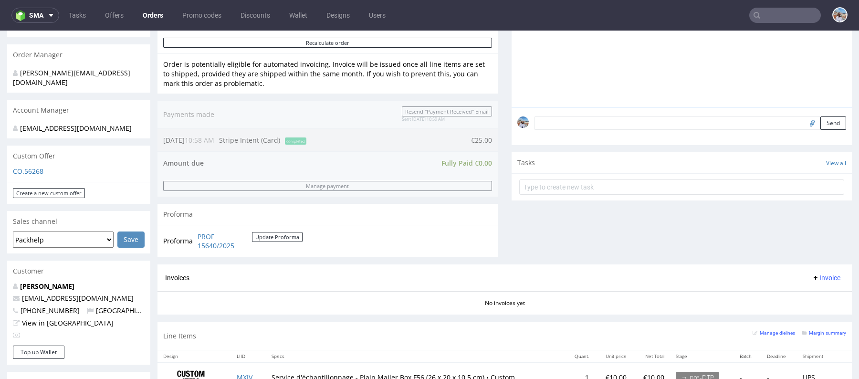
scroll to position [356, 0]
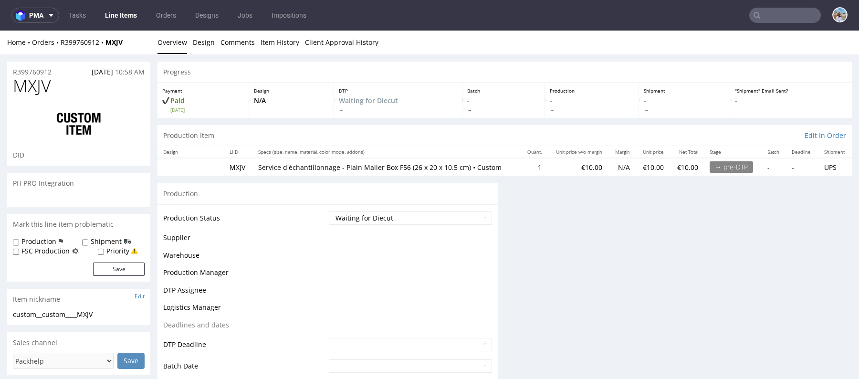
scroll to position [92, 0]
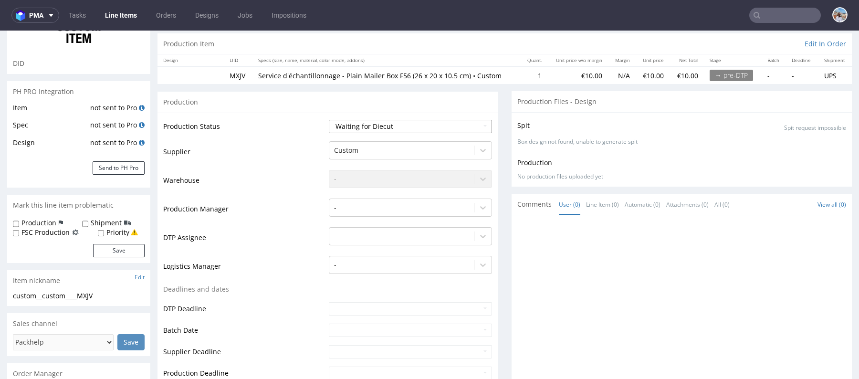
click at [376, 126] on select "Waiting for Artwork Waiting for Diecut Waiting for Mockup Waiting for DTP Waiti…" at bounding box center [410, 126] width 163 height 13
click at [329, 120] on select "Waiting for Artwork Waiting for Diecut Waiting for Mockup Waiting for DTP Waiti…" at bounding box center [410, 126] width 163 height 13
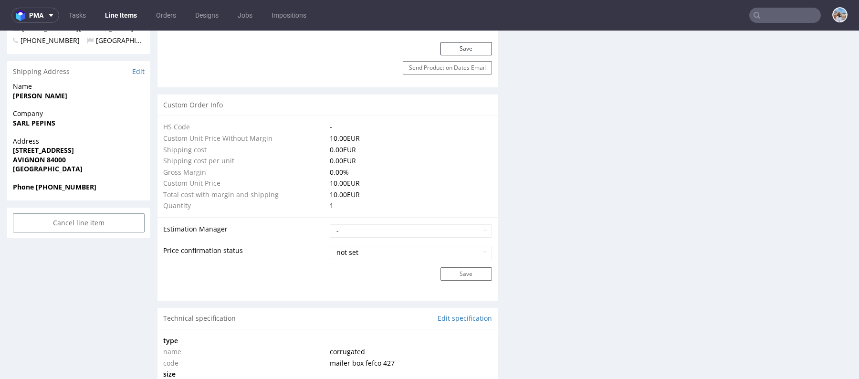
scroll to position [566, 0]
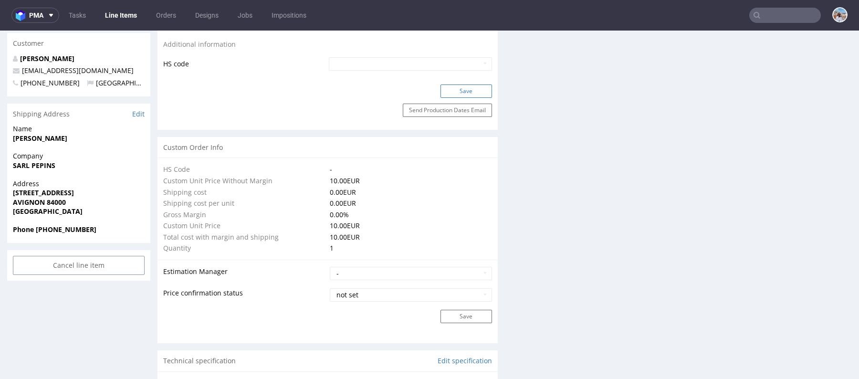
click at [469, 90] on button "Save" at bounding box center [466, 90] width 52 height 13
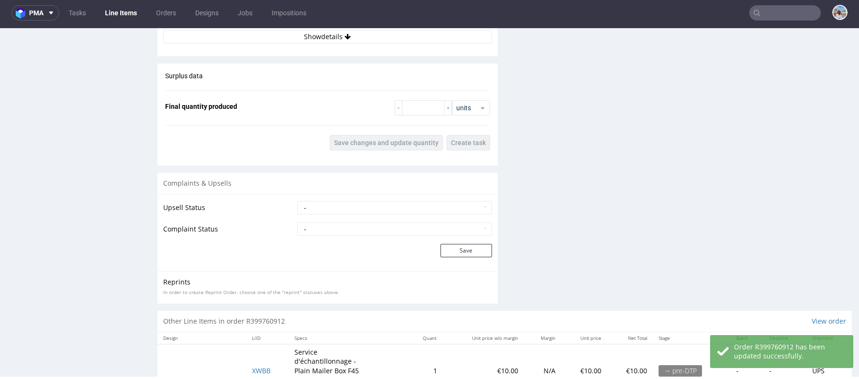
scroll to position [1446, 0]
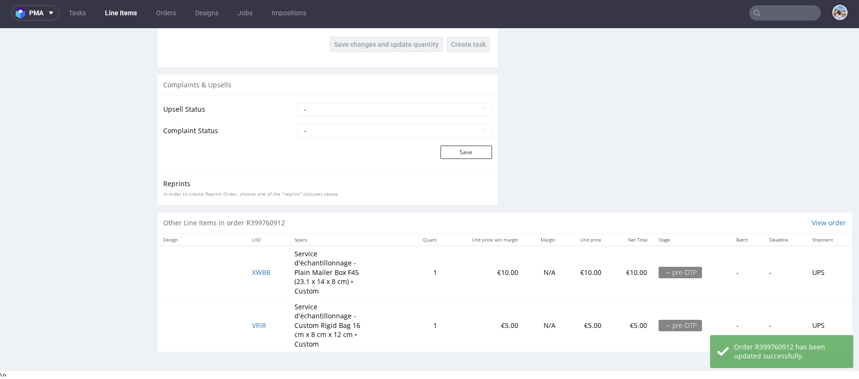
click at [258, 275] on td "XWBB" at bounding box center [267, 272] width 42 height 53
click at [256, 268] on span "XWBB" at bounding box center [261, 272] width 19 height 9
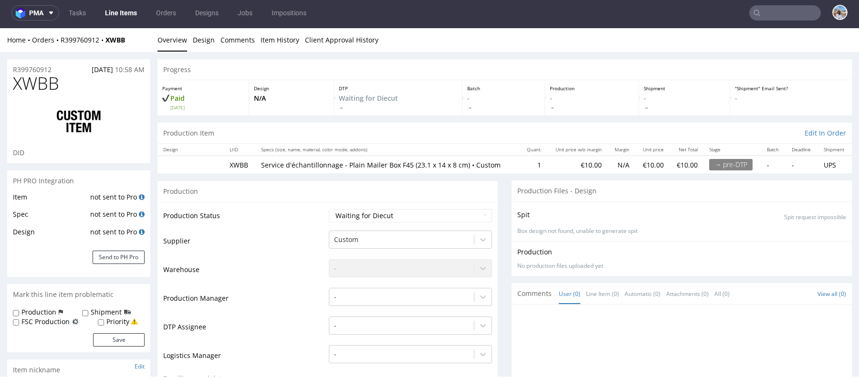
click at [399, 223] on td "Waiting for Artwork Waiting for Diecut Waiting for Mockup Waiting for DTP Waiti…" at bounding box center [409, 218] width 166 height 21
click at [399, 216] on select "Waiting for Artwork Waiting for Diecut Waiting for Mockup Waiting for DTP Waiti…" at bounding box center [410, 215] width 163 height 13
click at [329, 209] on select "Waiting for Artwork Waiting for Diecut Waiting for Mockup Waiting for DTP Waiti…" at bounding box center [410, 215] width 163 height 13
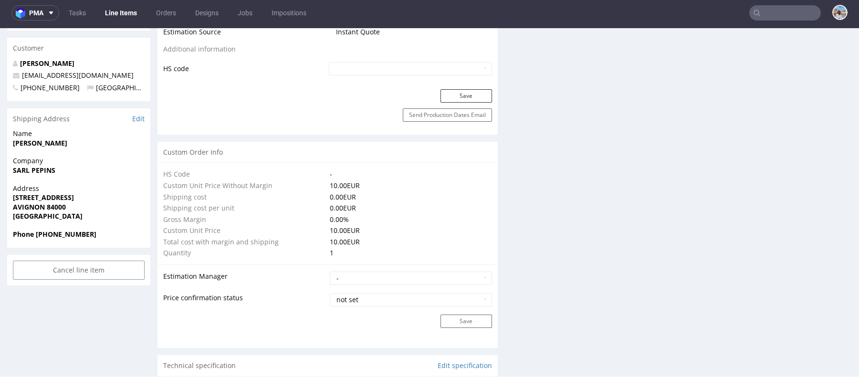
scroll to position [592, 0]
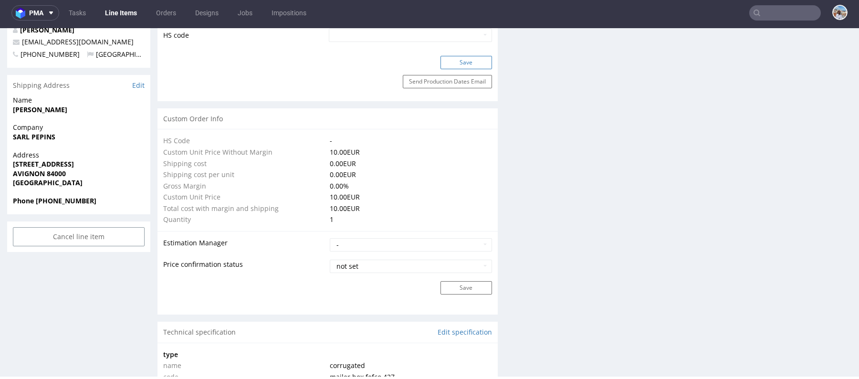
click at [470, 62] on button "Save" at bounding box center [466, 62] width 52 height 13
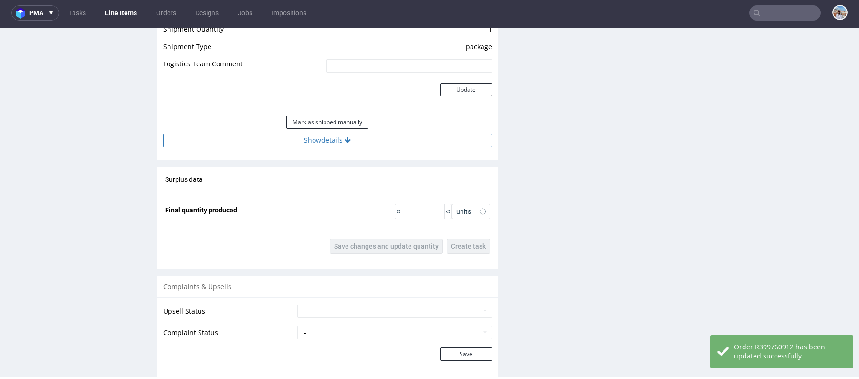
scroll to position [1446, 0]
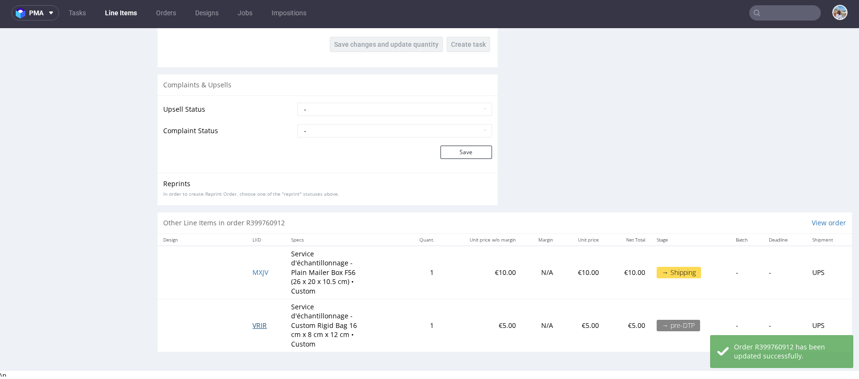
click at [261, 321] on span "VRIR" at bounding box center [259, 325] width 14 height 9
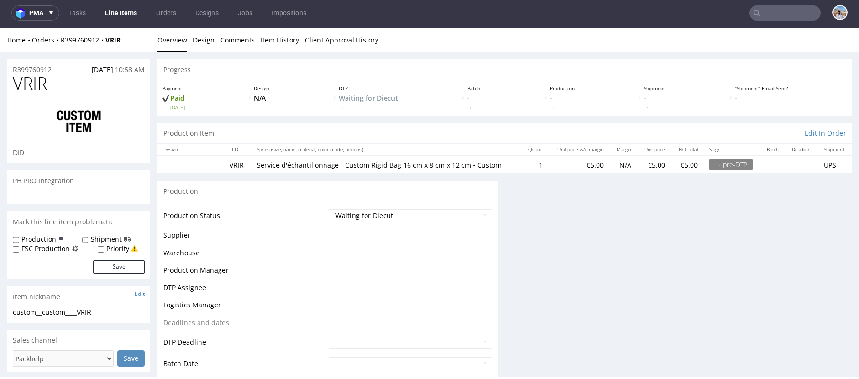
scroll to position [79, 0]
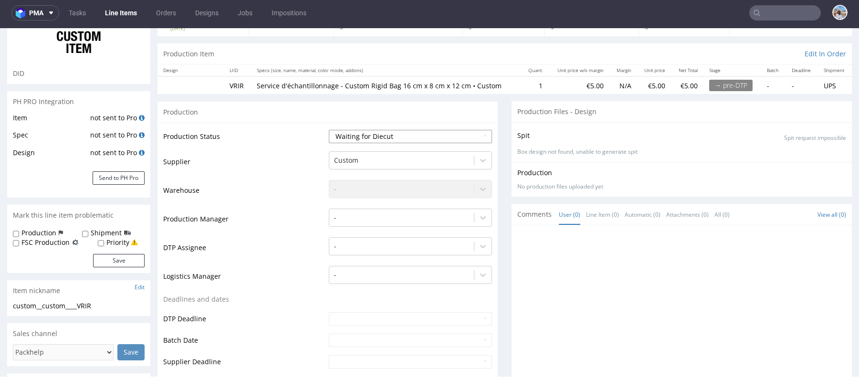
click at [366, 136] on select "Waiting for Artwork Waiting for Diecut Waiting for Mockup Waiting for DTP Waiti…" at bounding box center [410, 136] width 163 height 13
select select "production_complete"
click at [329, 130] on select "Waiting for Artwork Waiting for Diecut Waiting for Mockup Waiting for DTP Waiti…" at bounding box center [410, 136] width 163 height 13
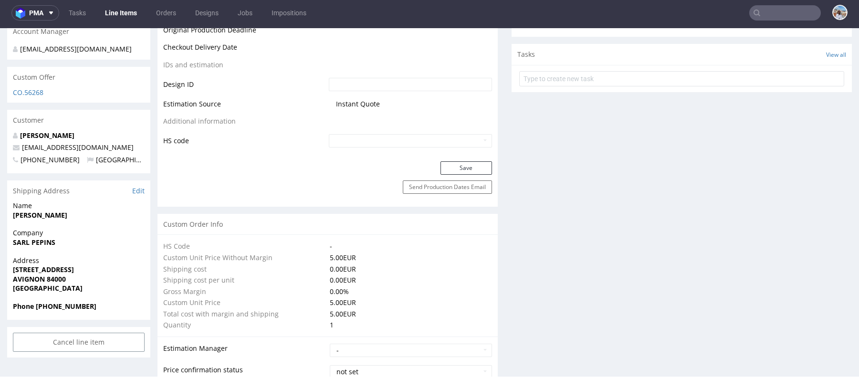
scroll to position [521, 0]
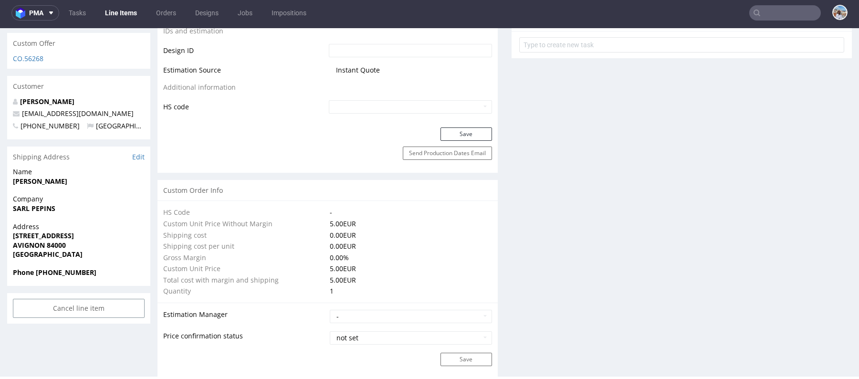
click at [456, 127] on button "Save" at bounding box center [466, 133] width 52 height 13
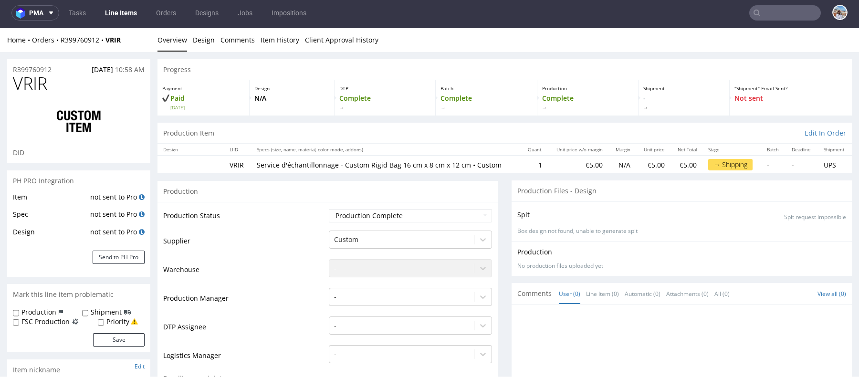
scroll to position [514, 0]
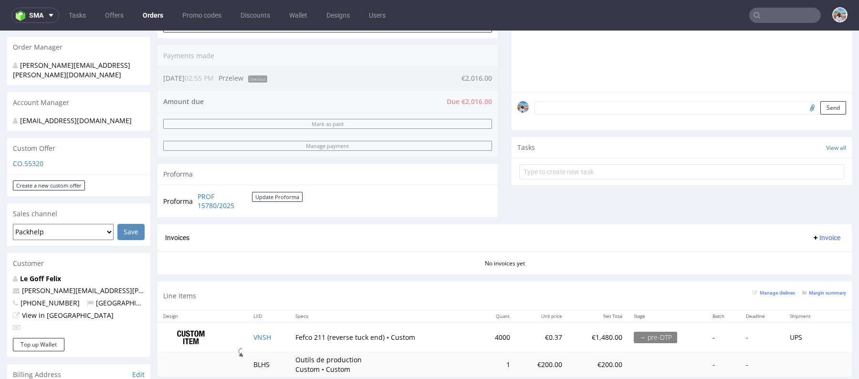
scroll to position [308, 0]
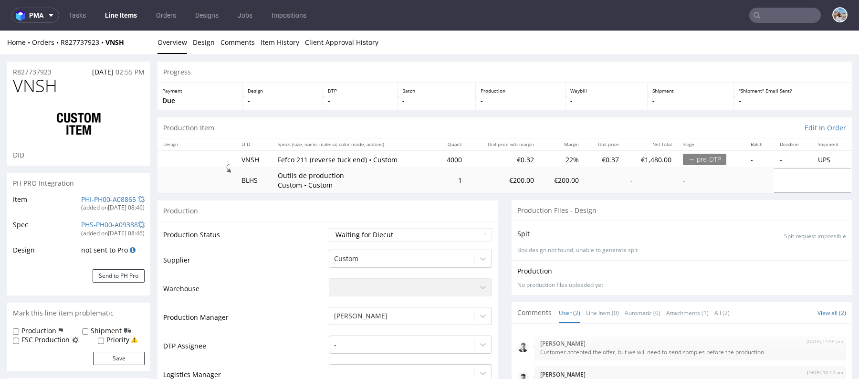
click at [706, 159] on div "→ pre-DTP" at bounding box center [704, 159] width 43 height 11
drag, startPoint x: 706, startPoint y: 159, endPoint x: 701, endPoint y: 159, distance: 5.2
click at [701, 159] on div "→ pre-DTP" at bounding box center [704, 159] width 43 height 11
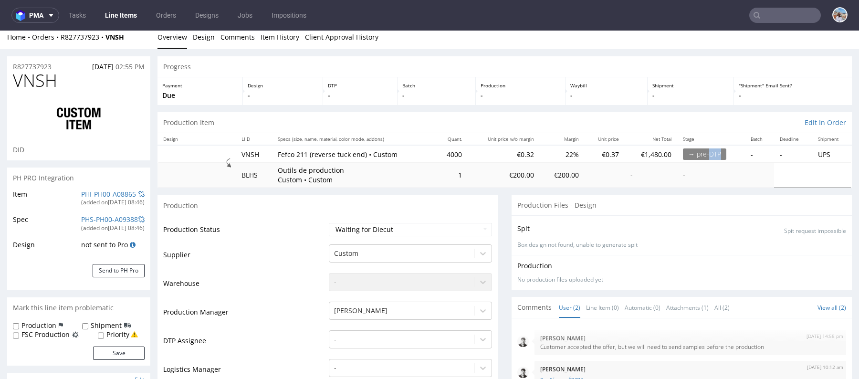
scroll to position [4, 0]
click at [692, 155] on div "→ pre-DTP" at bounding box center [704, 155] width 43 height 11
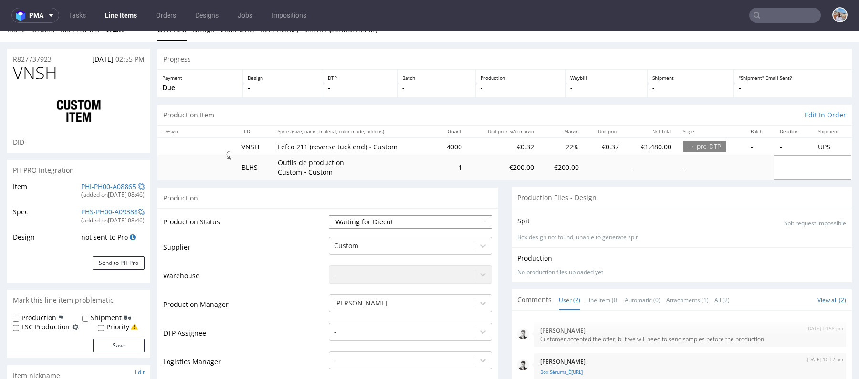
scroll to position [32, 0]
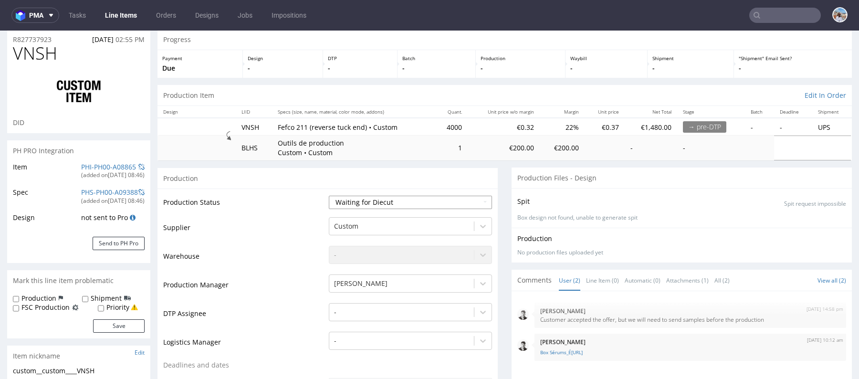
click at [402, 205] on select "Waiting for Artwork Waiting for Diecut Waiting for Mockup Waiting for DTP Waiti…" at bounding box center [410, 202] width 163 height 13
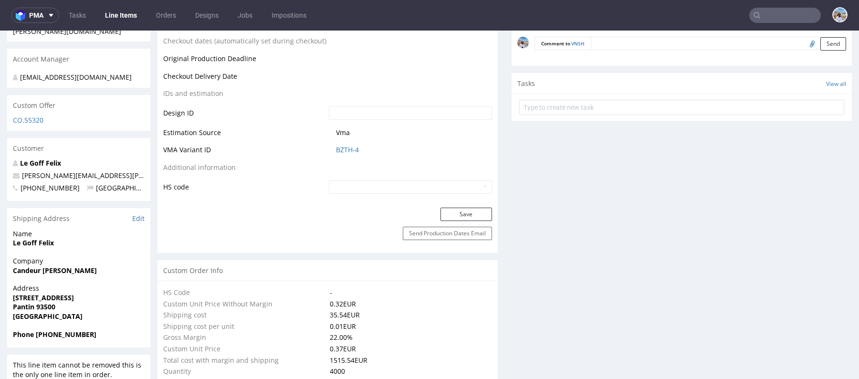
scroll to position [696, 0]
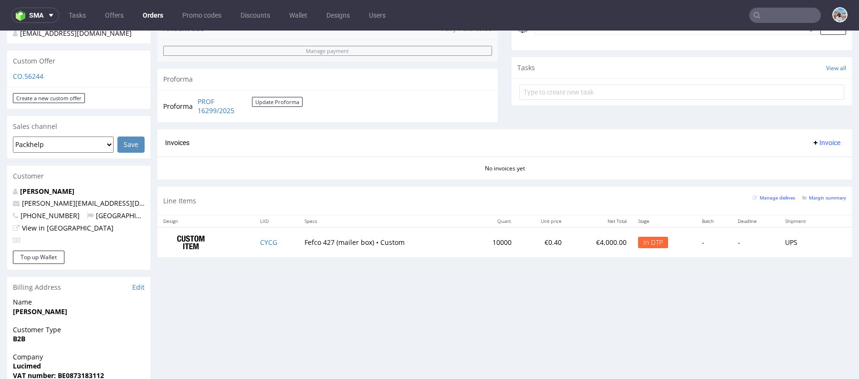
scroll to position [378, 0]
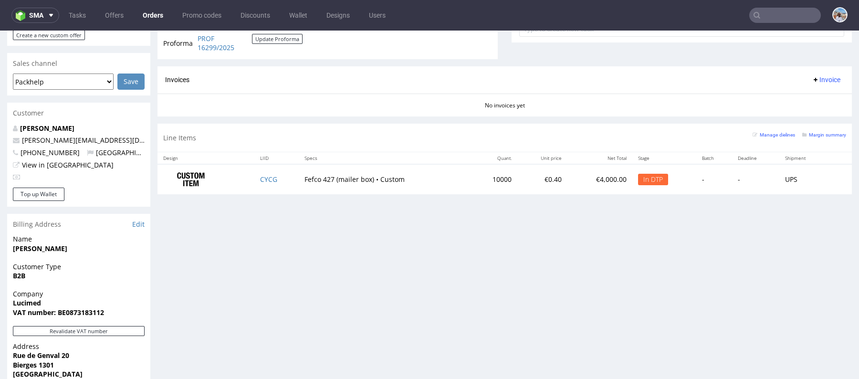
click at [645, 178] on div "In DTP" at bounding box center [653, 179] width 30 height 11
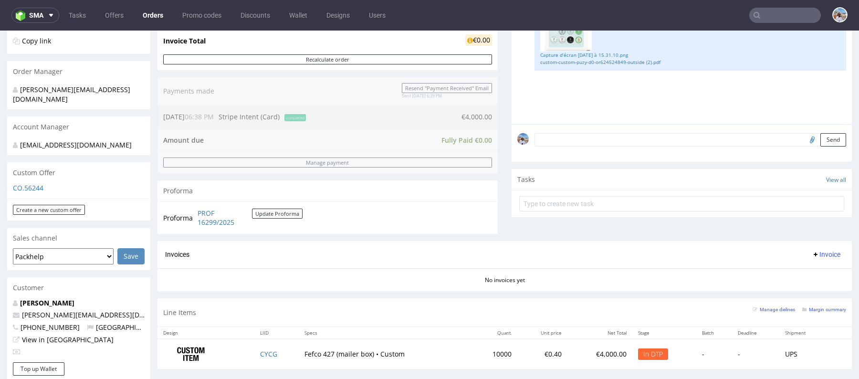
scroll to position [239, 0]
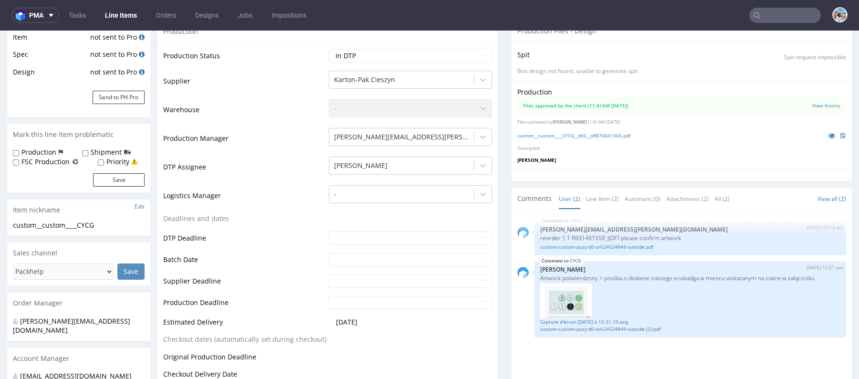
scroll to position [105, 0]
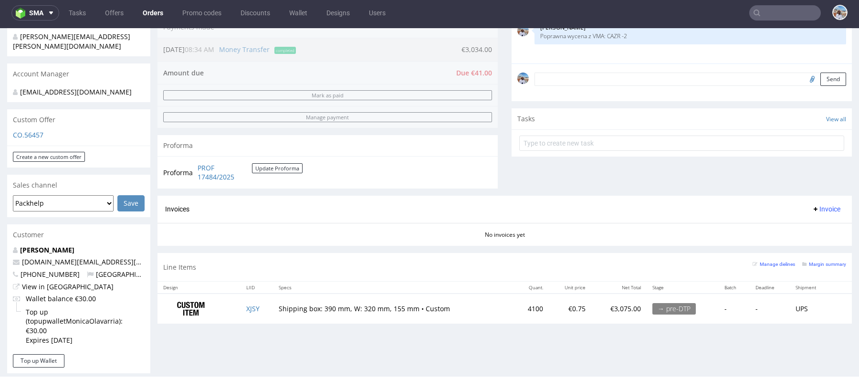
scroll to position [265, 0]
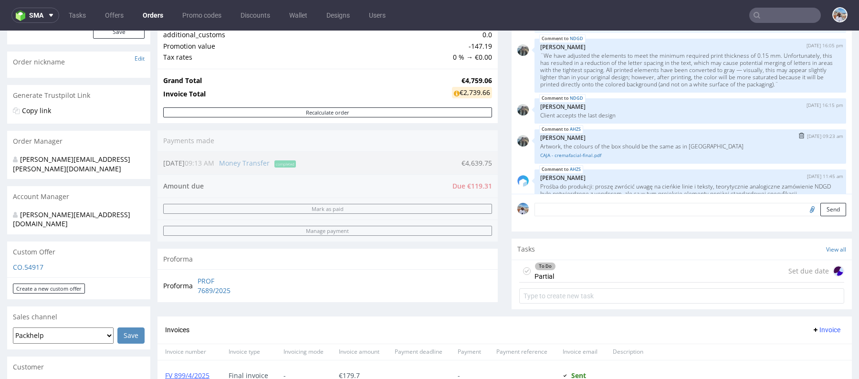
scroll to position [819, 0]
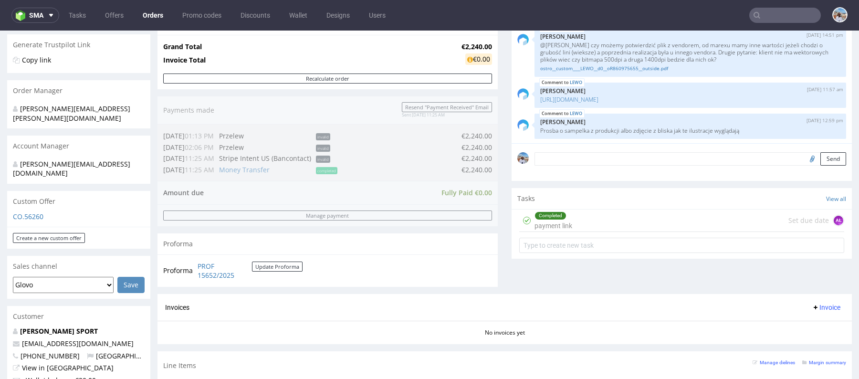
scroll to position [141, 0]
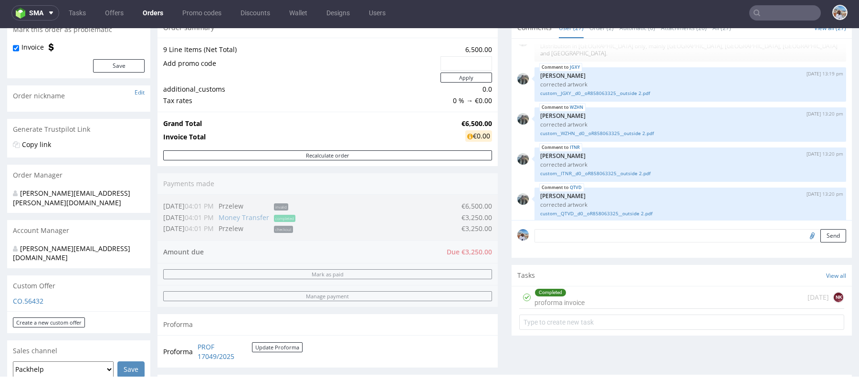
scroll to position [135, 0]
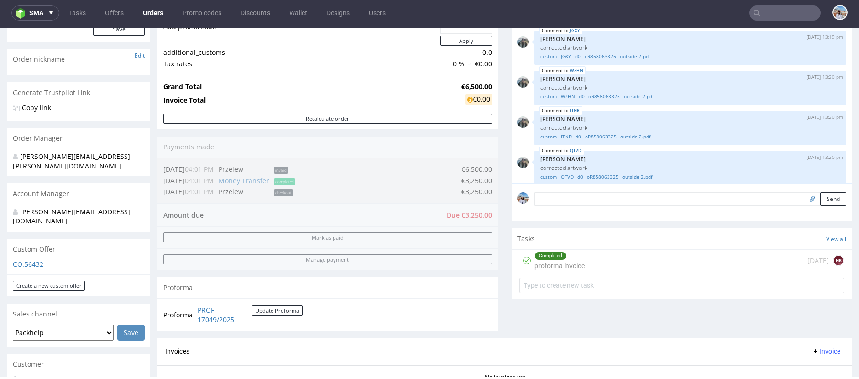
click at [291, 183] on div "Order summary 9 Line Items (Net Total) 6,500.00 Add promo code Apply additional…" at bounding box center [327, 158] width 340 height 357
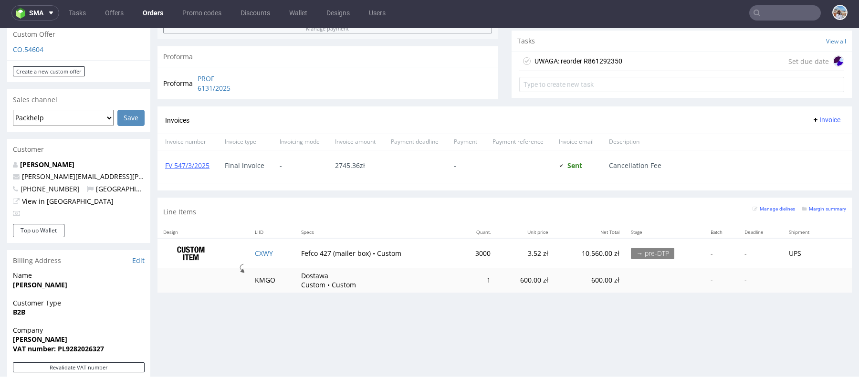
scroll to position [322, 0]
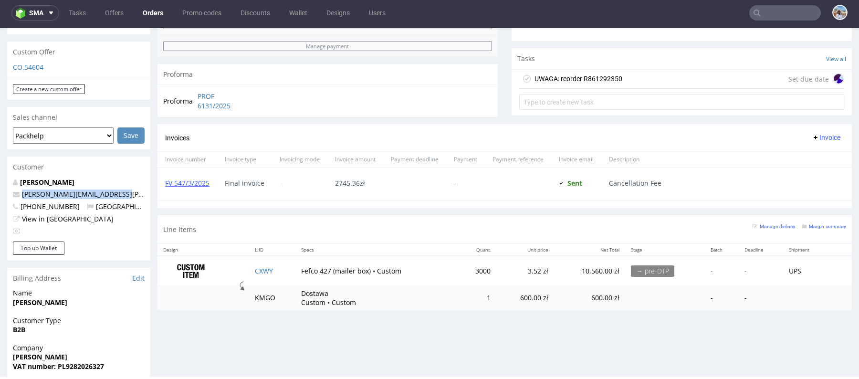
drag, startPoint x: 130, startPoint y: 183, endPoint x: 0, endPoint y: 182, distance: 129.8
click at [0, 182] on div "Order via Offer R301859170 [DATE] 03:58 PM [PERSON_NAME] this order as problema…" at bounding box center [429, 181] width 859 height 902
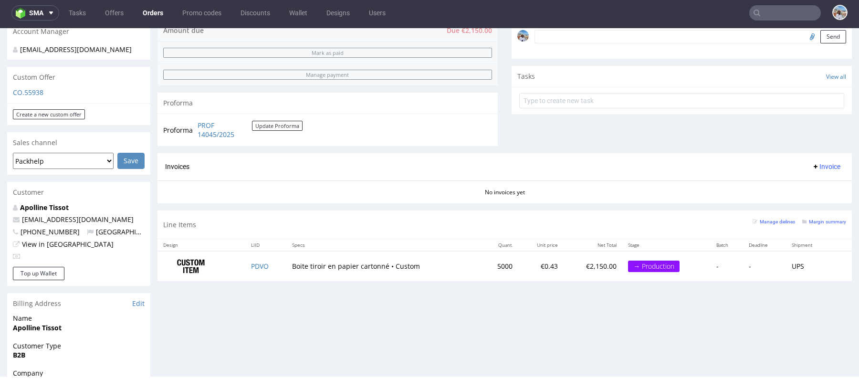
scroll to position [294, 0]
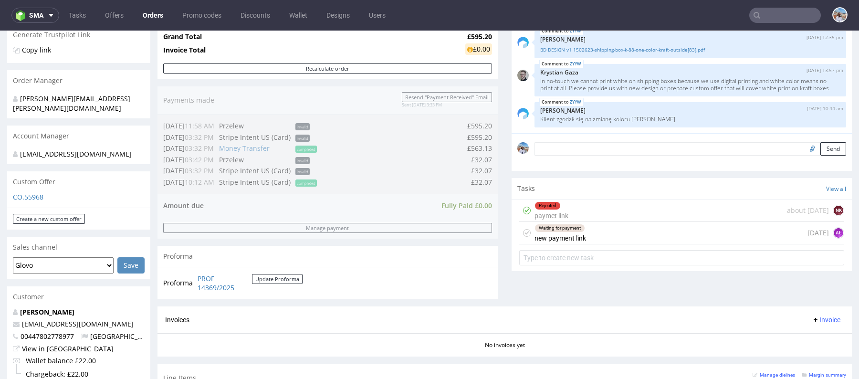
scroll to position [197, 0]
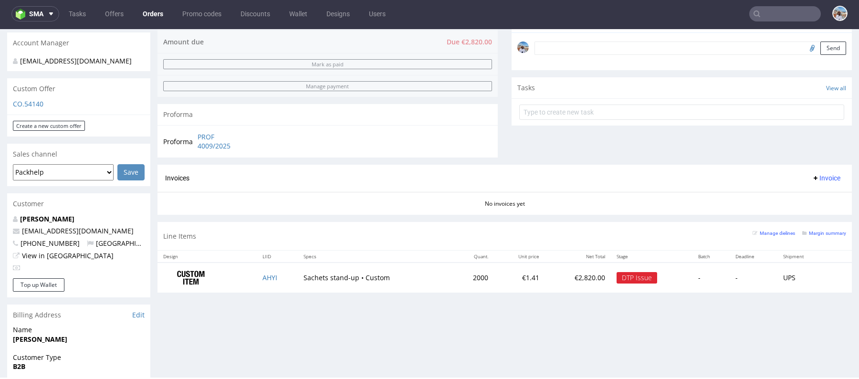
scroll to position [450, 0]
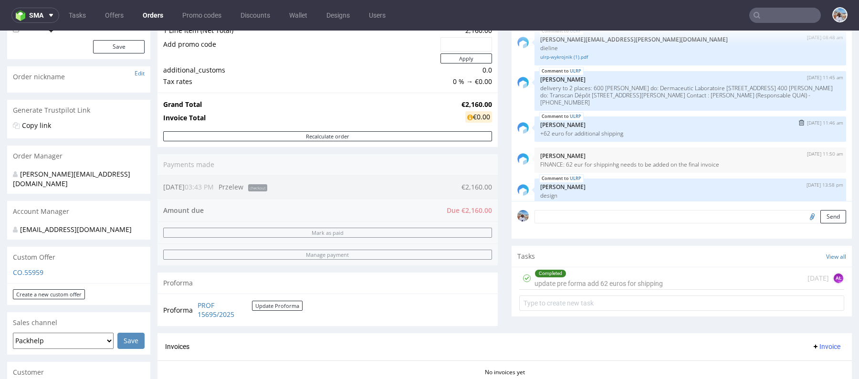
scroll to position [48, 0]
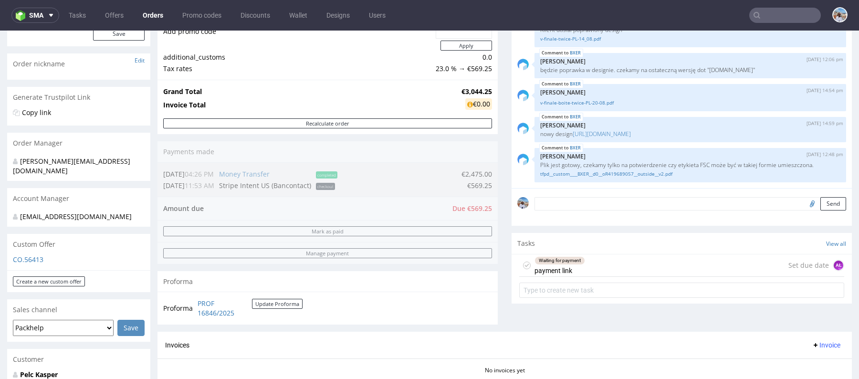
scroll to position [248, 0]
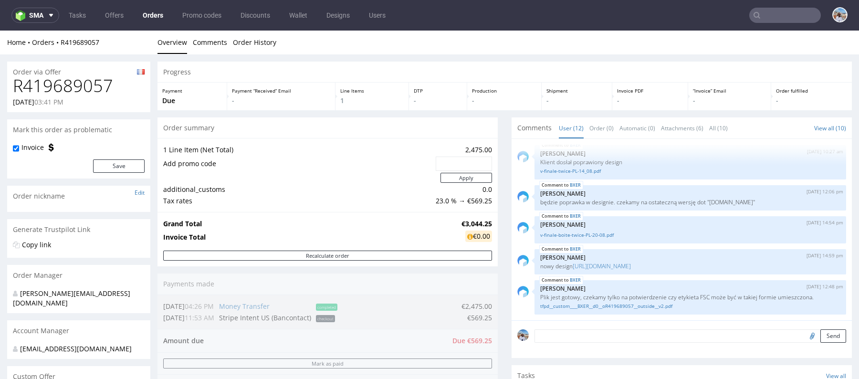
scroll to position [406, 0]
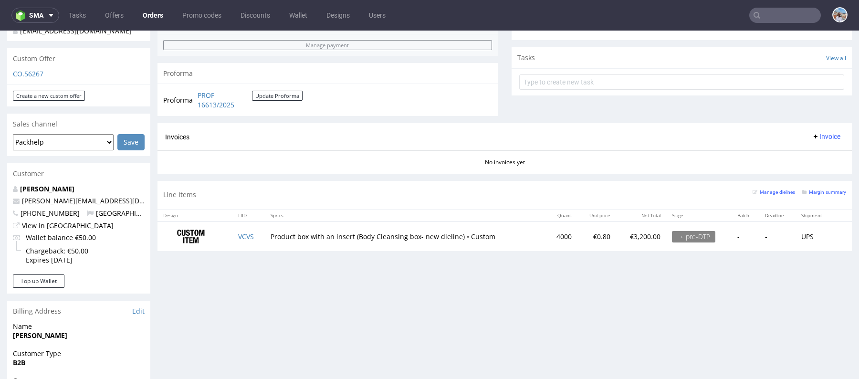
scroll to position [357, 0]
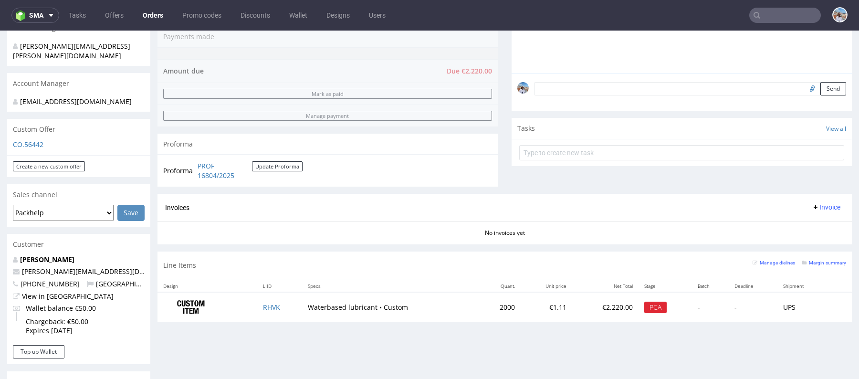
scroll to position [315, 0]
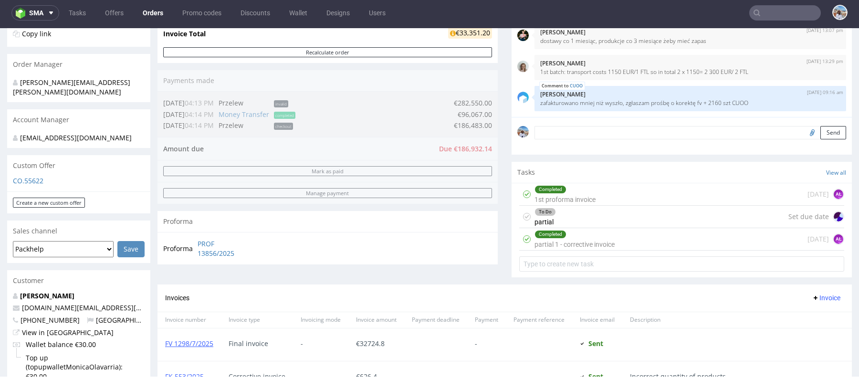
scroll to position [210, 0]
